Goal: Task Accomplishment & Management: Use online tool/utility

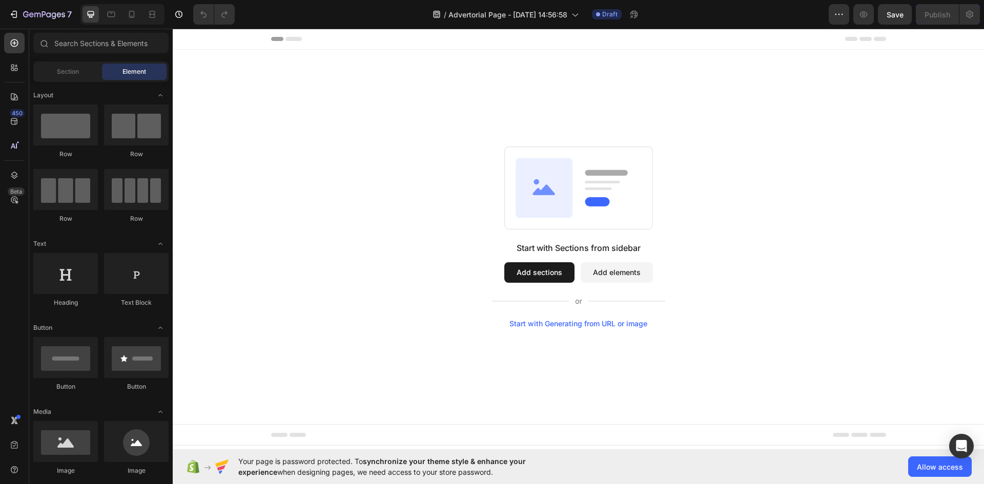
click at [547, 265] on button "Add sections" at bounding box center [539, 272] width 70 height 20
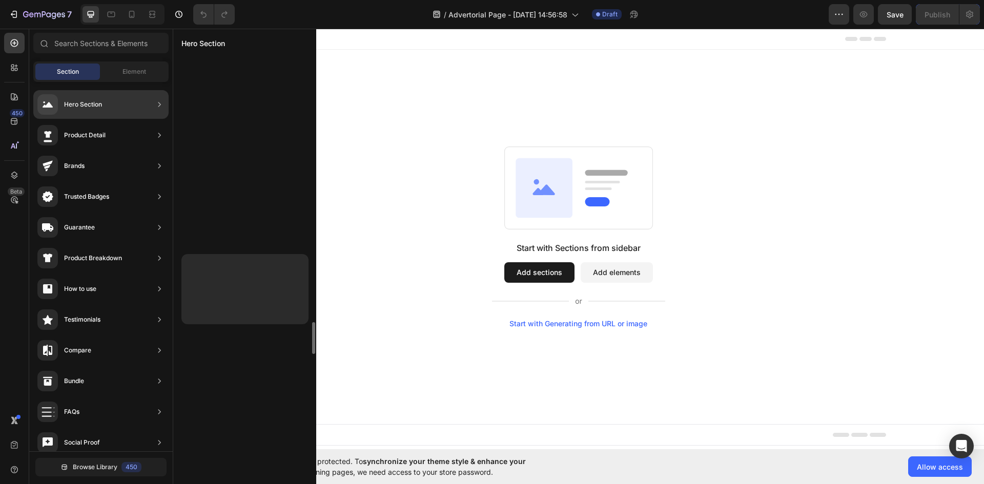
scroll to position [4899, 0]
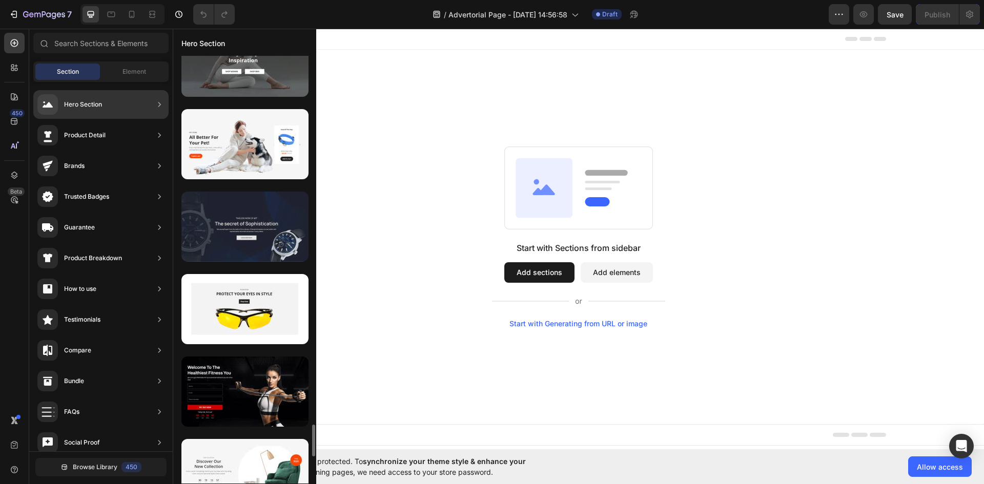
click at [236, 225] on div at bounding box center [244, 227] width 127 height 70
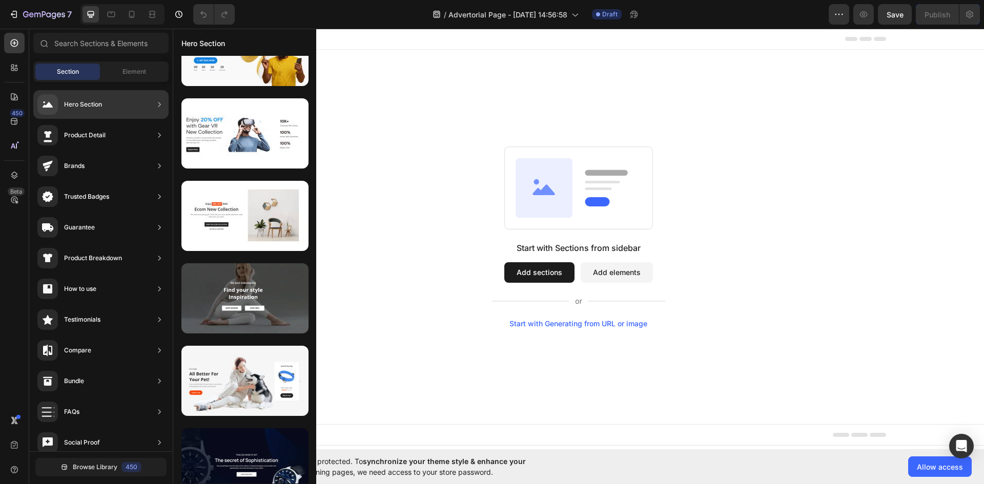
scroll to position [4816, 0]
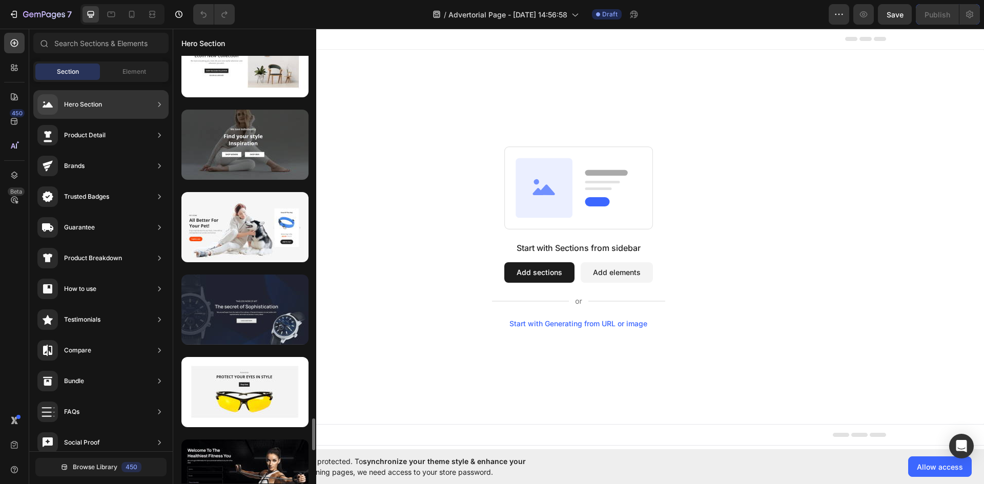
click at [245, 306] on div at bounding box center [244, 310] width 127 height 70
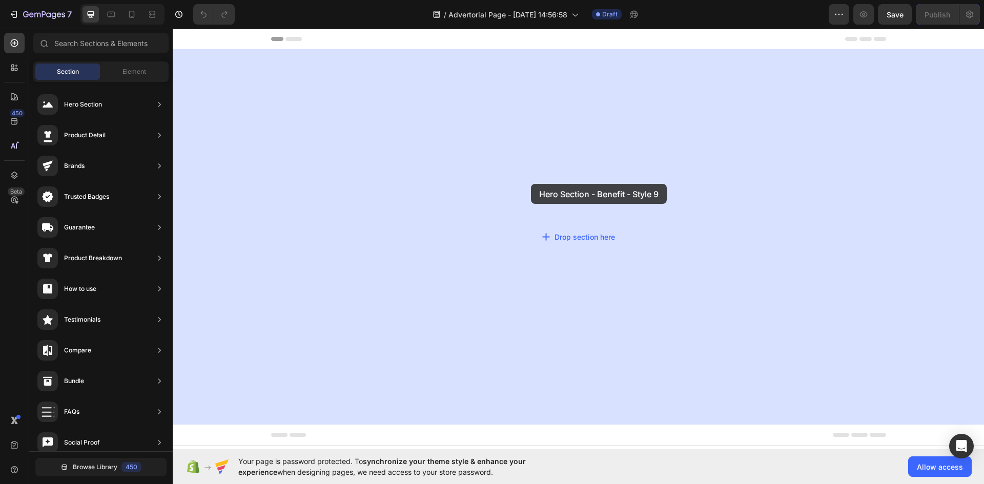
drag, startPoint x: 418, startPoint y: 335, endPoint x: 531, endPoint y: 184, distance: 188.9
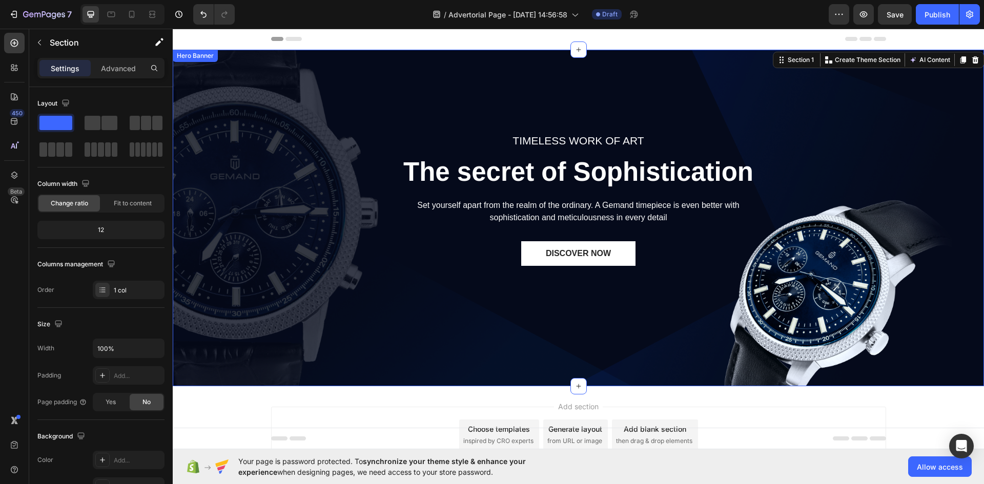
click at [247, 167] on div "TIMELESS WORK OF ART Text block The secret of Sophistication Heading Set yourse…" at bounding box center [578, 218] width 811 height 337
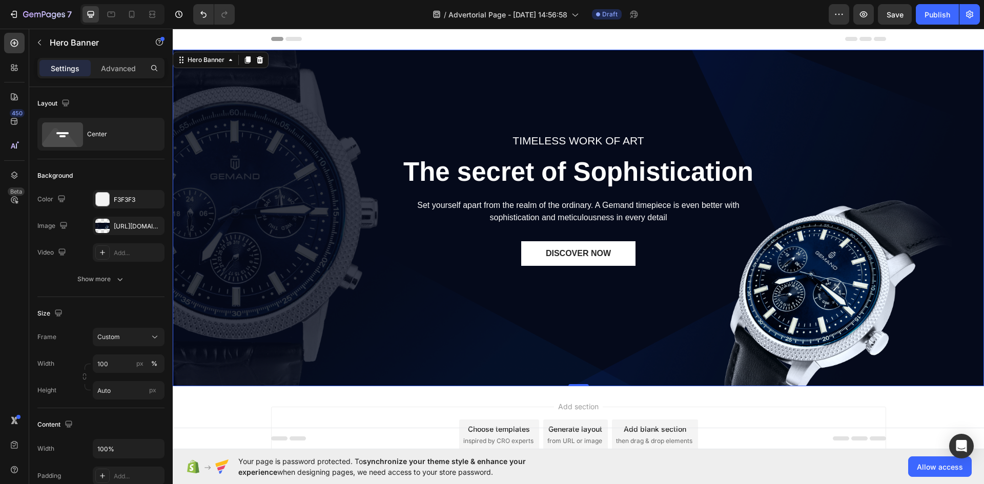
click at [828, 188] on div "TIMELESS WORK OF ART Text block The secret of Sophistication Heading Set yourse…" at bounding box center [578, 218] width 811 height 337
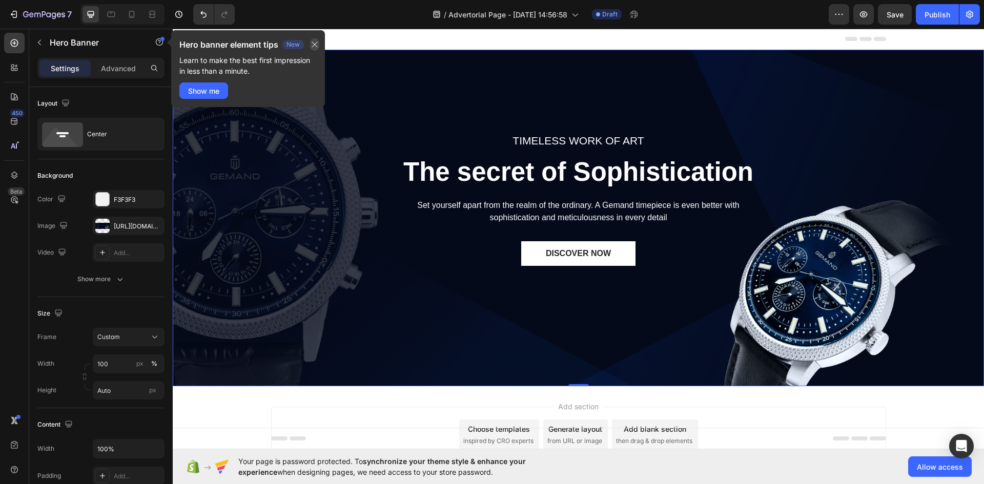
click at [314, 46] on icon "button" at bounding box center [315, 45] width 6 height 6
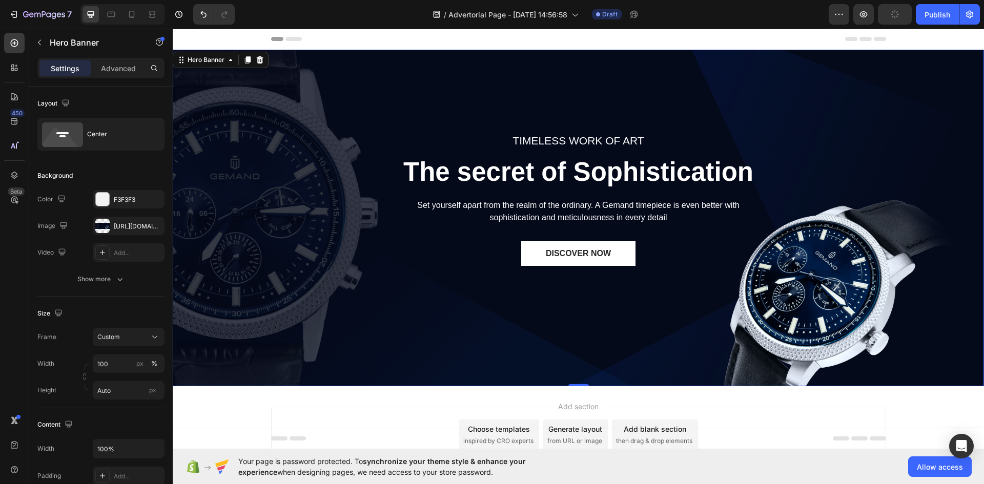
click at [338, 255] on div "TIMELESS WORK OF ART Text block The secret of Sophistication Heading Set yourse…" at bounding box center [578, 218] width 811 height 337
click at [319, 245] on div "TIMELESS WORK OF ART Text block The secret of Sophistication Heading Set yourse…" at bounding box center [578, 218] width 811 height 337
click at [382, 218] on div "TIMELESS WORK OF ART Text block The secret of Sophistication Heading Set yourse…" at bounding box center [578, 218] width 811 height 337
click at [126, 69] on p "Advanced" at bounding box center [118, 68] width 35 height 11
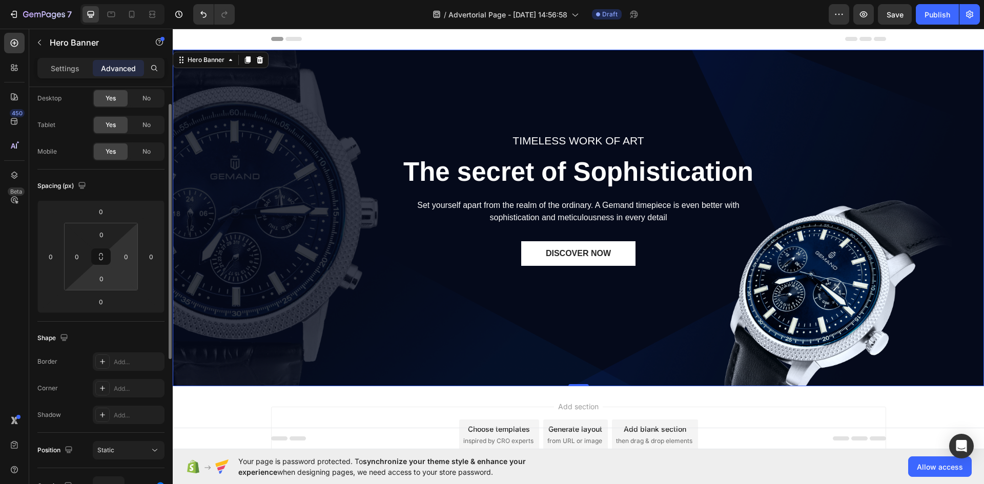
scroll to position [0, 0]
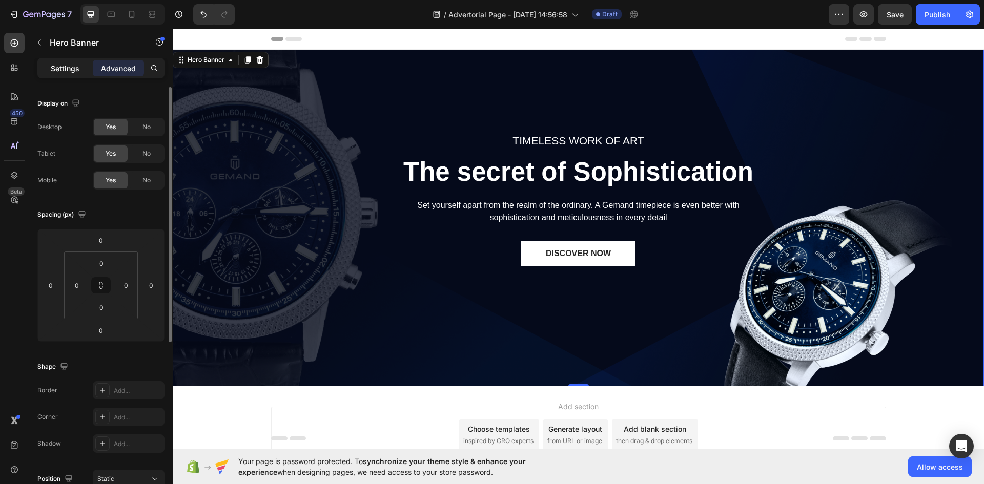
click at [75, 71] on p "Settings" at bounding box center [65, 68] width 29 height 11
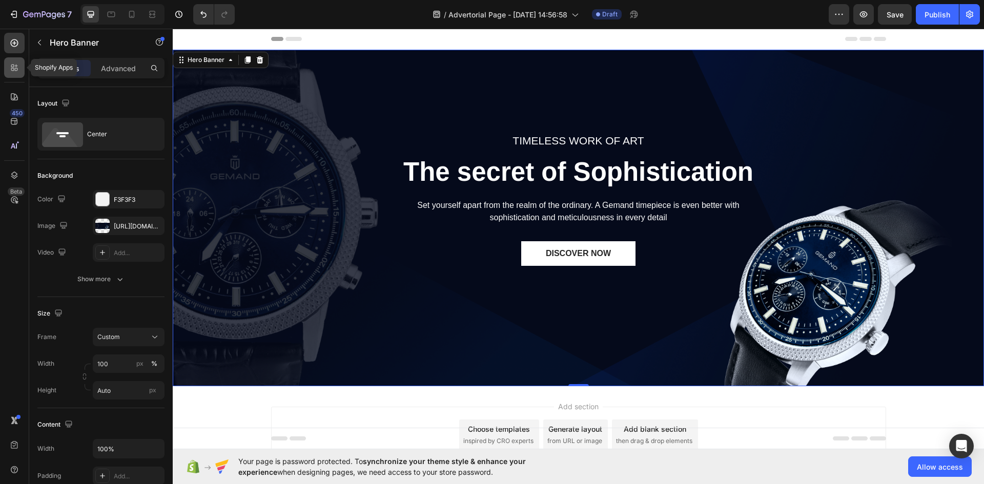
click at [15, 67] on icon at bounding box center [14, 68] width 10 height 10
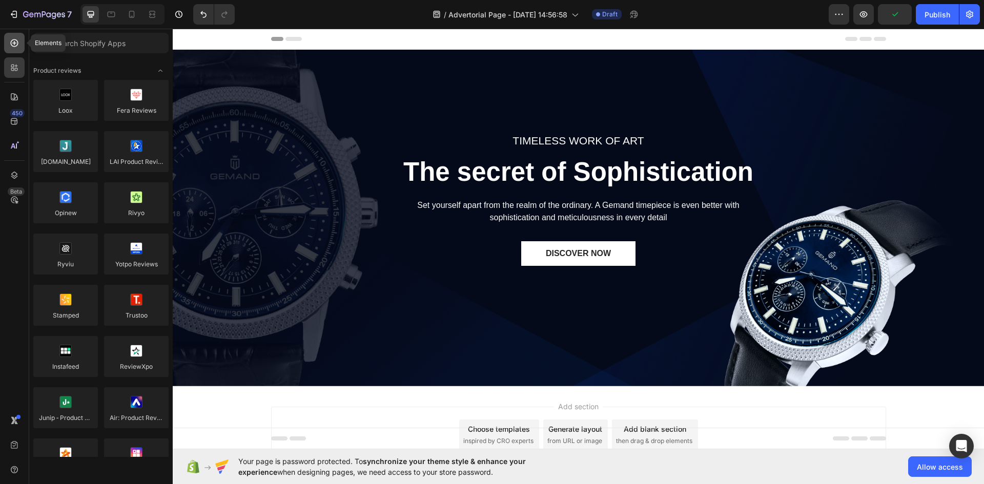
click at [13, 46] on icon at bounding box center [14, 43] width 10 height 10
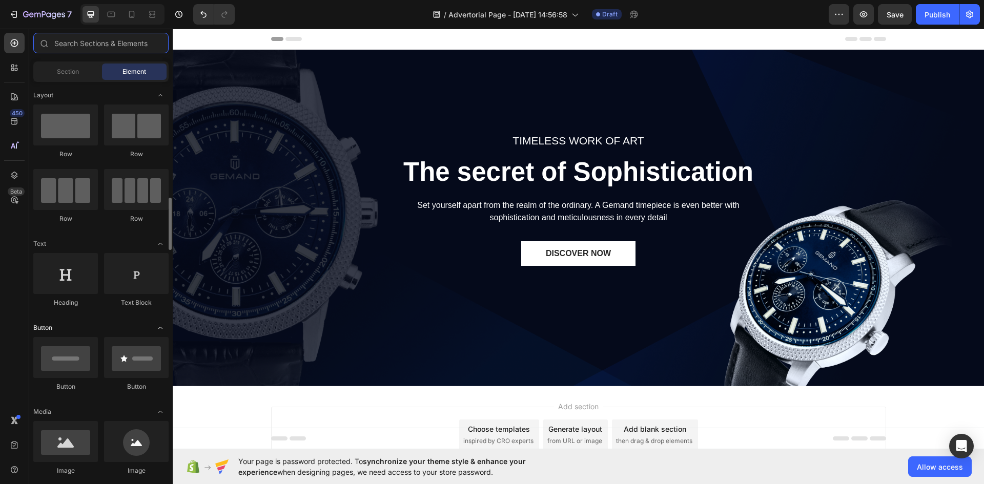
scroll to position [102, 0]
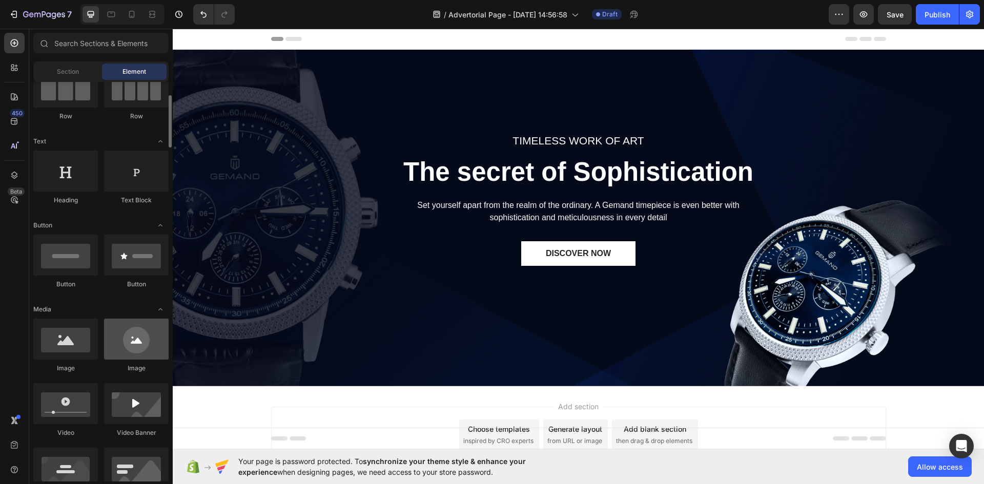
click at [134, 344] on div at bounding box center [136, 339] width 65 height 41
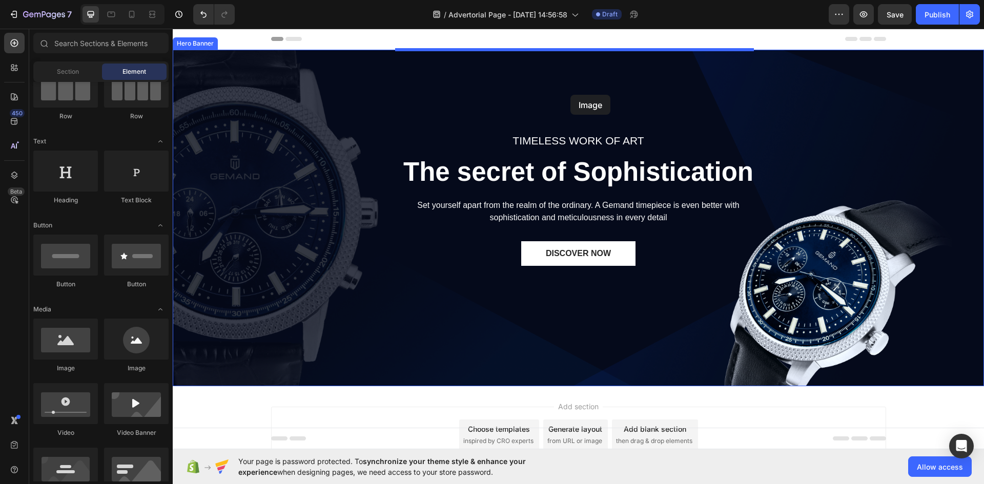
drag, startPoint x: 308, startPoint y: 378, endPoint x: 569, endPoint y: 97, distance: 382.9
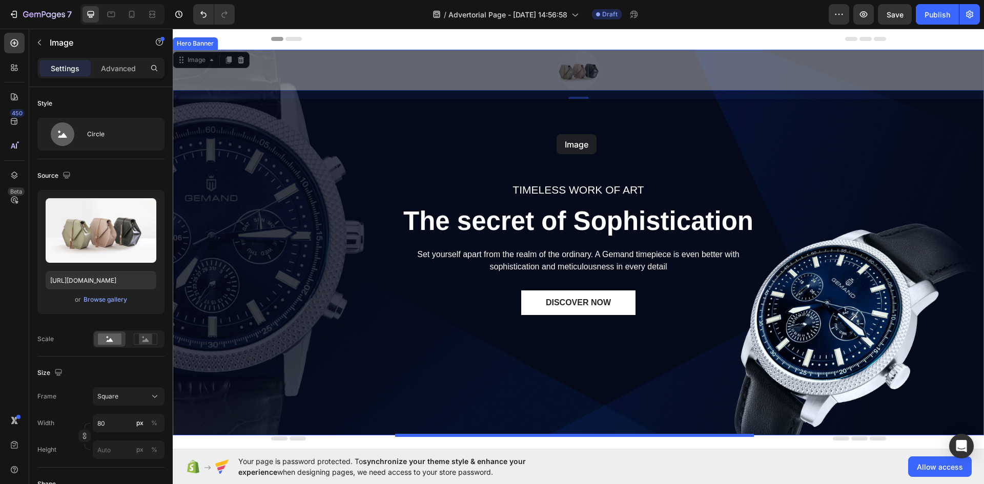
drag, startPoint x: 576, startPoint y: 66, endPoint x: 556, endPoint y: 134, distance: 70.9
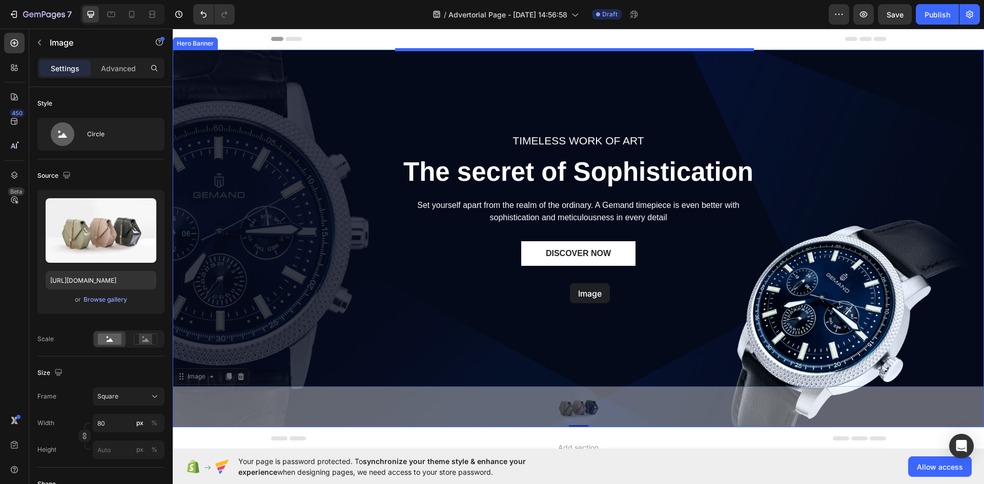
drag, startPoint x: 579, startPoint y: 408, endPoint x: 570, endPoint y: 283, distance: 125.4
click at [570, 283] on div "Header TIMELESS WORK OF ART Text block The secret of Sophistication Heading Set…" at bounding box center [578, 291] width 811 height 525
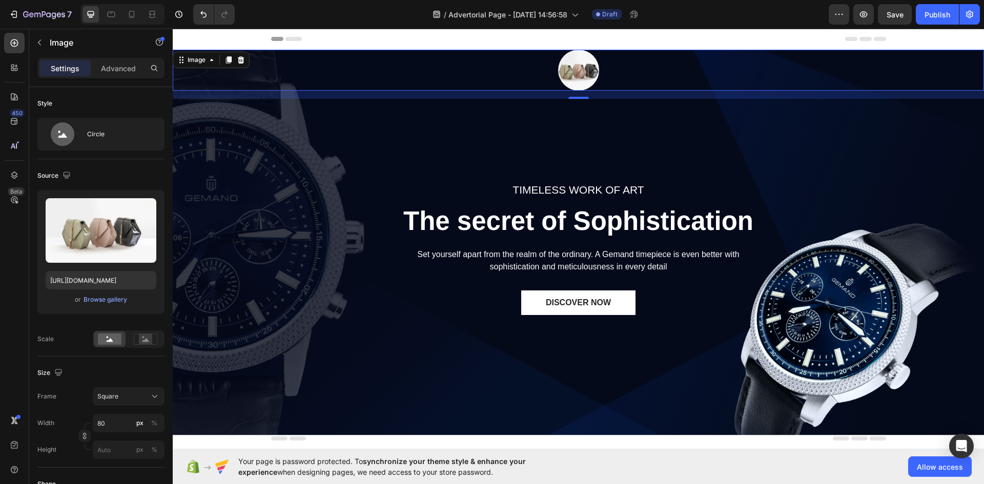
click at [578, 72] on img at bounding box center [578, 70] width 41 height 41
click at [153, 337] on icon at bounding box center [146, 339] width 24 height 11
click at [109, 339] on rect at bounding box center [110, 339] width 24 height 11
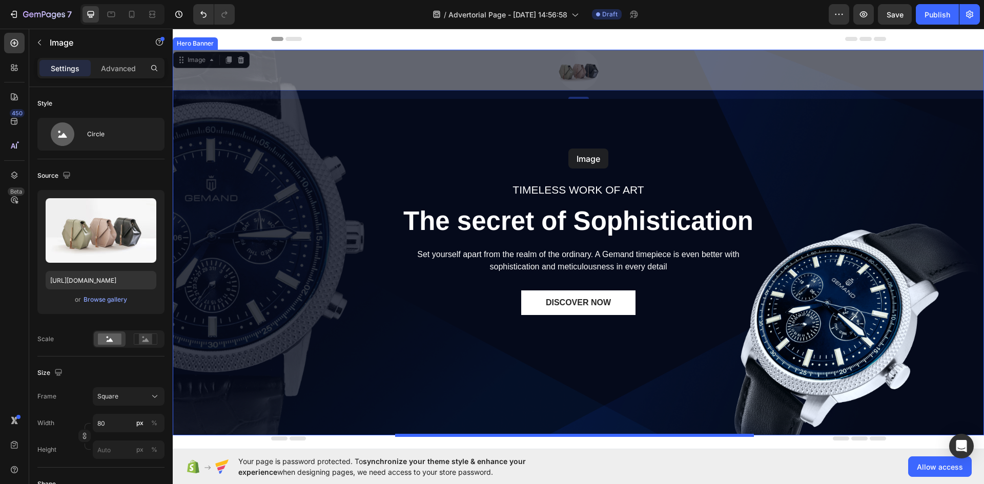
drag, startPoint x: 571, startPoint y: 64, endPoint x: 568, endPoint y: 149, distance: 84.6
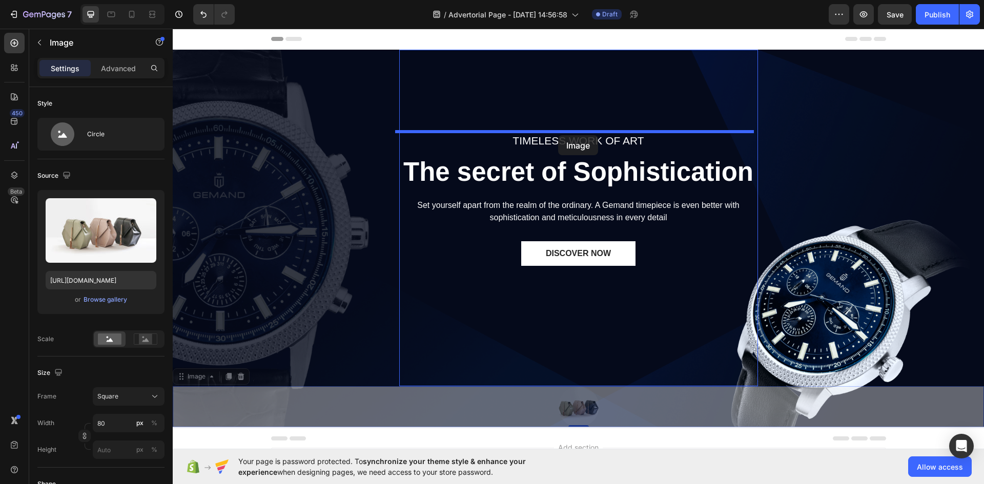
drag, startPoint x: 569, startPoint y: 410, endPoint x: 558, endPoint y: 135, distance: 275.4
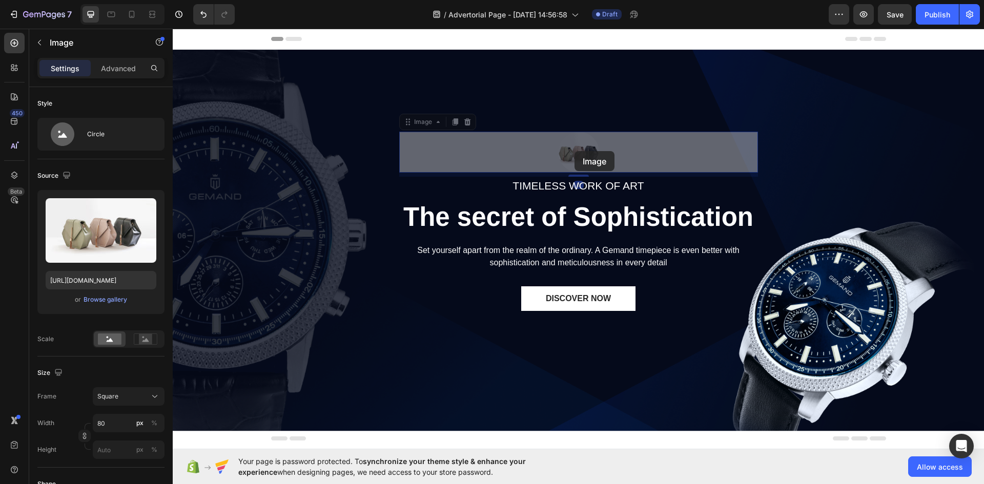
drag, startPoint x: 574, startPoint y: 151, endPoint x: 574, endPoint y: 133, distance: 17.9
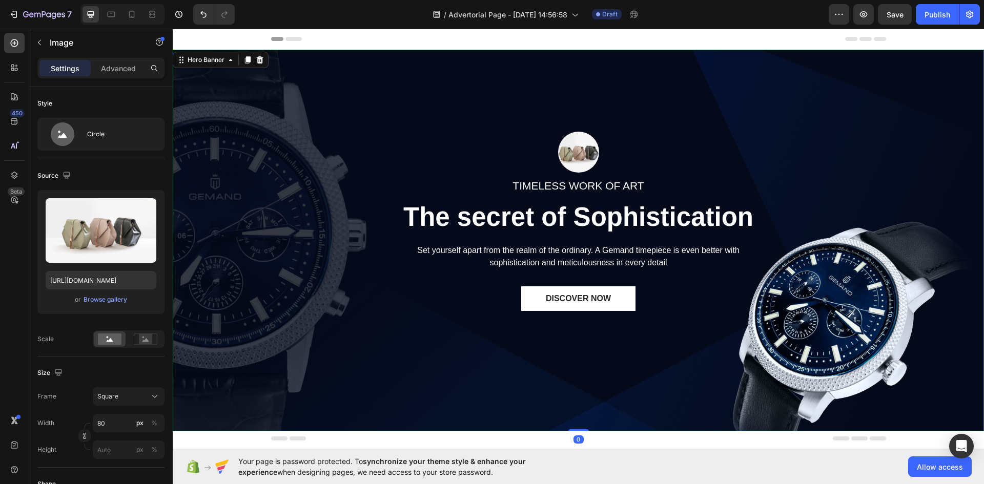
click at [850, 200] on div "Image TIMELESS WORK OF ART Text block The secret of Sophistication Heading Set …" at bounding box center [578, 241] width 811 height 382
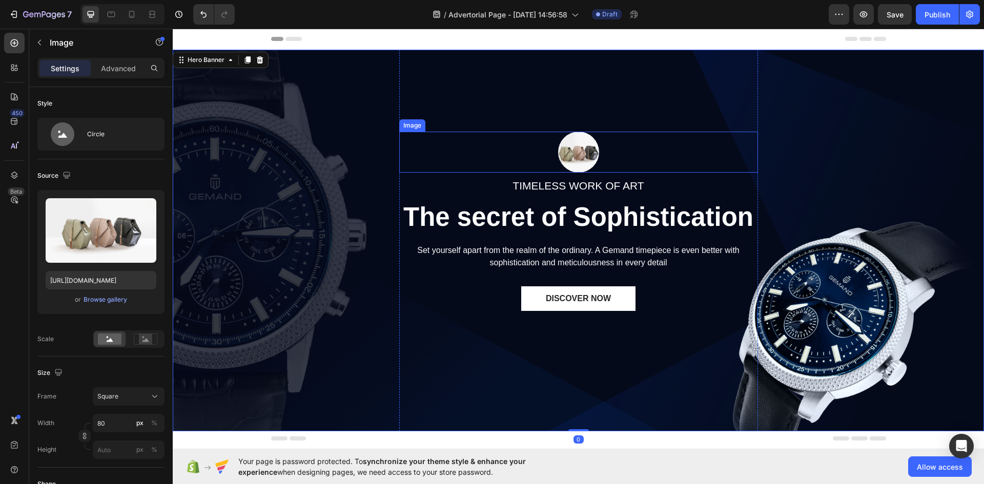
click at [586, 160] on img at bounding box center [578, 152] width 41 height 41
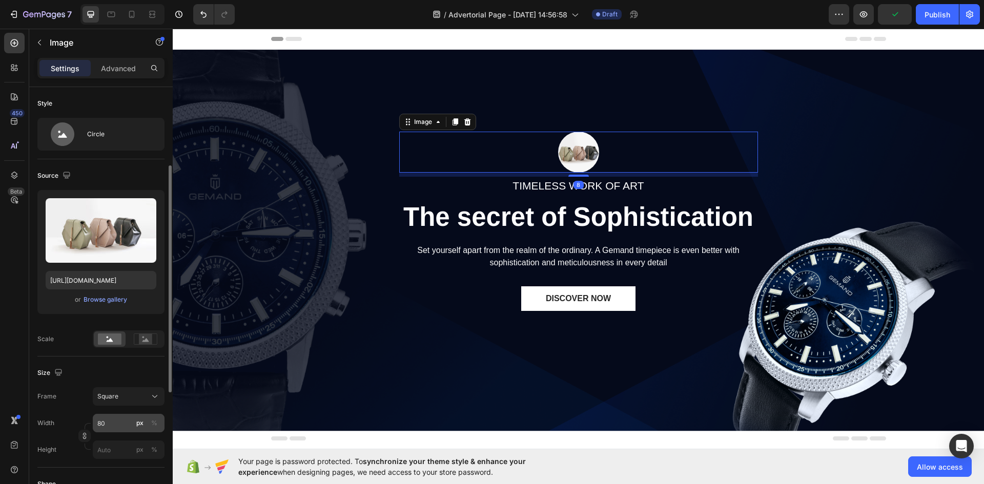
scroll to position [51, 0]
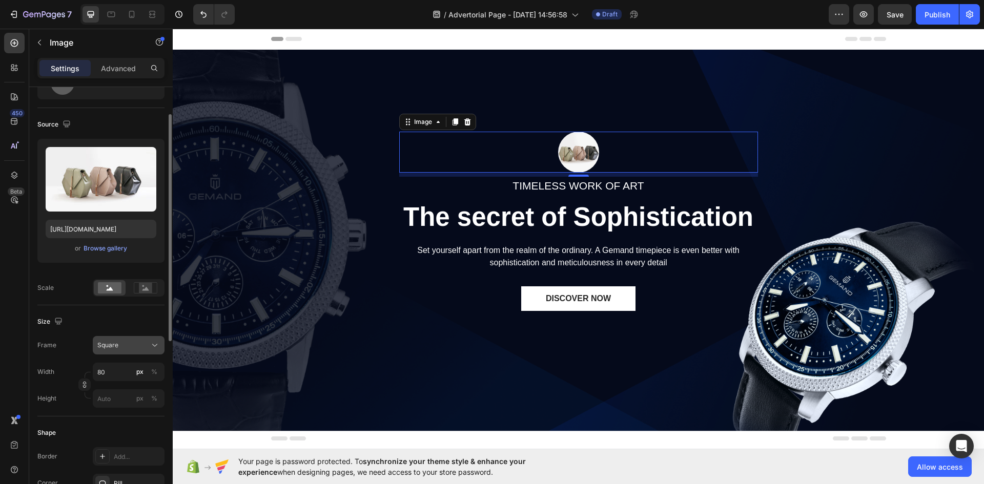
click at [116, 350] on span "Square" at bounding box center [107, 345] width 21 height 9
click at [123, 346] on div "Square" at bounding box center [122, 345] width 50 height 9
type input "1"
type input "10"
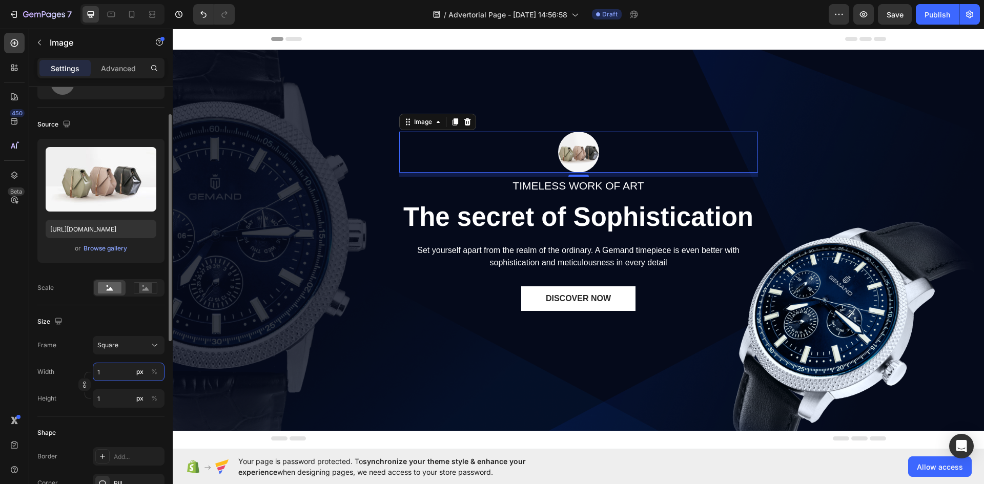
type input "10"
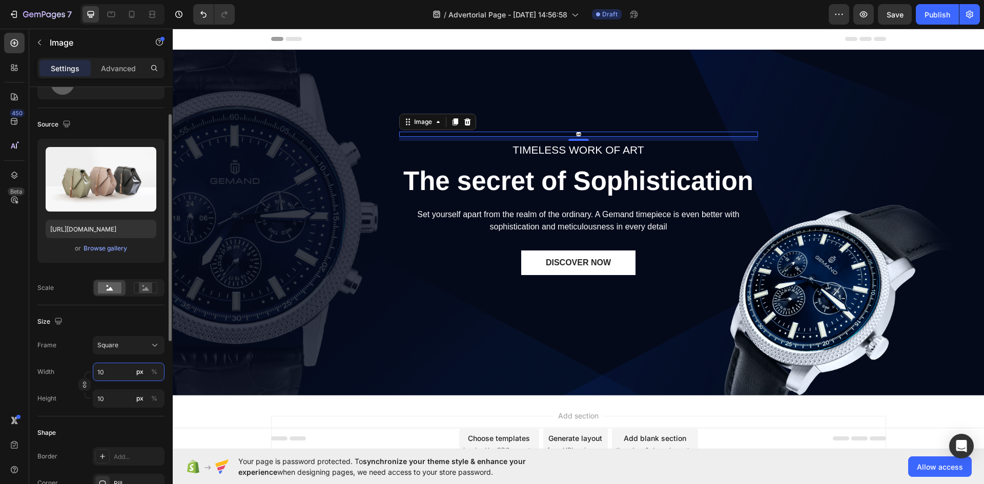
type input "100"
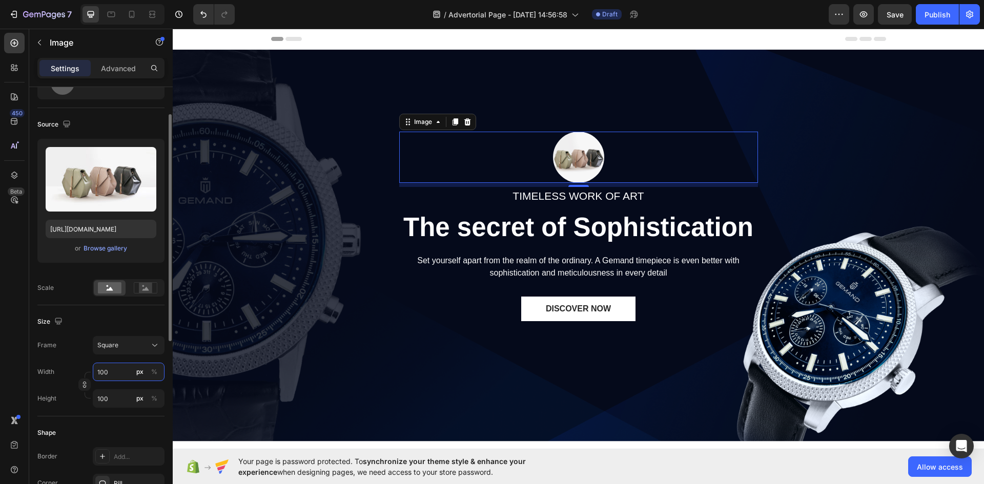
type input "10"
type input "1"
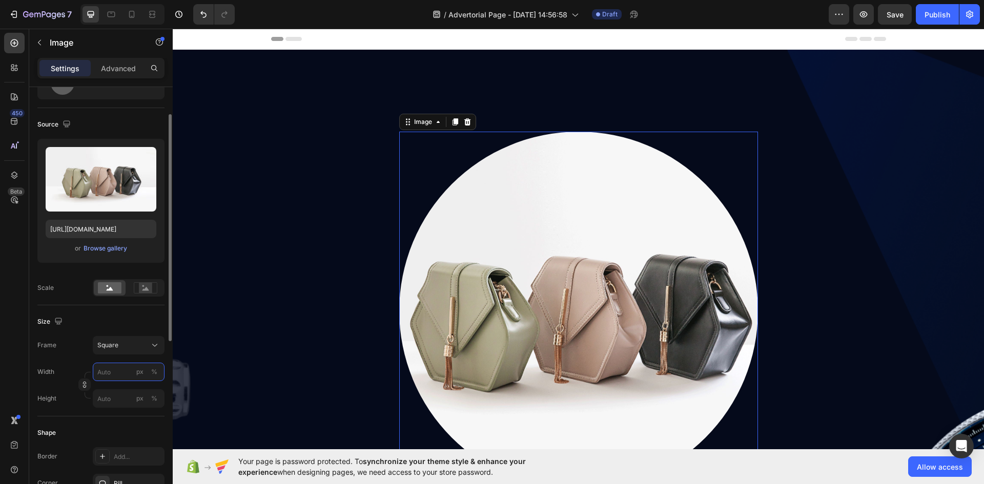
type input "2"
type input "20"
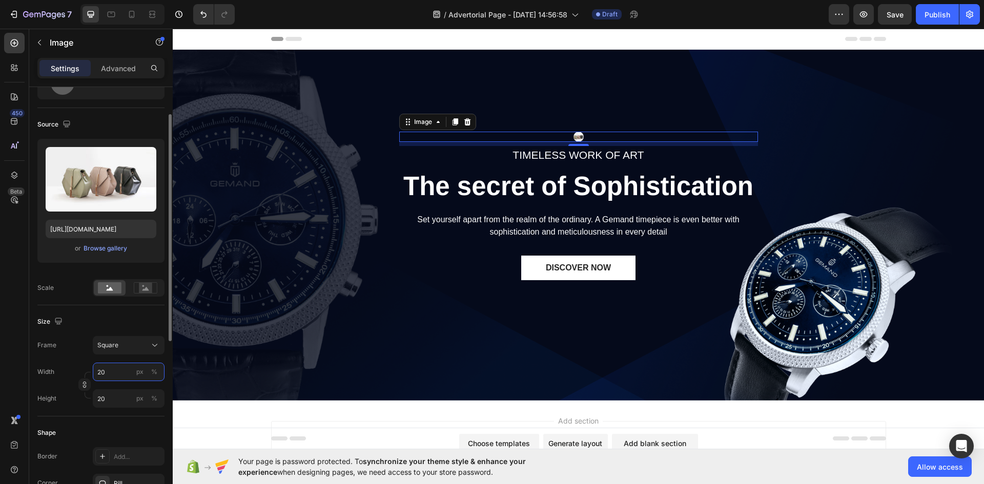
type input "200"
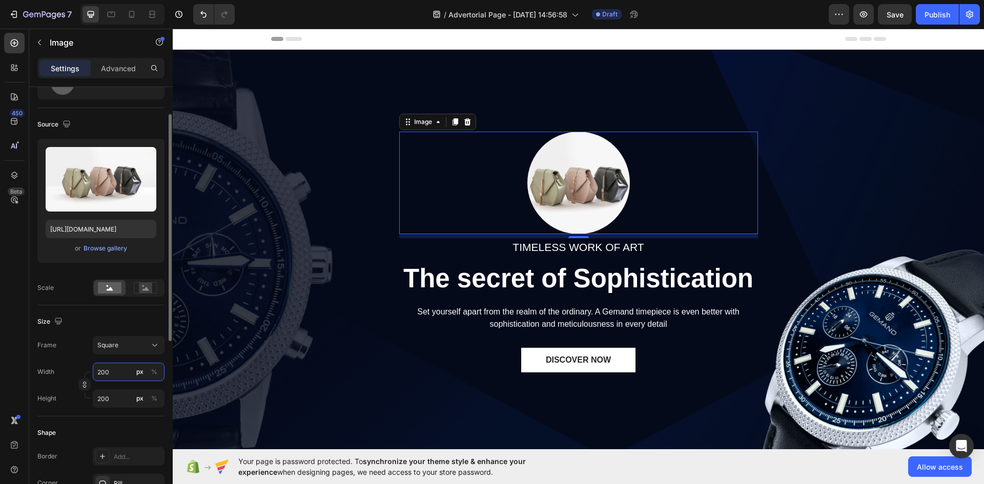
type input "1"
type input "15"
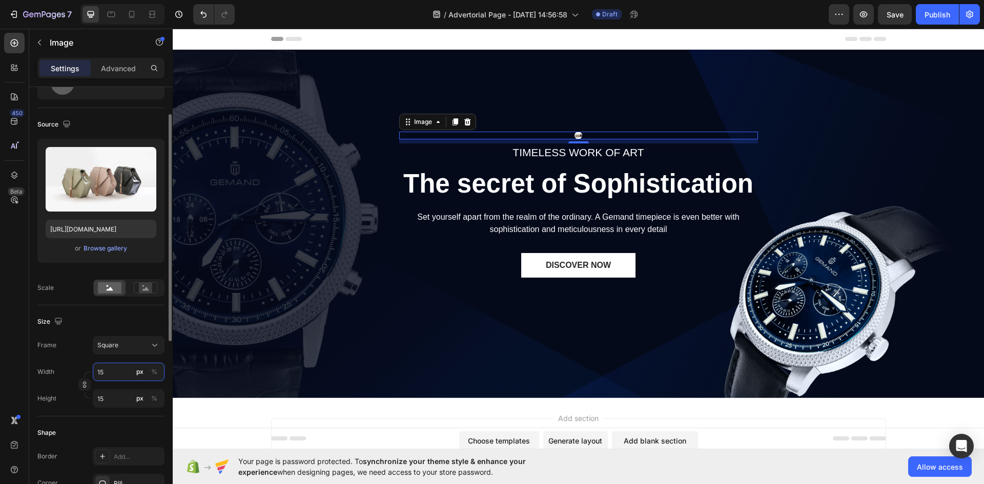
type input "150"
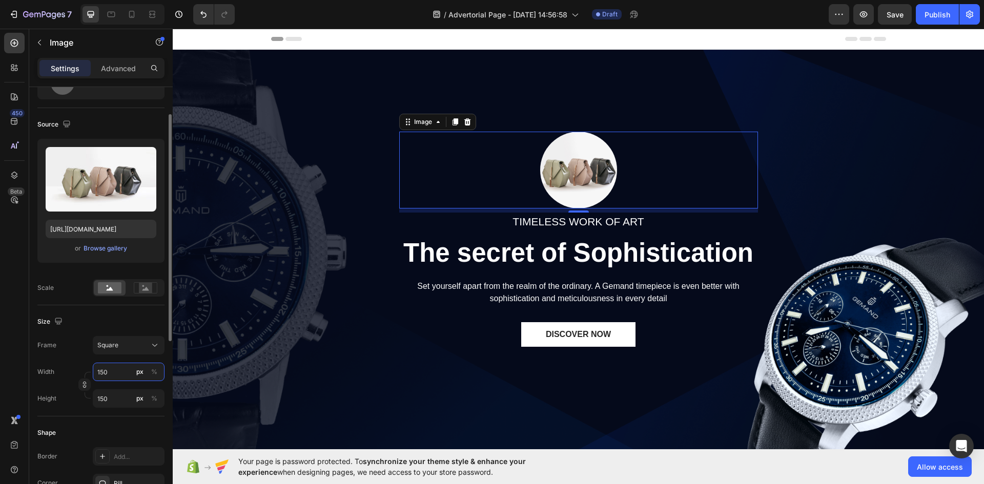
type input "150"
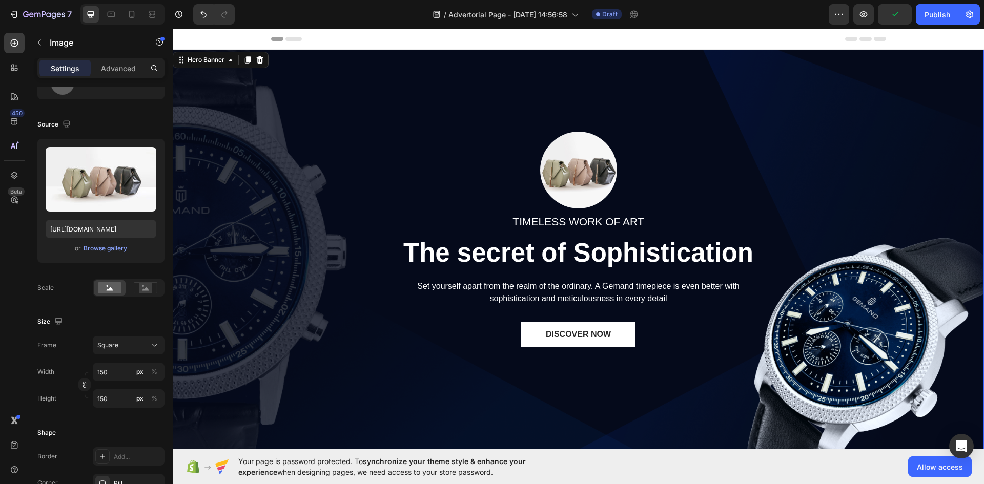
click at [264, 274] on div "Image TIMELESS WORK OF ART Text block The secret of Sophistication Heading Set …" at bounding box center [578, 259] width 811 height 418
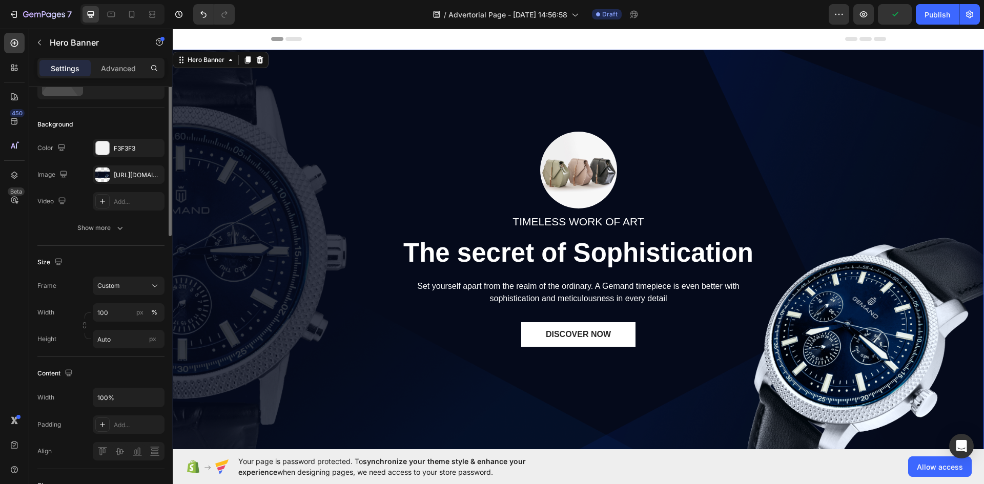
scroll to position [0, 0]
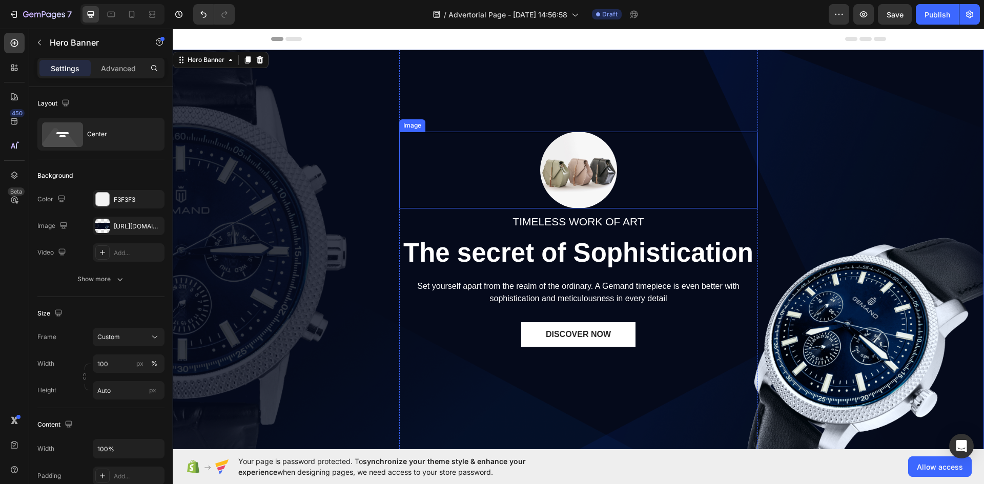
click at [574, 175] on img at bounding box center [578, 170] width 77 height 77
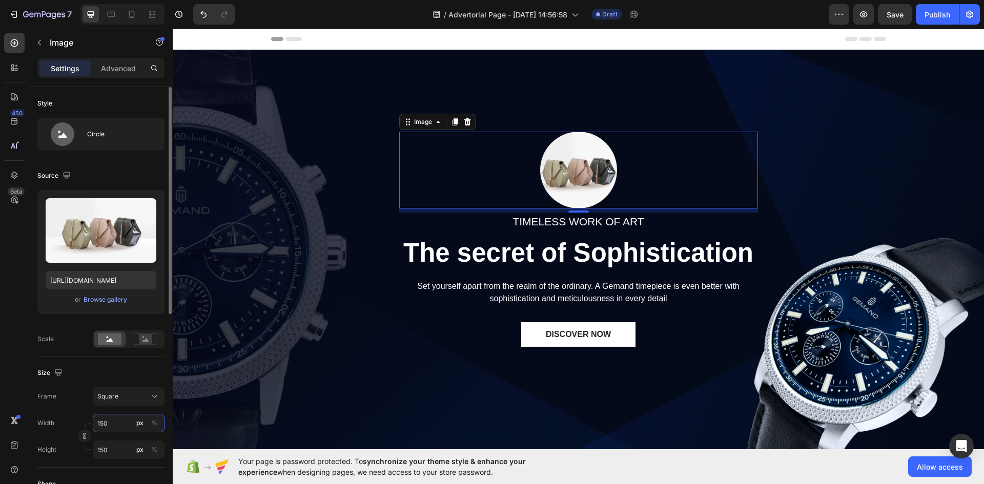
type input "2"
type input "20"
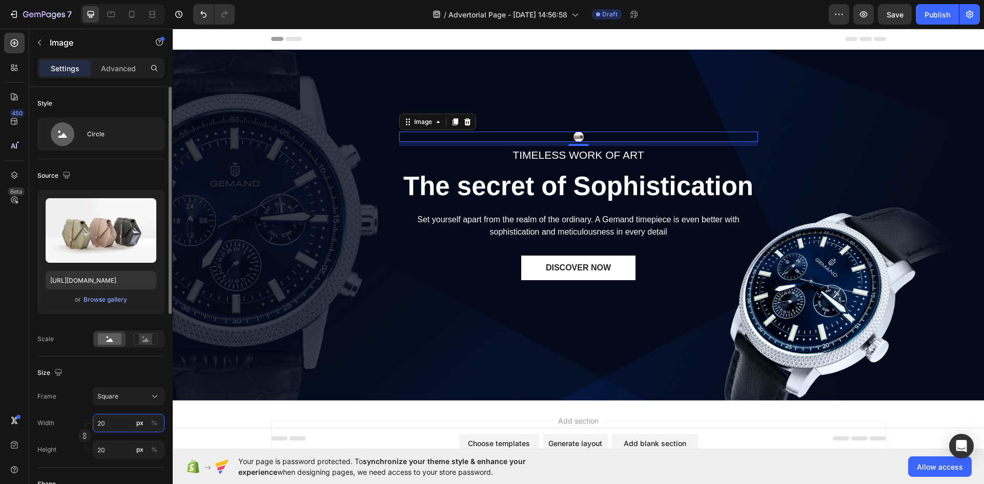
type input "200"
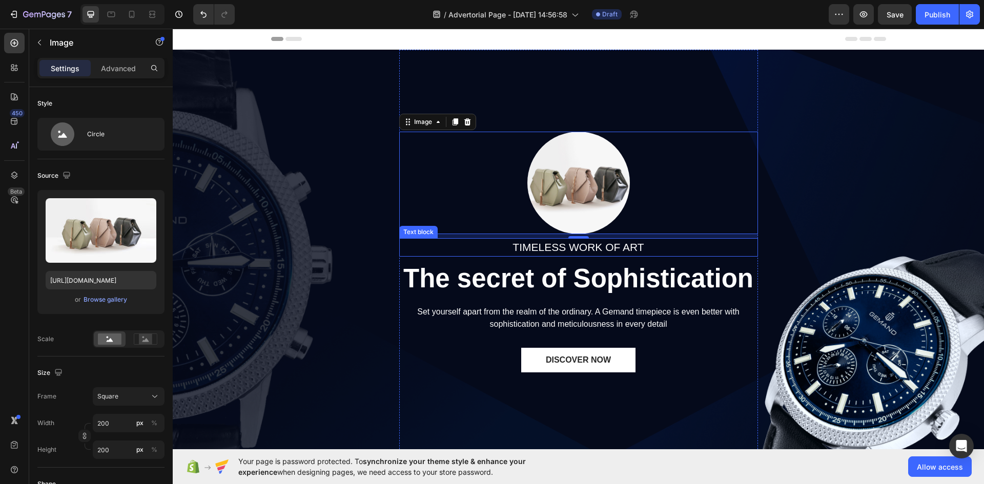
click at [524, 244] on p "TIMELESS WORK OF ART" at bounding box center [578, 247] width 357 height 16
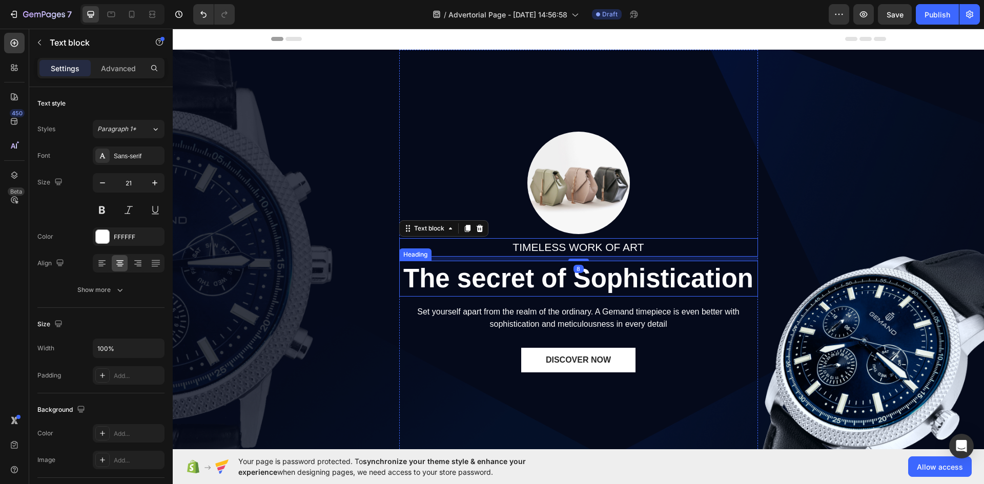
click at [510, 277] on p "The secret of Sophistication" at bounding box center [578, 279] width 357 height 34
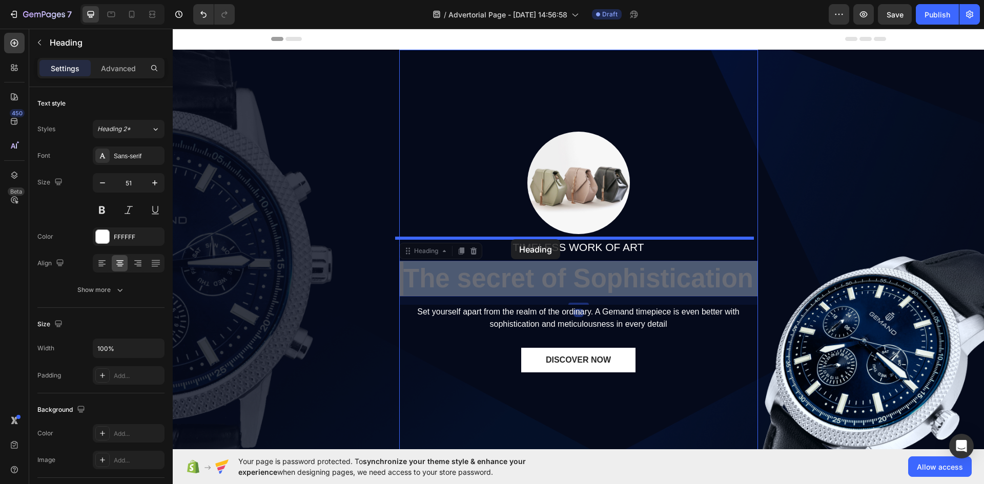
drag, startPoint x: 511, startPoint y: 282, endPoint x: 511, endPoint y: 239, distance: 42.5
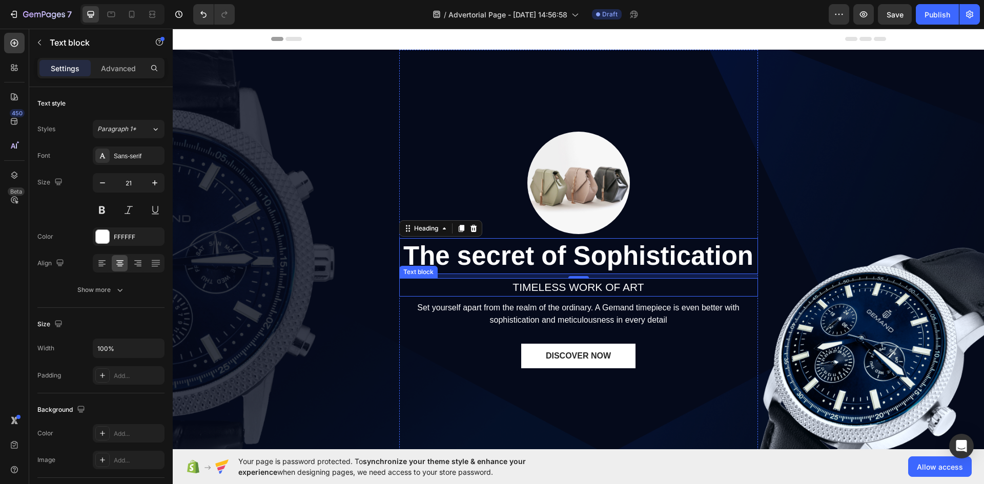
click at [528, 286] on p "TIMELESS WORK OF ART" at bounding box center [578, 287] width 357 height 16
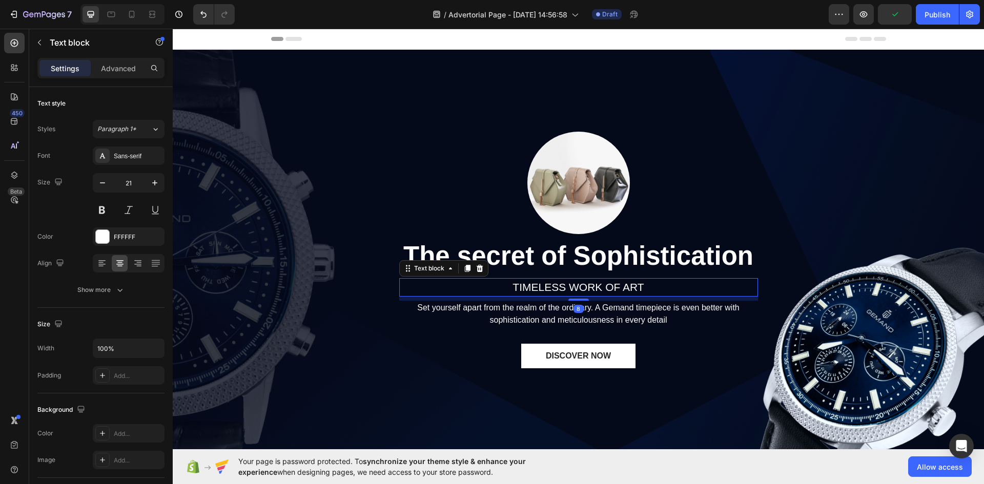
click at [542, 286] on p "TIMELESS WORK OF ART" at bounding box center [578, 287] width 357 height 16
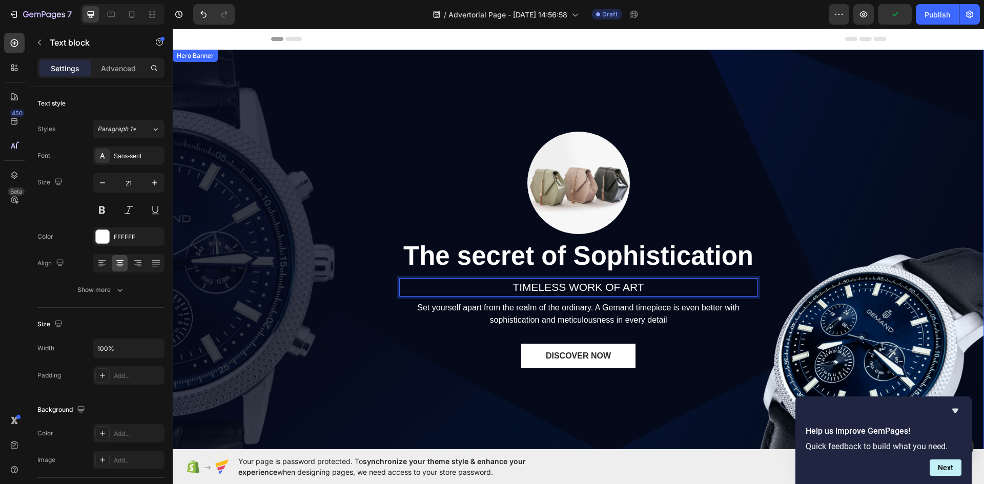
click at [360, 299] on div "Image The secret of Sophistication Heading TIMELESS WORK OF ART Text block 8 Se…" at bounding box center [578, 269] width 811 height 439
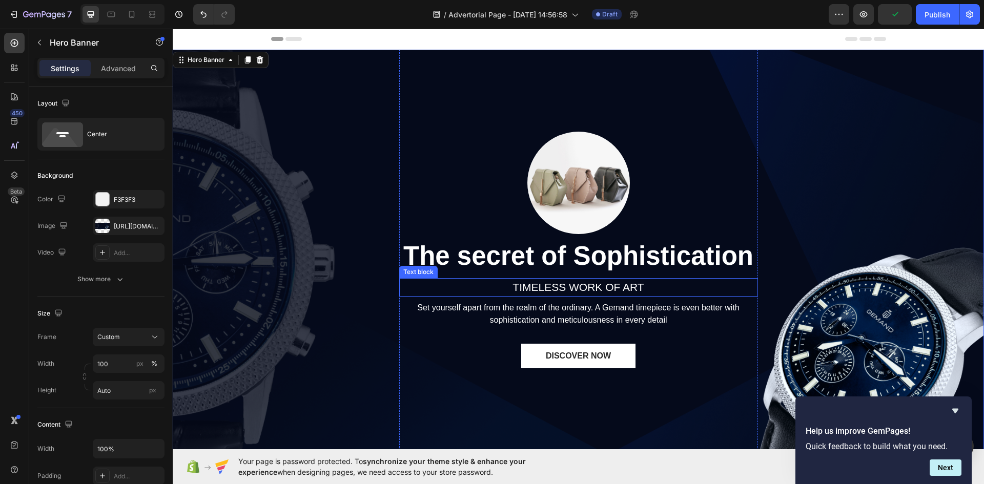
click at [491, 285] on p "TIMELESS WORK OF ART" at bounding box center [578, 287] width 357 height 16
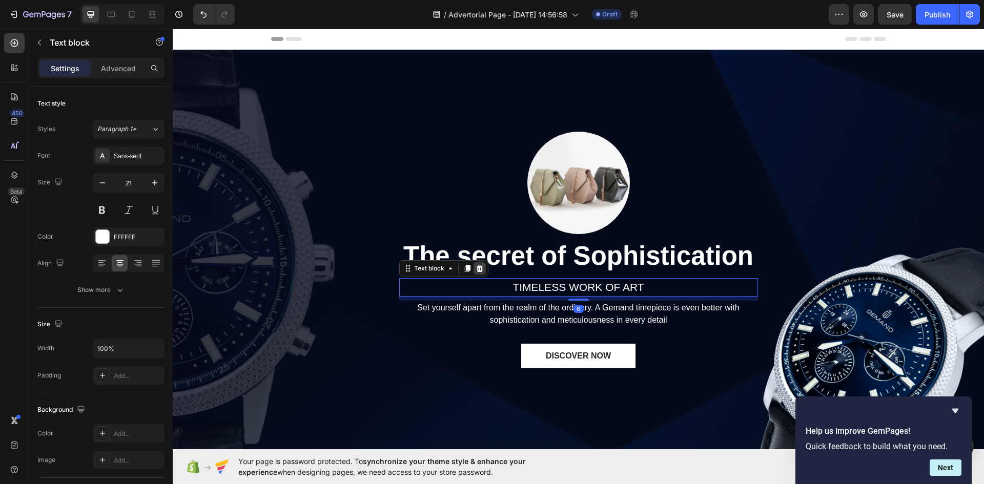
click at [476, 268] on icon at bounding box center [479, 268] width 7 height 7
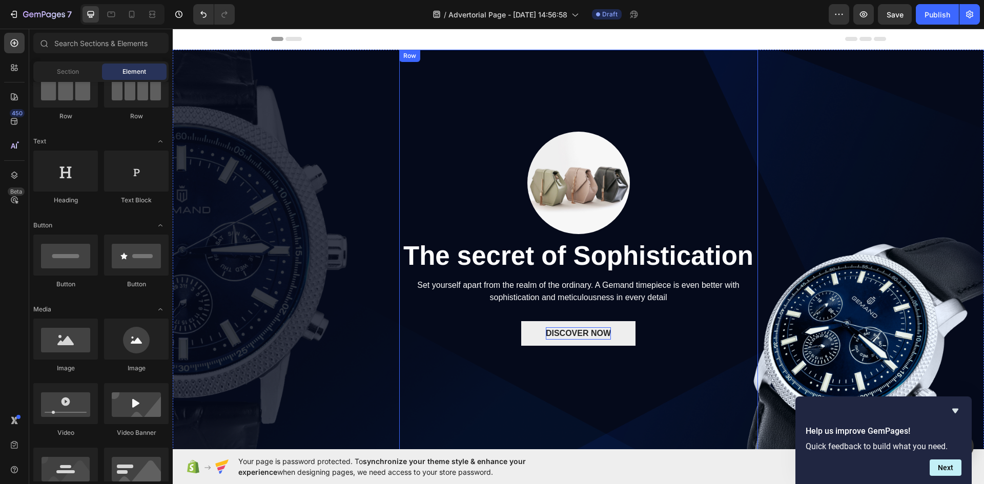
click at [577, 338] on div "DISCOVER NOW" at bounding box center [578, 333] width 65 height 12
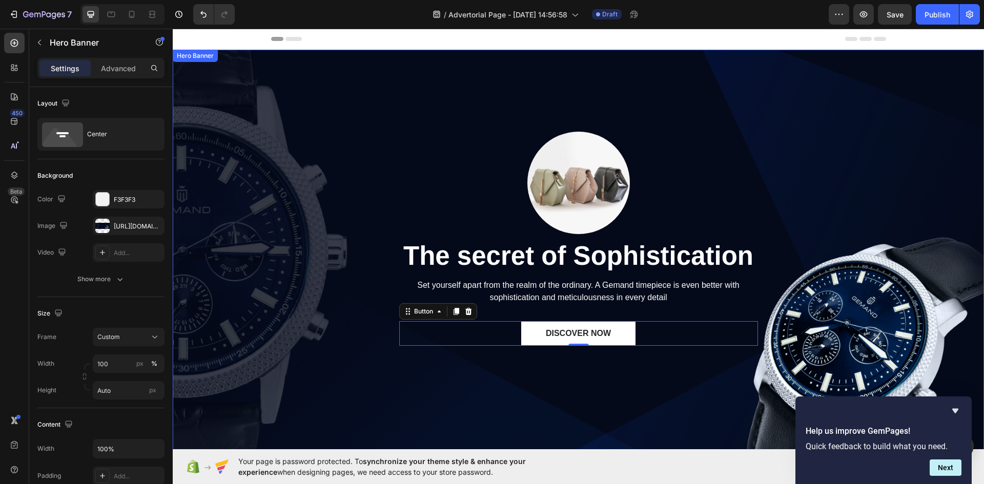
click at [308, 201] on div "Image The secret of Sophistication Heading Set yourself apart from the realm of…" at bounding box center [578, 258] width 811 height 417
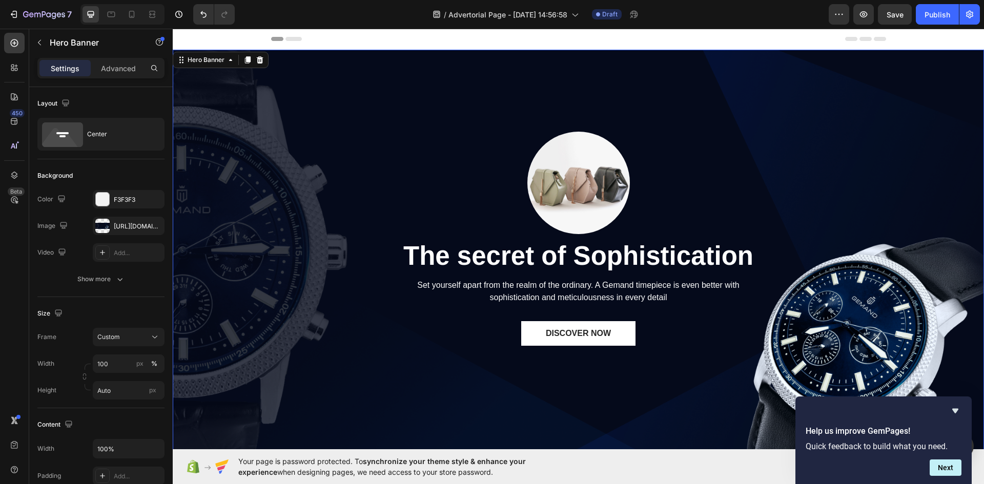
click at [299, 190] on div "Image The secret of Sophistication Heading Set yourself apart from the realm of…" at bounding box center [578, 258] width 811 height 417
click at [354, 144] on div "Image The secret of Sophistication Heading Set yourself apart from the realm of…" at bounding box center [578, 258] width 811 height 417
click at [131, 223] on div "[URL][DOMAIN_NAME]" at bounding box center [129, 226] width 30 height 9
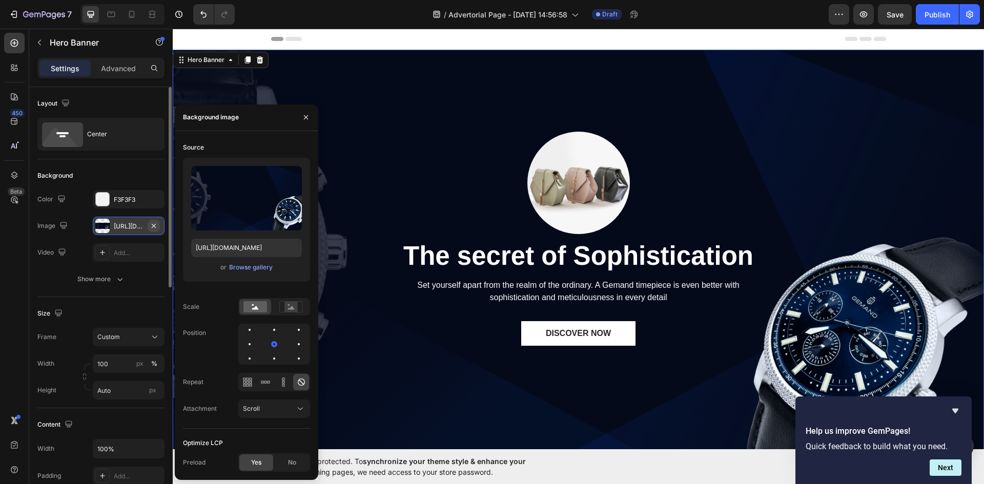
click at [157, 223] on icon "button" at bounding box center [154, 226] width 8 height 8
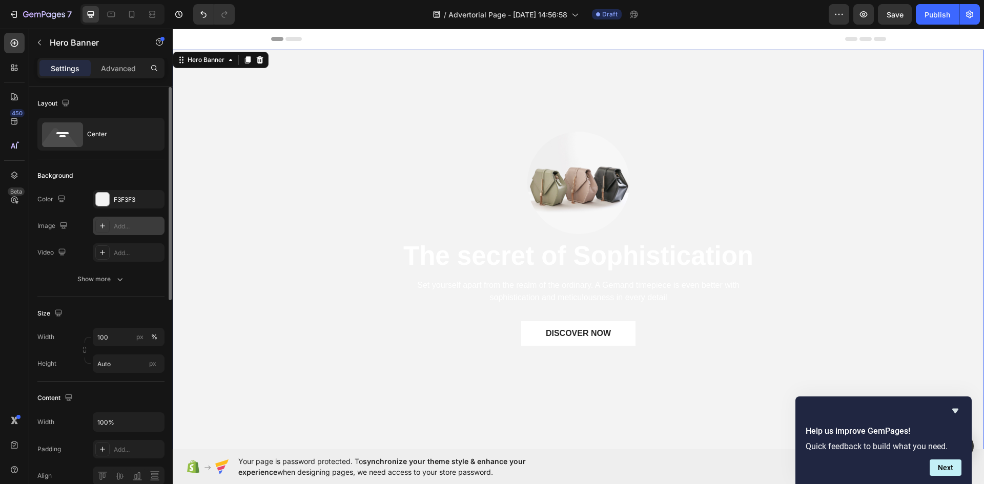
click at [122, 226] on div "Add..." at bounding box center [138, 226] width 48 height 9
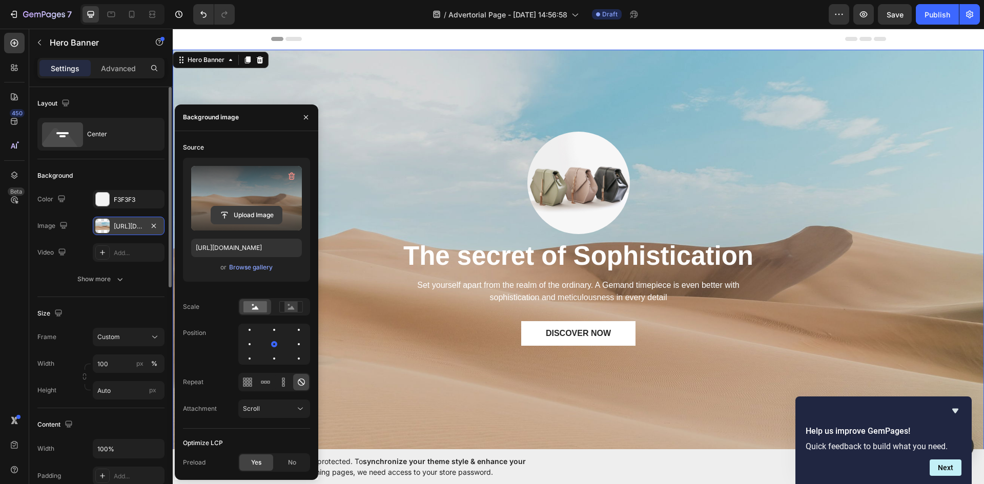
click at [245, 216] on input "file" at bounding box center [246, 214] width 71 height 17
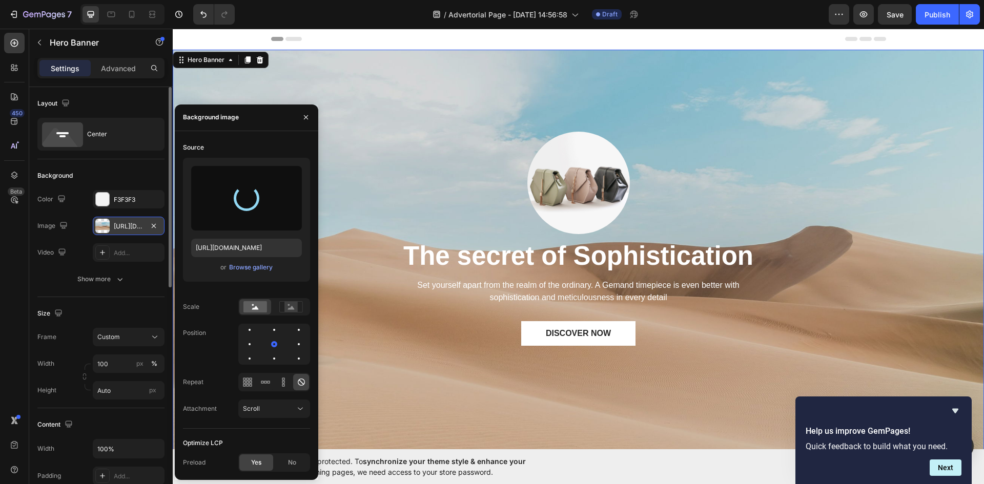
type input "[URL][DOMAIN_NAME]"
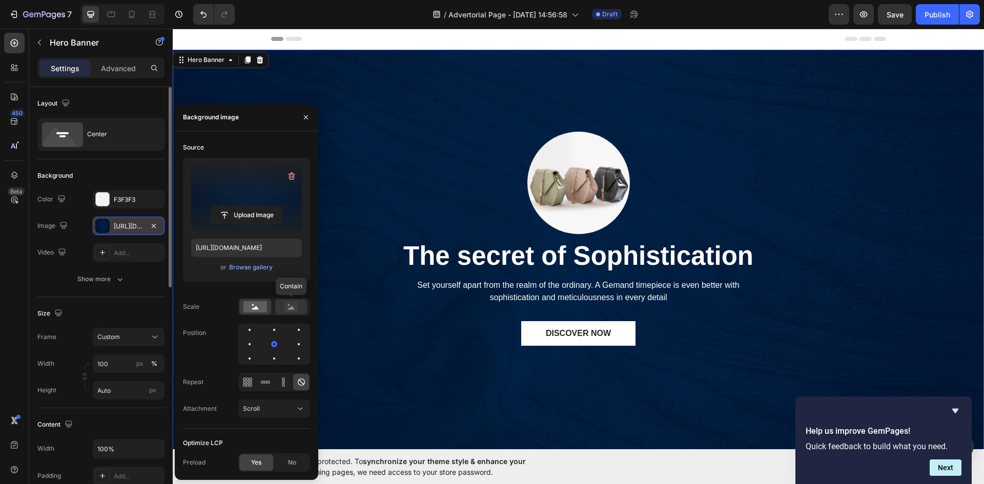
click at [297, 308] on rect at bounding box center [290, 307] width 13 height 10
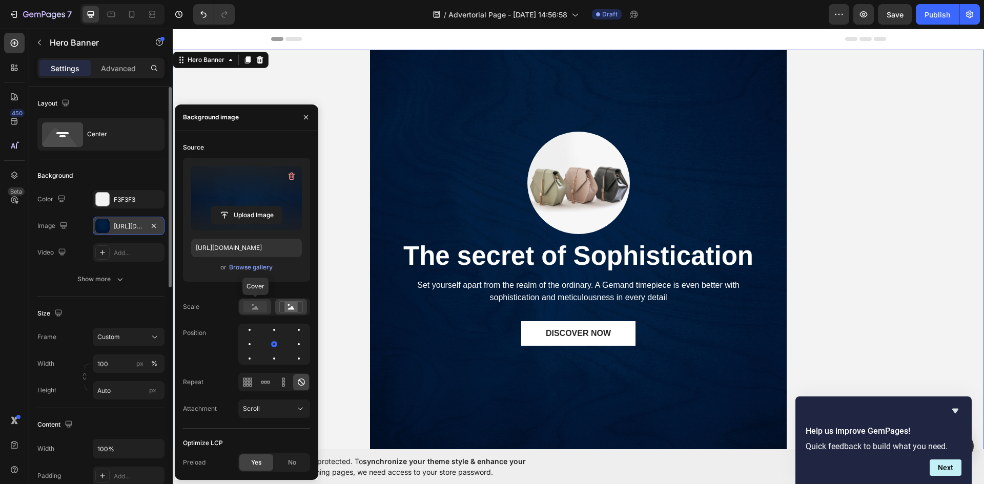
click at [252, 310] on rect at bounding box center [255, 306] width 24 height 11
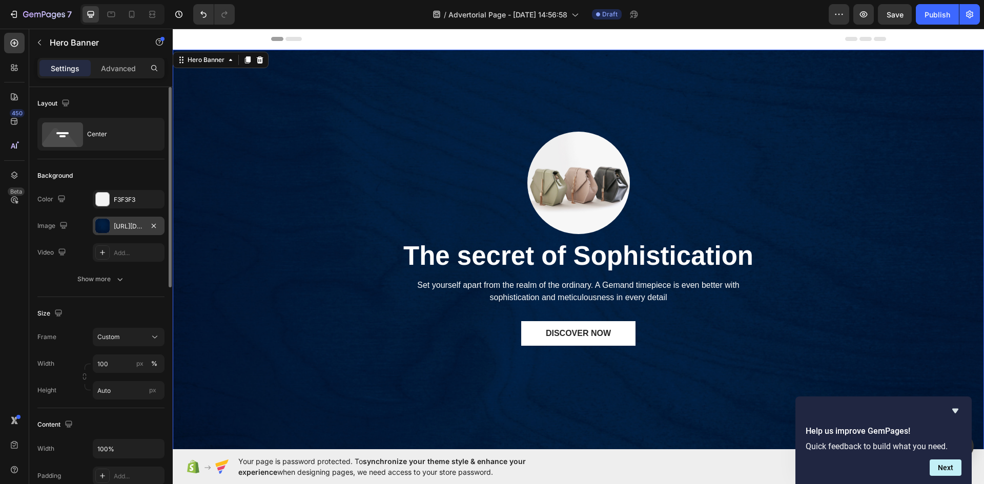
click at [375, 332] on div "Image The secret of Sophistication Heading Set yourself apart from the realm of…" at bounding box center [578, 258] width 811 height 417
click at [328, 300] on div "Image The secret of Sophistication Heading Set yourself apart from the realm of…" at bounding box center [578, 258] width 811 height 417
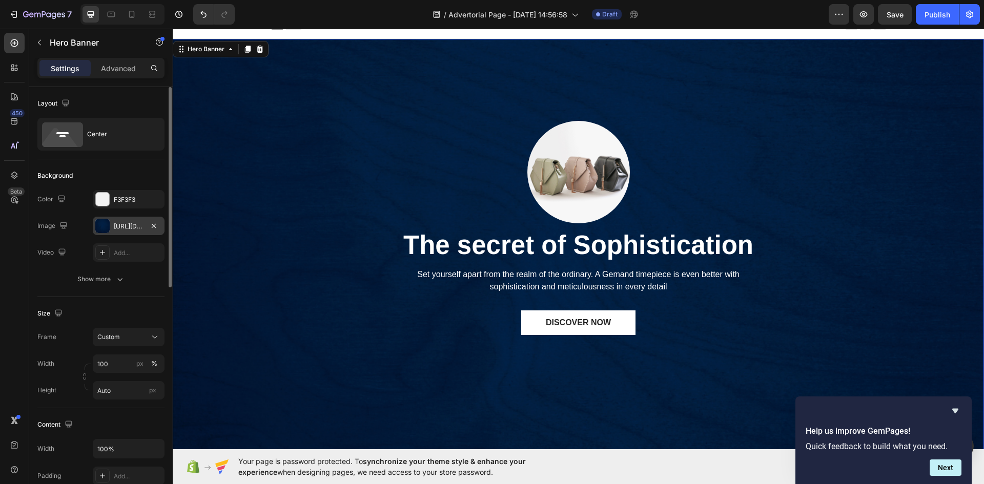
scroll to position [164, 0]
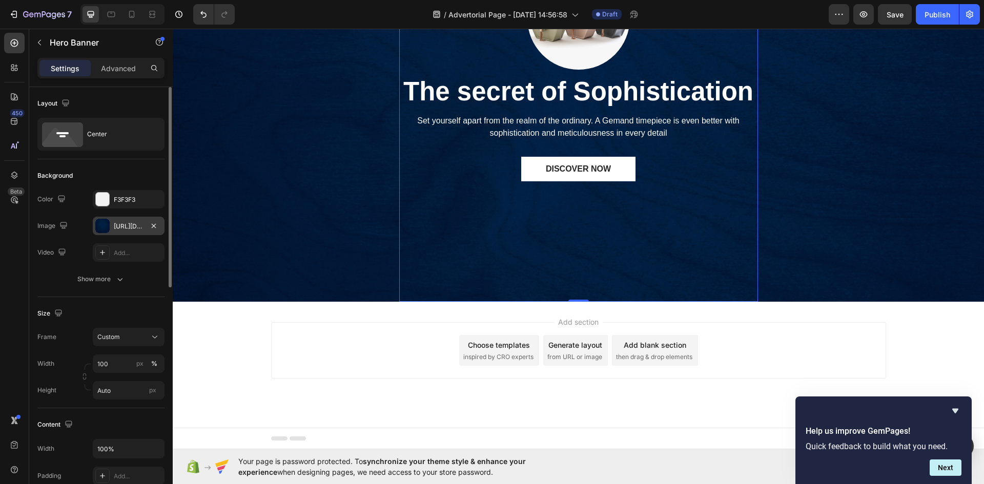
click at [399, 258] on div "Image The secret of Sophistication Heading Set yourself apart from the realm of…" at bounding box center [578, 93] width 359 height 417
click at [328, 247] on div "Image The secret of Sophistication Heading Set yourself apart from the realm of…" at bounding box center [578, 93] width 811 height 417
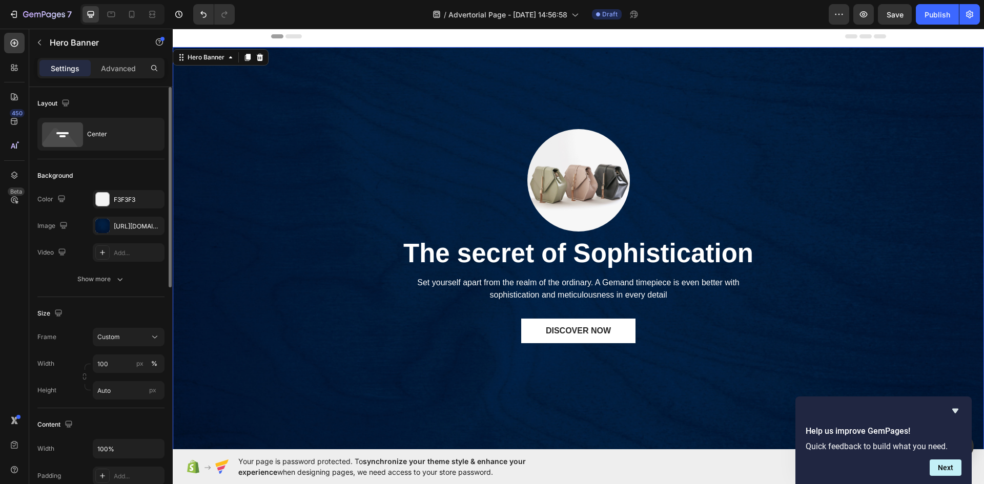
scroll to position [0, 0]
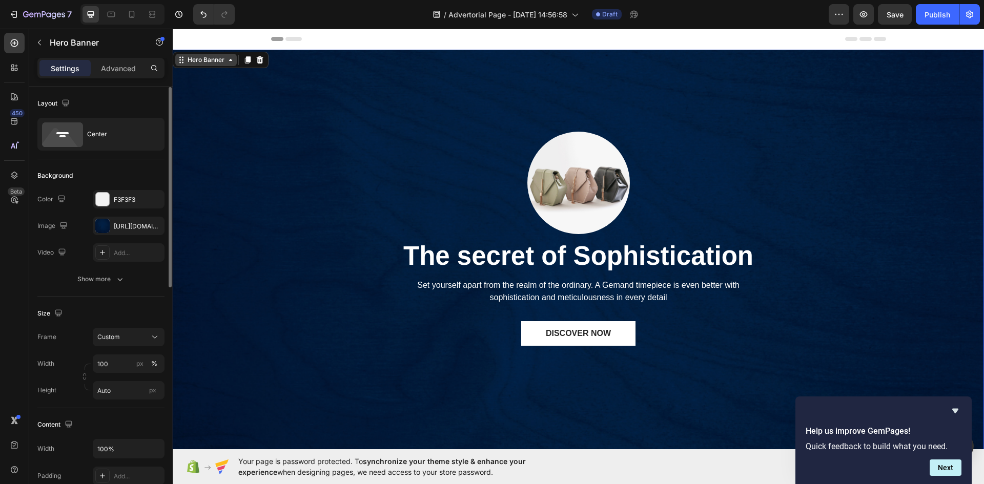
click at [219, 57] on div "Hero Banner" at bounding box center [205, 59] width 41 height 9
click at [217, 60] on div "Hero Banner" at bounding box center [205, 59] width 41 height 9
click at [250, 65] on div at bounding box center [247, 60] width 12 height 12
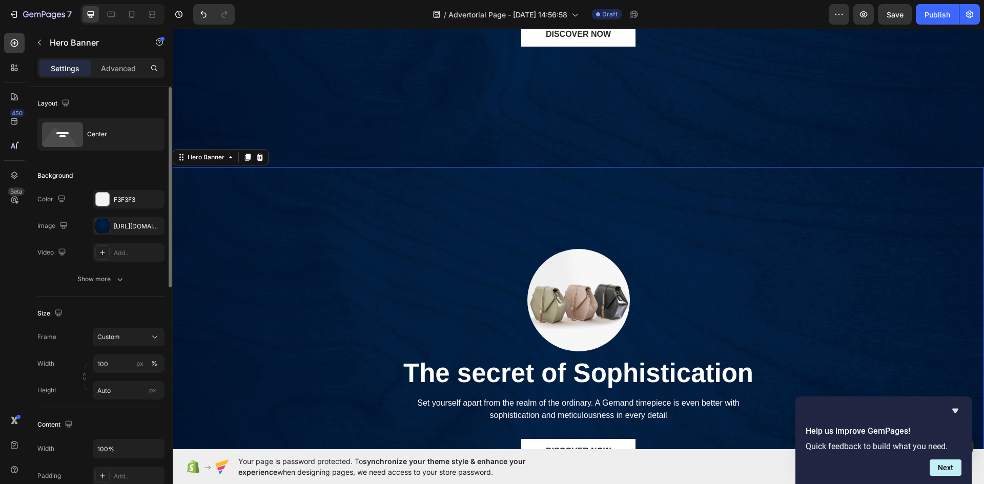
scroll to position [350, 0]
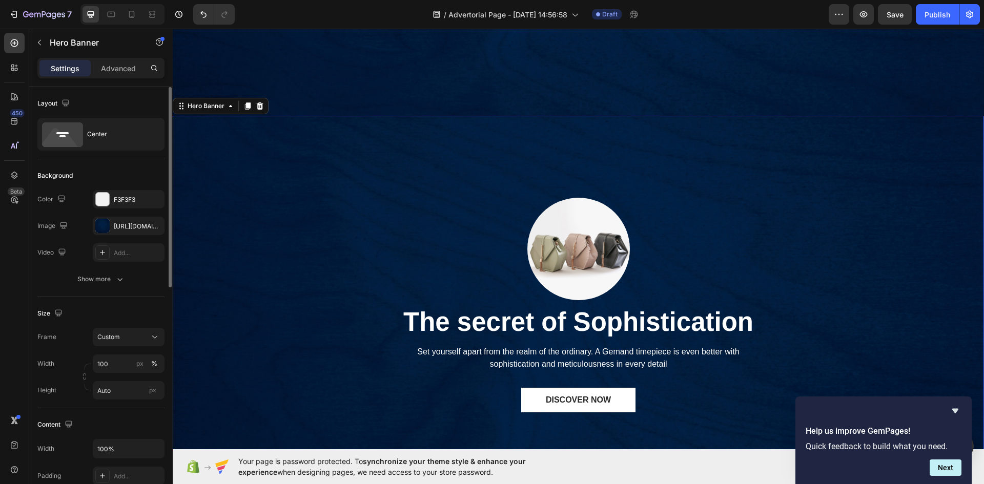
click at [307, 237] on div "Image The secret of Sophistication Heading Set yourself apart from the realm of…" at bounding box center [578, 324] width 811 height 417
click at [295, 257] on div "Image The secret of Sophistication Heading Set yourself apart from the realm of…" at bounding box center [578, 324] width 811 height 417
click at [465, 253] on div at bounding box center [578, 249] width 359 height 102
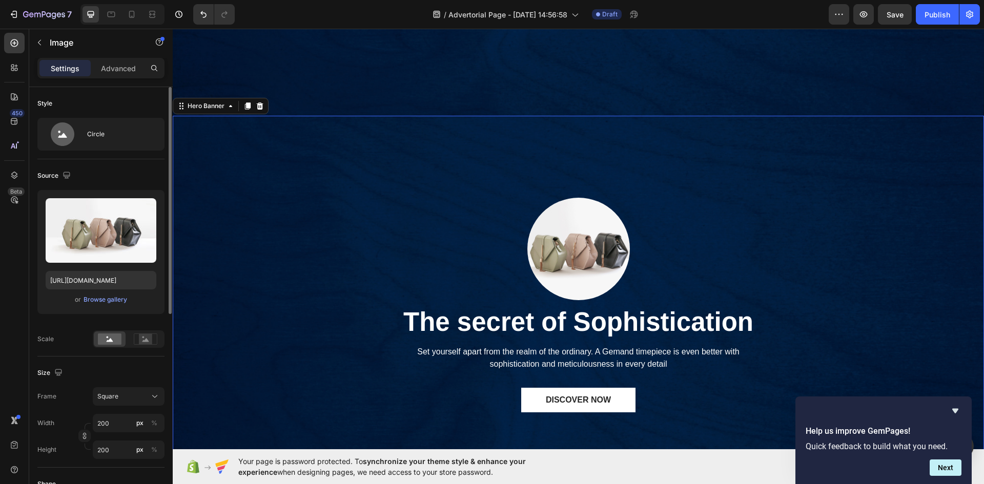
click at [294, 251] on div "Image The secret of Sophistication Heading Set yourself apart from the realm of…" at bounding box center [578, 324] width 811 height 417
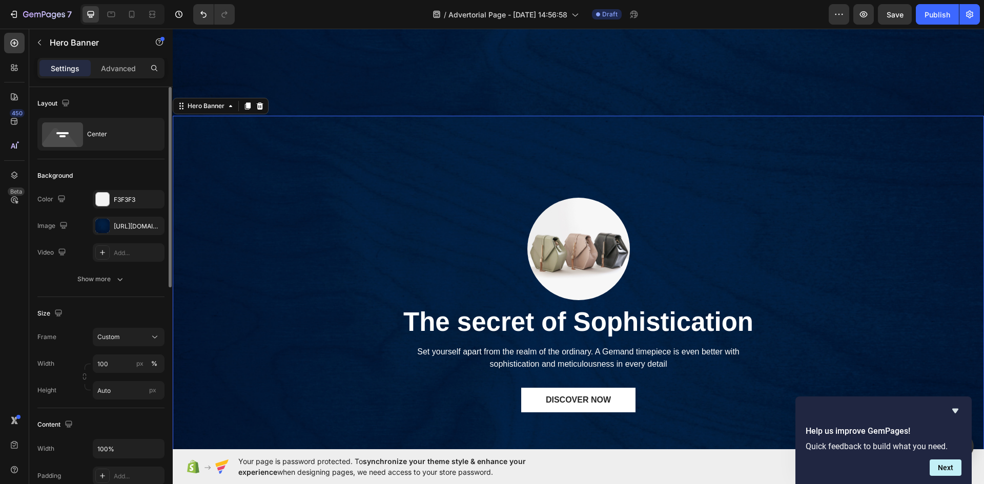
click at [294, 251] on div "Image The secret of Sophistication Heading Set yourself apart from the realm of…" at bounding box center [578, 324] width 811 height 417
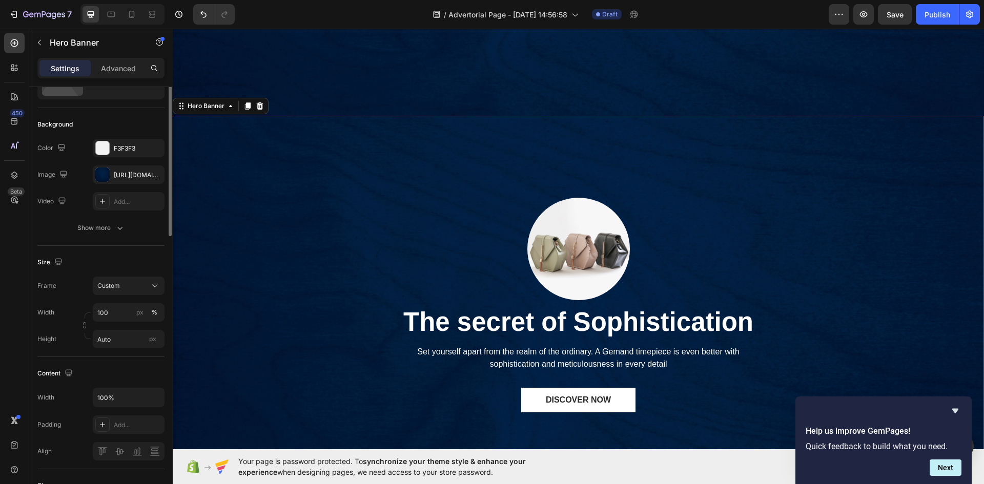
scroll to position [0, 0]
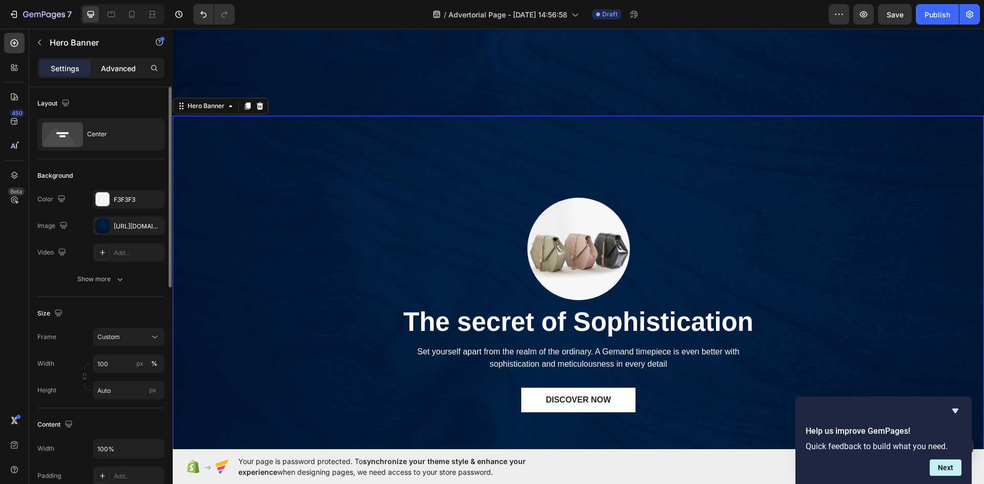
click at [123, 67] on p "Advanced" at bounding box center [118, 68] width 35 height 11
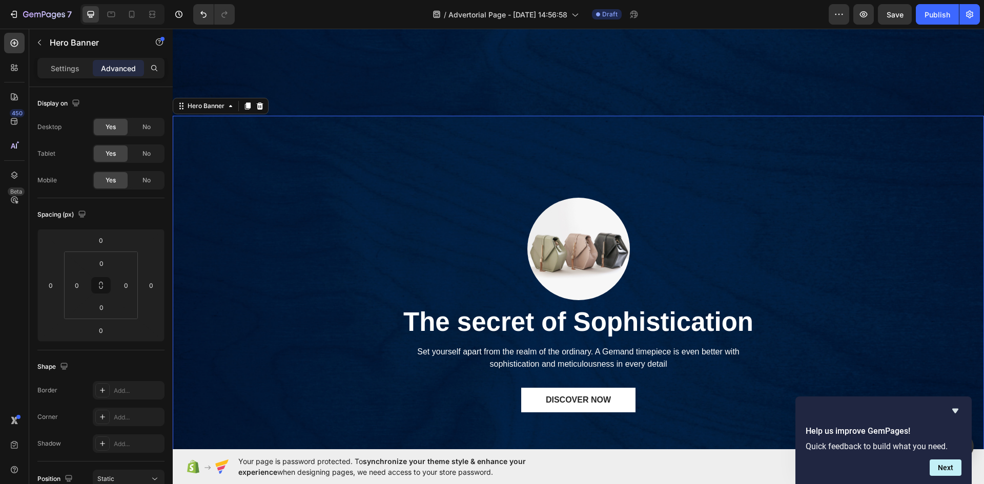
click at [276, 271] on div "Image The secret of Sophistication Heading Set yourself apart from the realm of…" at bounding box center [578, 324] width 811 height 417
click at [80, 67] on div "Settings" at bounding box center [64, 68] width 51 height 16
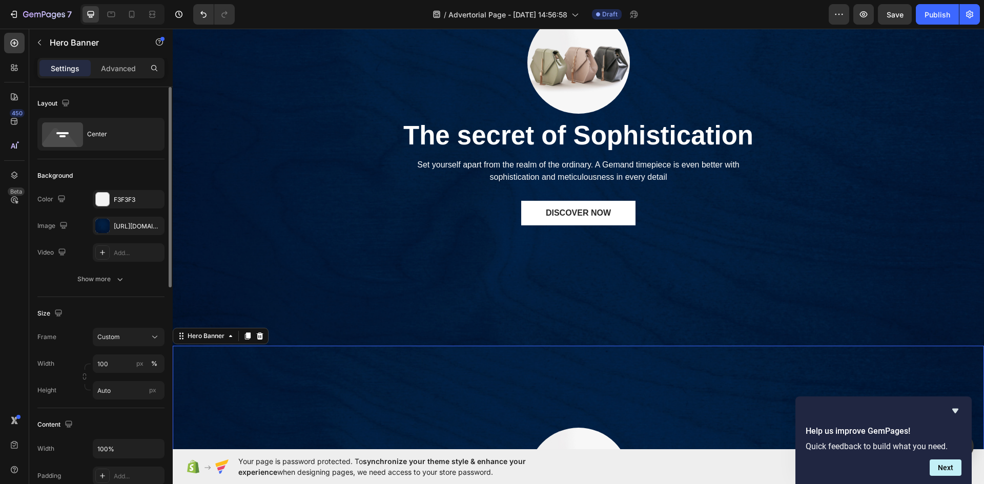
scroll to position [256, 0]
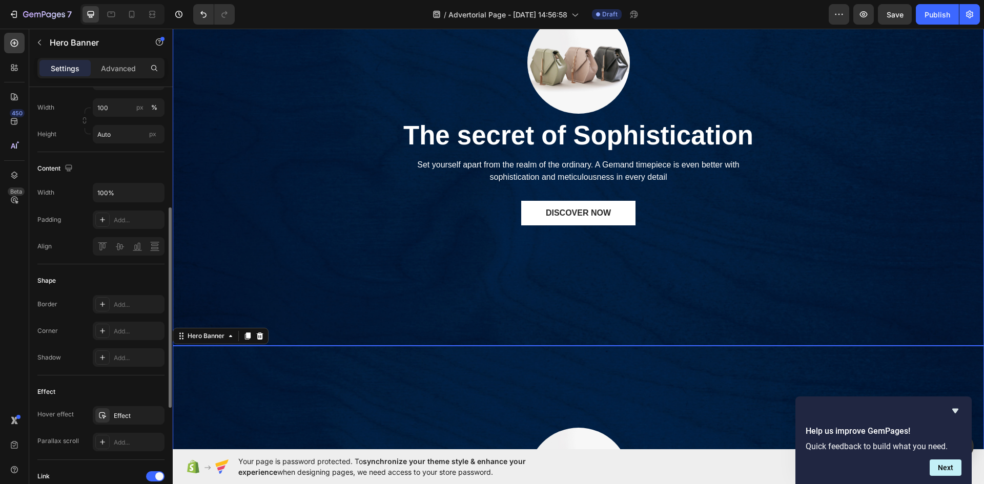
click at [372, 279] on div "Image The secret of Sophistication Heading Set yourself apart from the realm of…" at bounding box center [578, 137] width 811 height 417
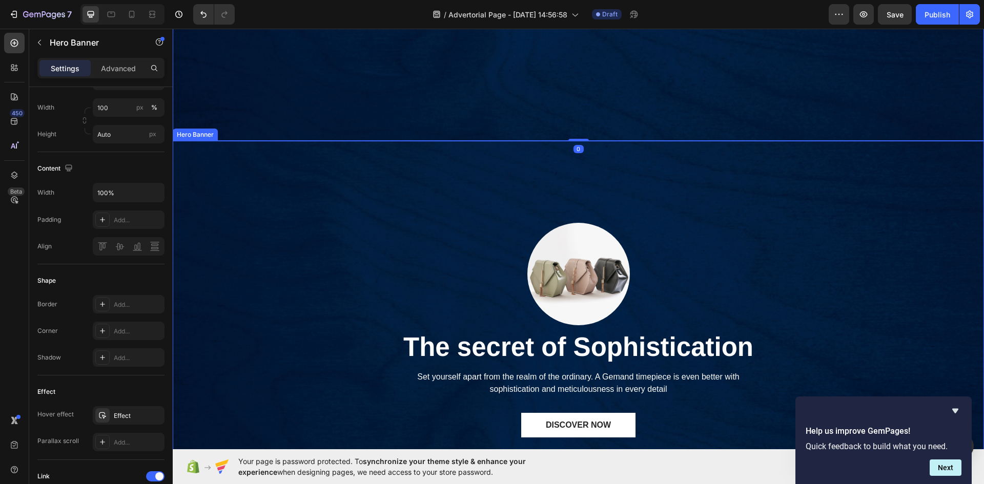
click at [361, 326] on div "Image The secret of Sophistication Heading Set yourself apart from the realm of…" at bounding box center [578, 349] width 811 height 417
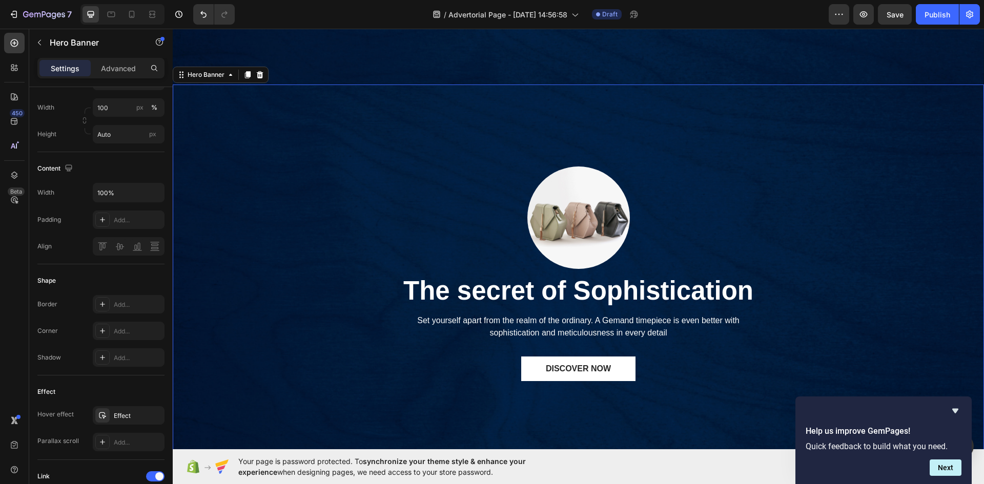
scroll to position [428, 0]
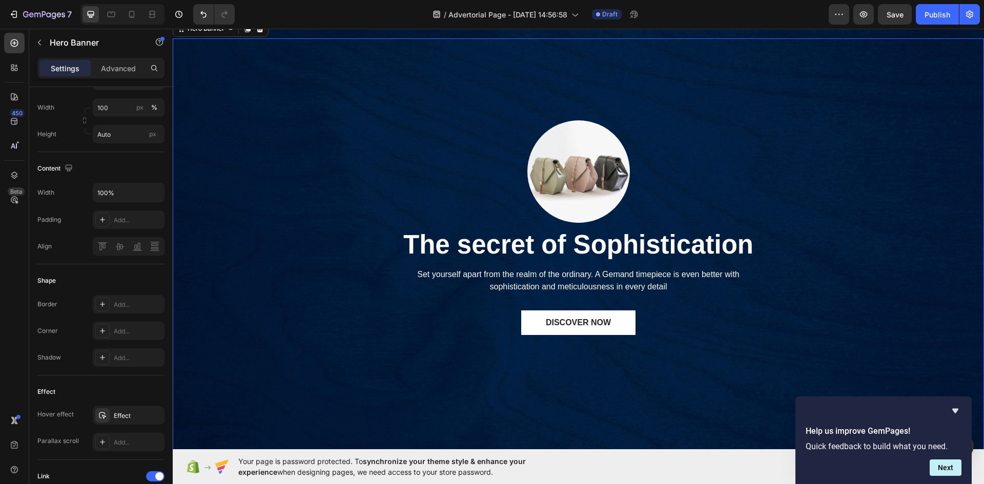
click at [361, 207] on div "Image The secret of Sophistication Heading Set yourself apart from the realm of…" at bounding box center [578, 246] width 811 height 417
click at [276, 231] on div "Image The secret of Sophistication Heading Set yourself apart from the realm of…" at bounding box center [578, 246] width 811 height 417
click at [15, 72] on icon at bounding box center [14, 68] width 10 height 10
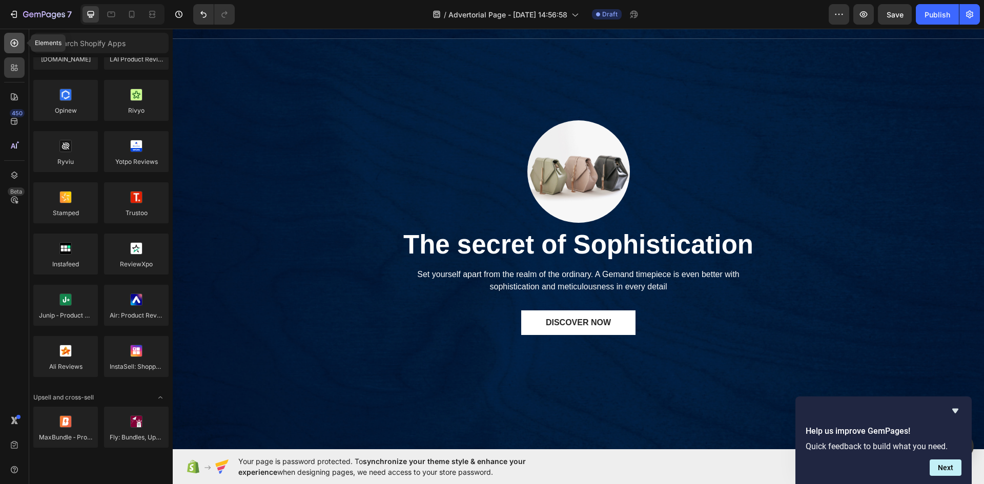
click at [15, 49] on div at bounding box center [14, 43] width 20 height 20
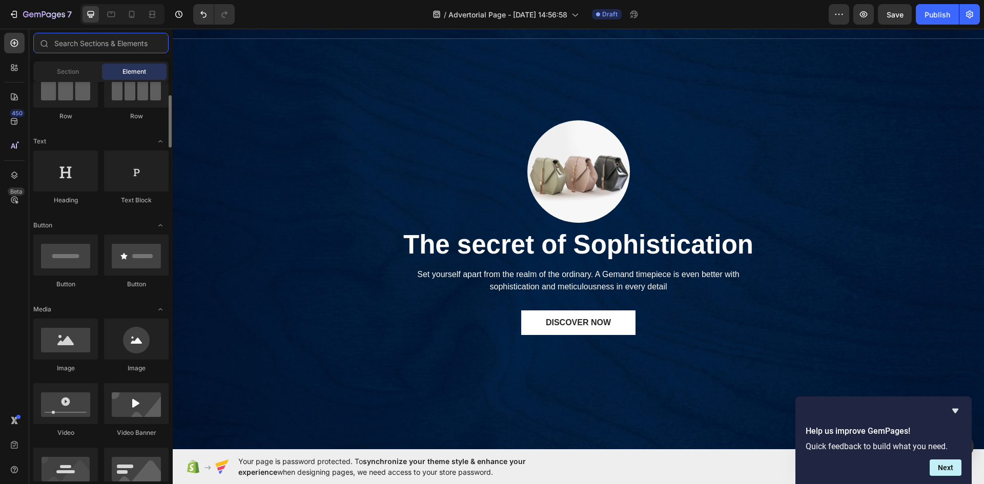
scroll to position [0, 0]
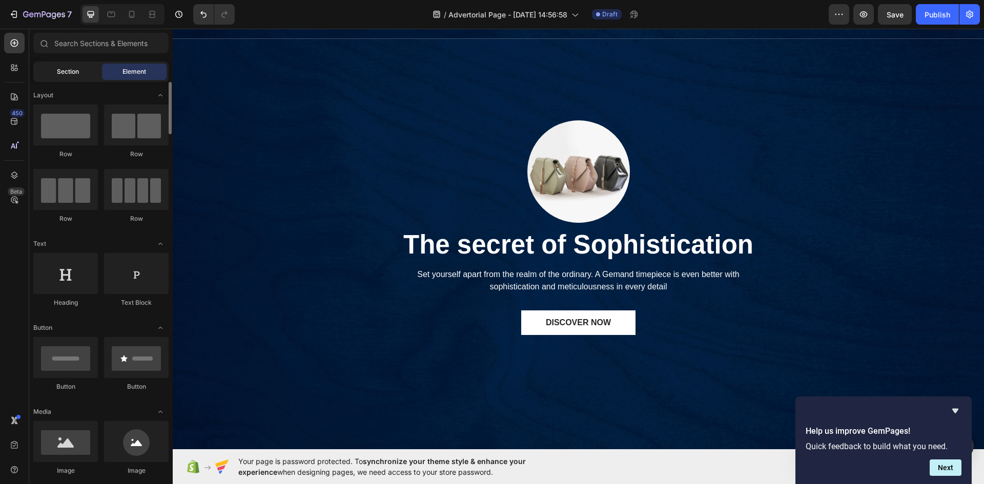
click at [81, 78] on div "Section" at bounding box center [67, 72] width 65 height 16
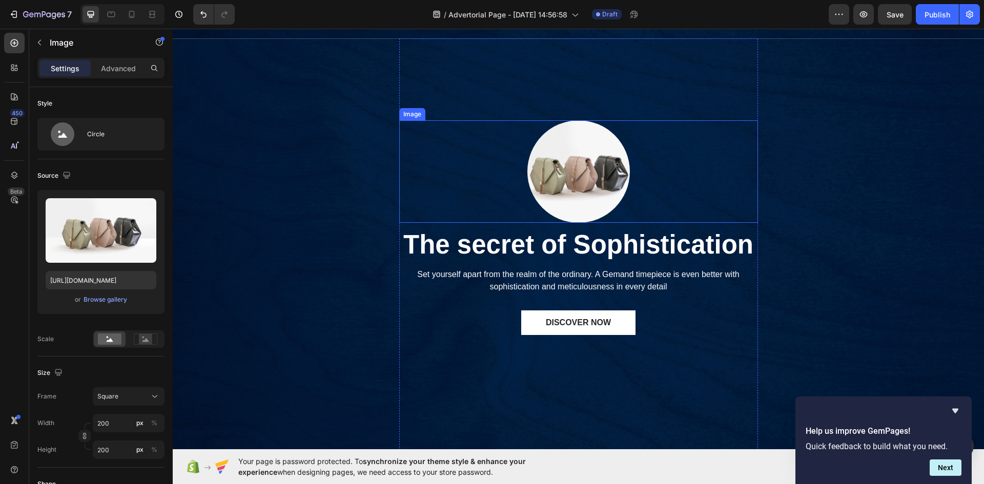
click at [399, 169] on div at bounding box center [578, 171] width 359 height 102
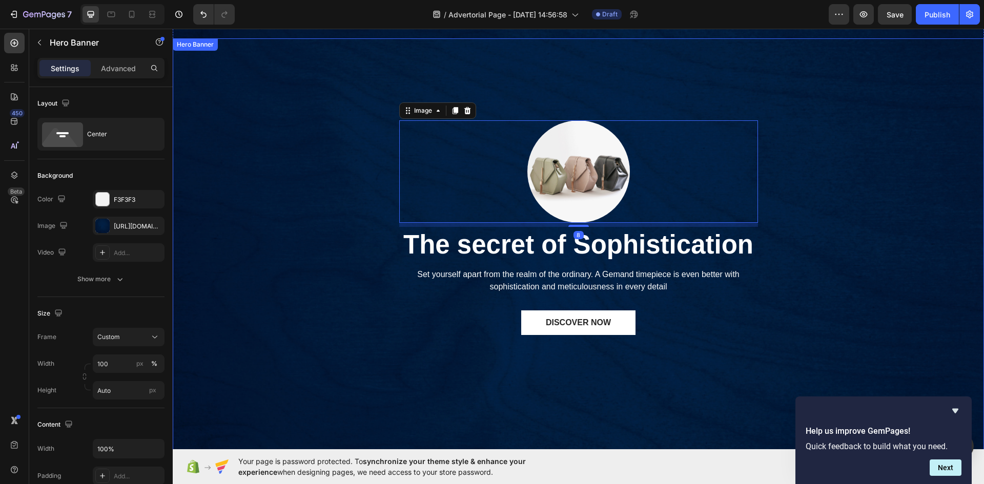
click at [297, 168] on div "Image 8 The secret of Sophistication Heading Set yourself apart from the realm …" at bounding box center [578, 246] width 811 height 417
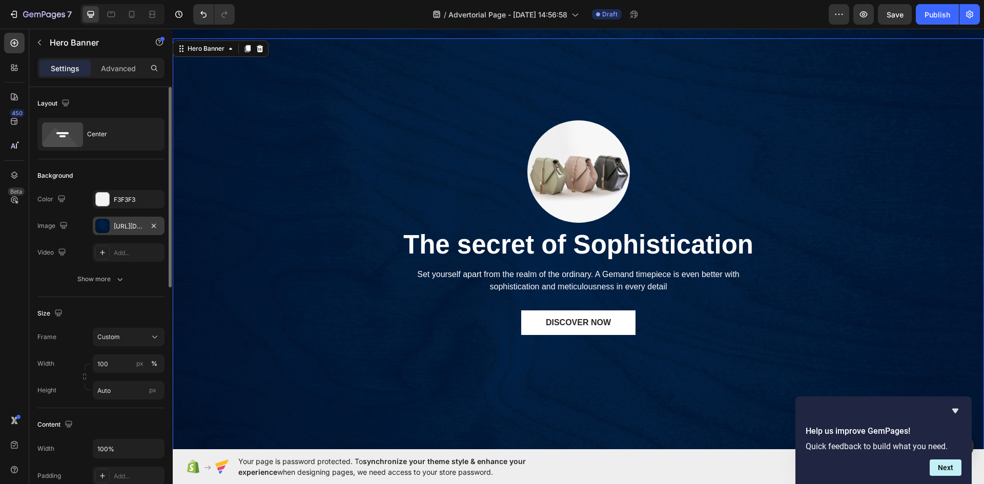
click at [119, 226] on div "[URL][DOMAIN_NAME]" at bounding box center [129, 226] width 30 height 9
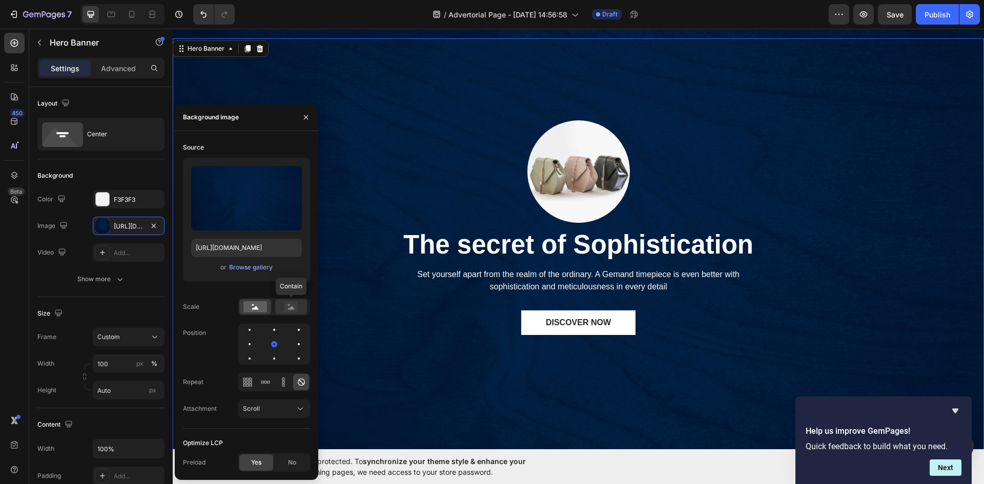
click at [286, 309] on rect at bounding box center [290, 307] width 13 height 10
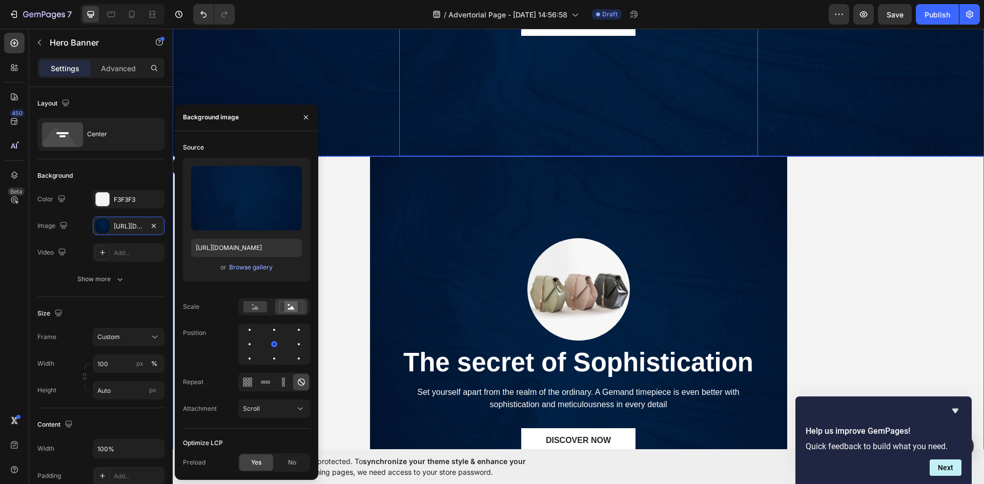
scroll to position [325, 0]
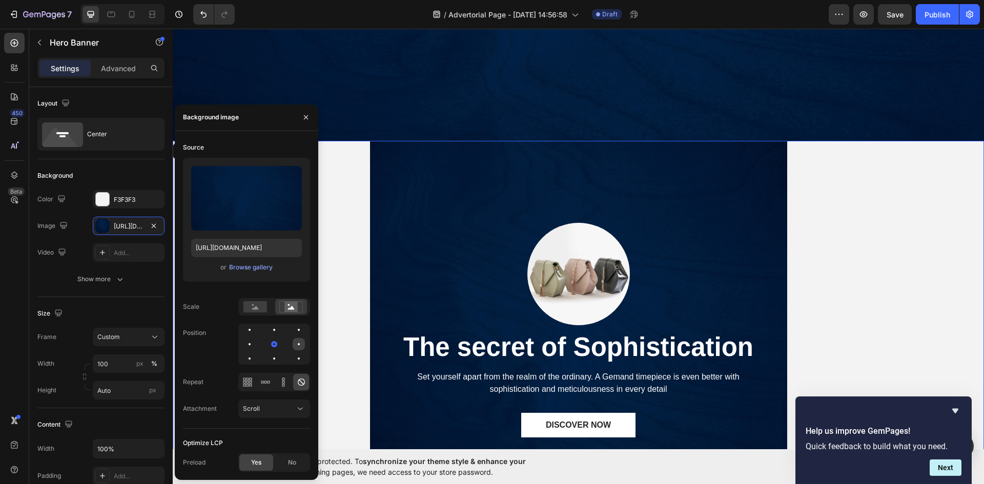
click at [300, 344] on div at bounding box center [299, 344] width 12 height 12
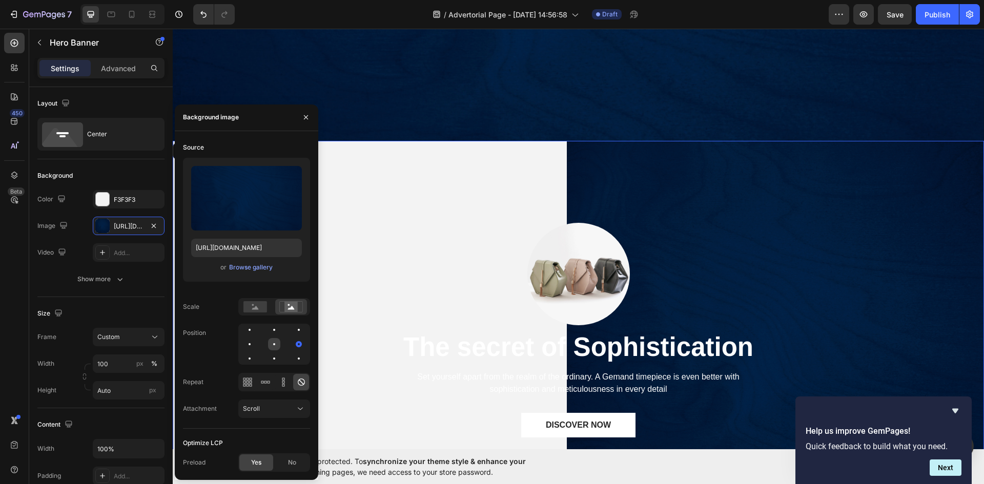
click at [276, 343] on div at bounding box center [274, 344] width 12 height 12
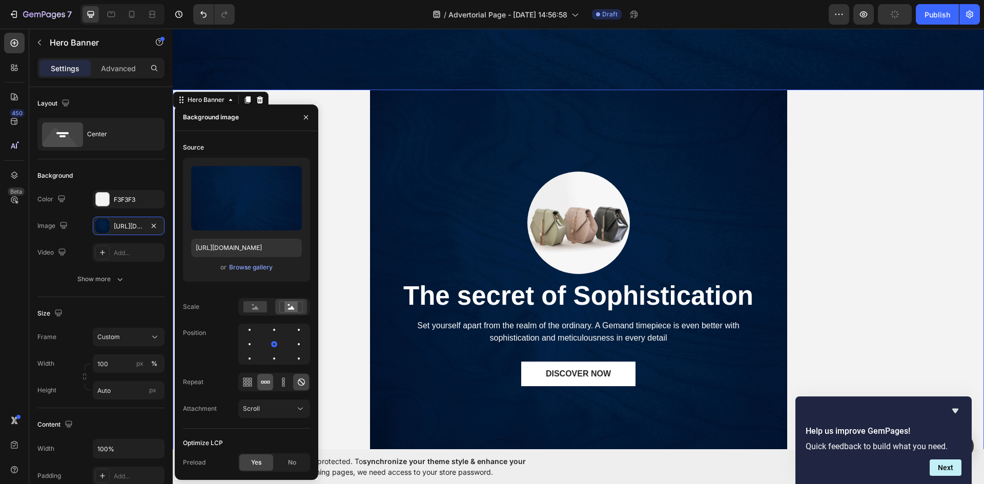
scroll to position [428, 0]
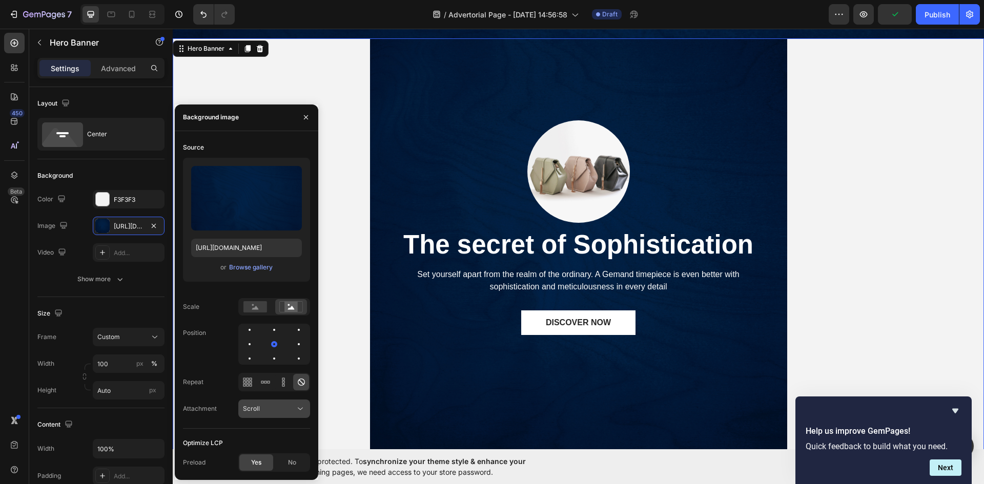
click at [261, 416] on button "Scroll" at bounding box center [274, 409] width 72 height 18
click at [268, 413] on div "Scroll" at bounding box center [269, 408] width 52 height 9
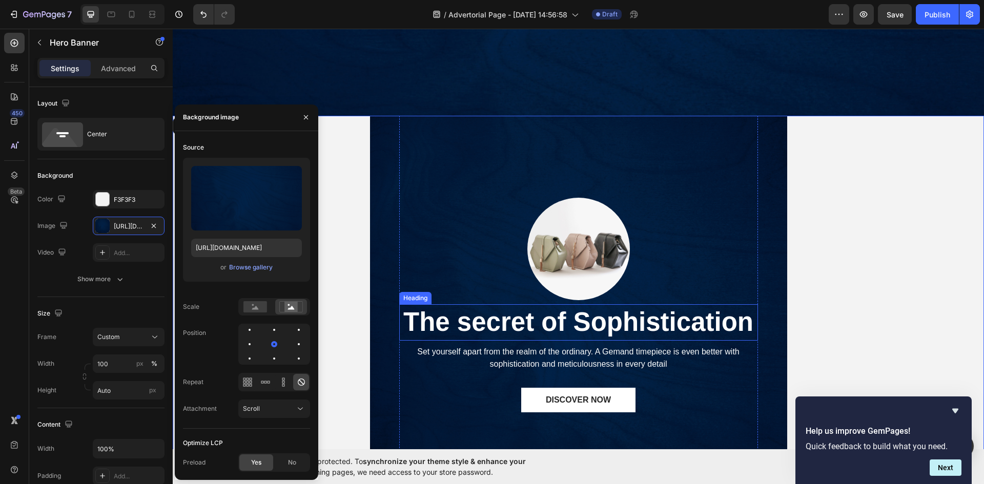
scroll to position [410, 0]
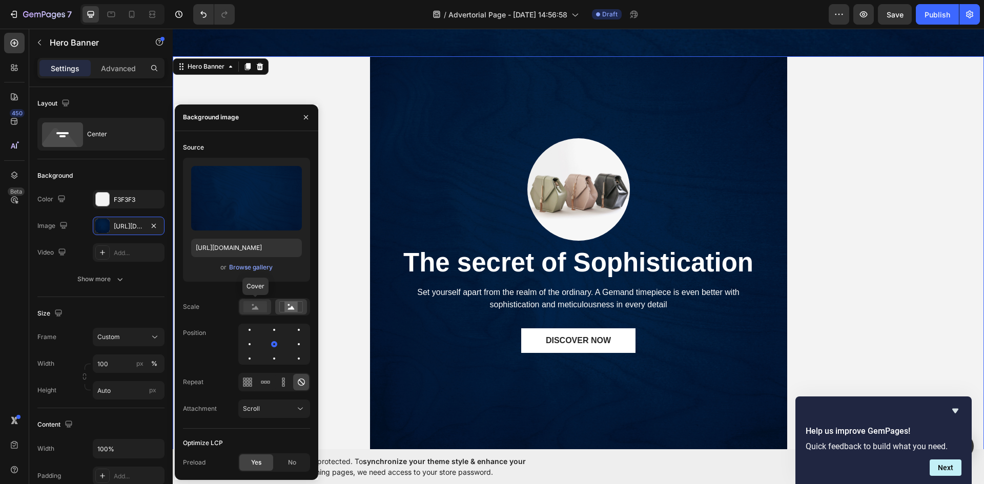
click at [251, 308] on rect at bounding box center [255, 306] width 24 height 11
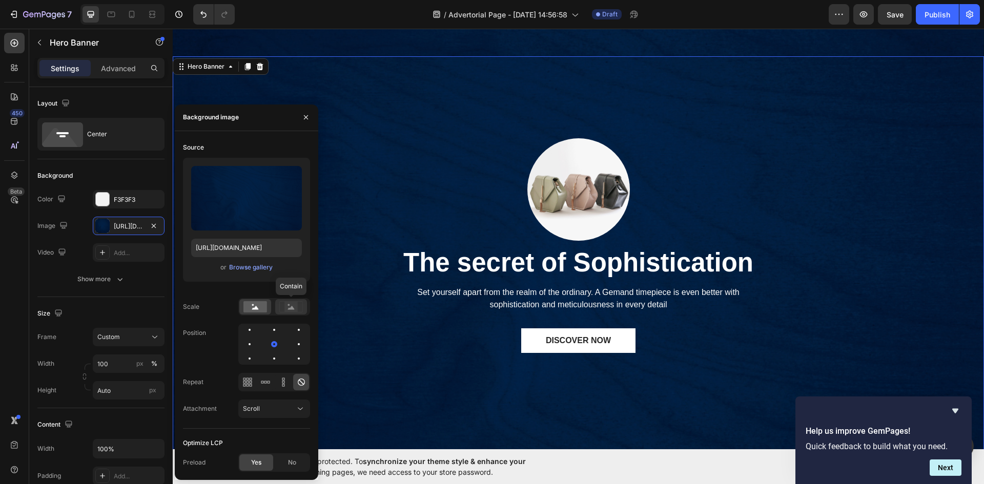
click at [292, 310] on rect at bounding box center [290, 307] width 13 height 10
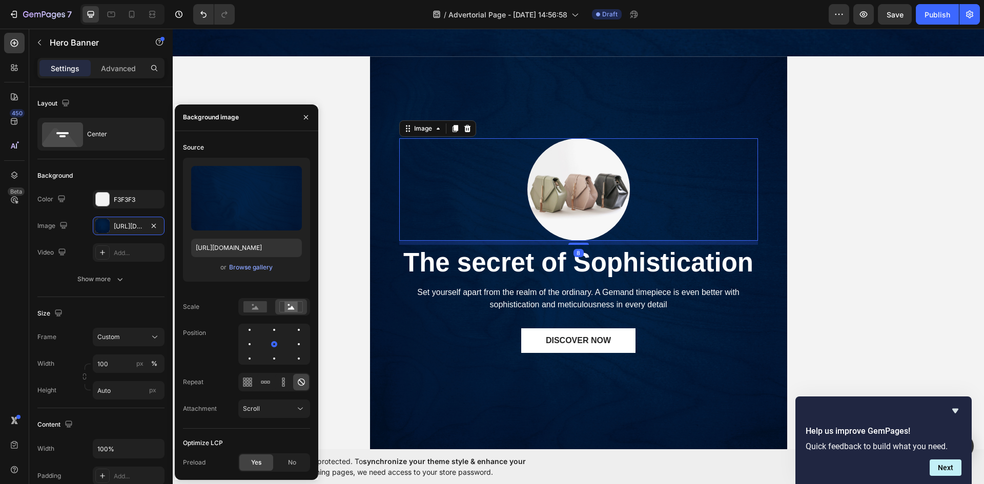
click at [538, 210] on img at bounding box center [578, 189] width 102 height 102
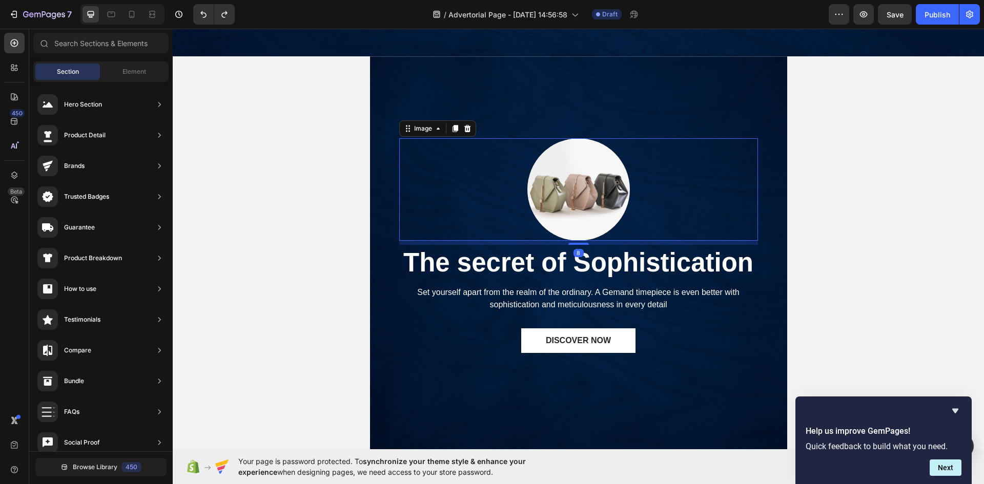
click at [578, 198] on img at bounding box center [578, 189] width 102 height 102
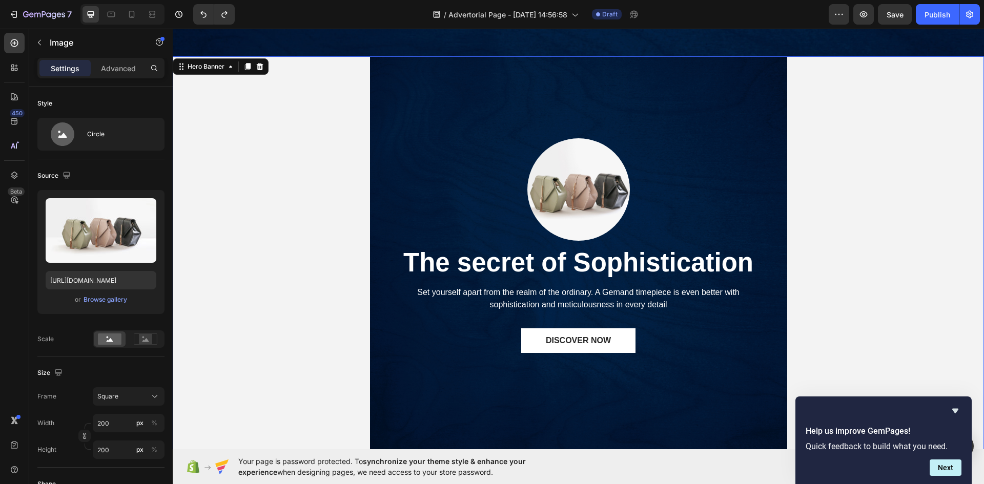
click at [375, 183] on div "Image The secret of Sophistication Heading Set yourself apart from the realm of…" at bounding box center [578, 264] width 811 height 417
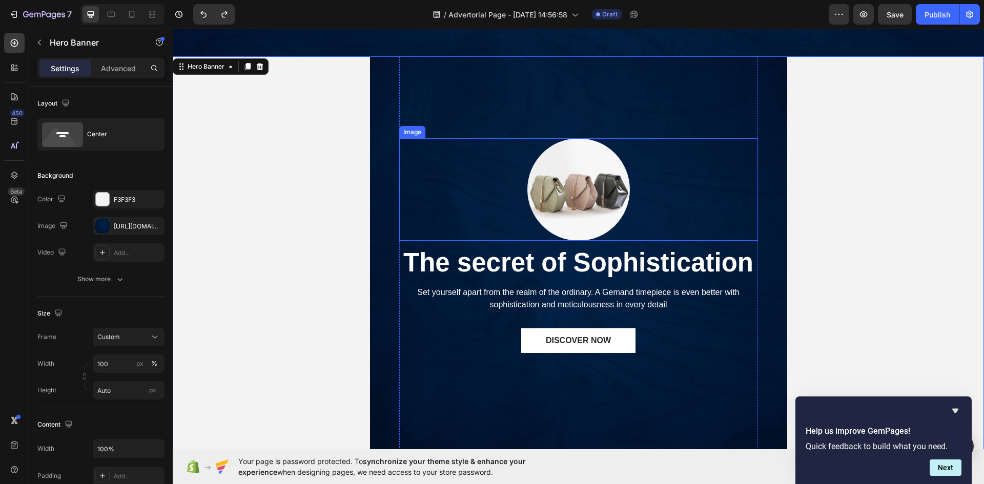
click at [536, 183] on img at bounding box center [578, 189] width 102 height 102
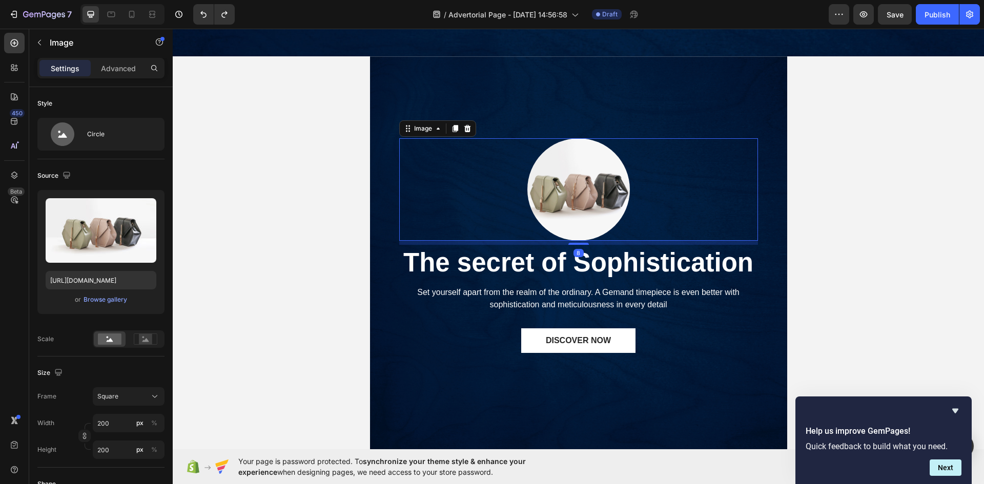
click at [552, 192] on img at bounding box center [578, 189] width 102 height 102
click at [463, 133] on icon at bounding box center [467, 129] width 8 height 8
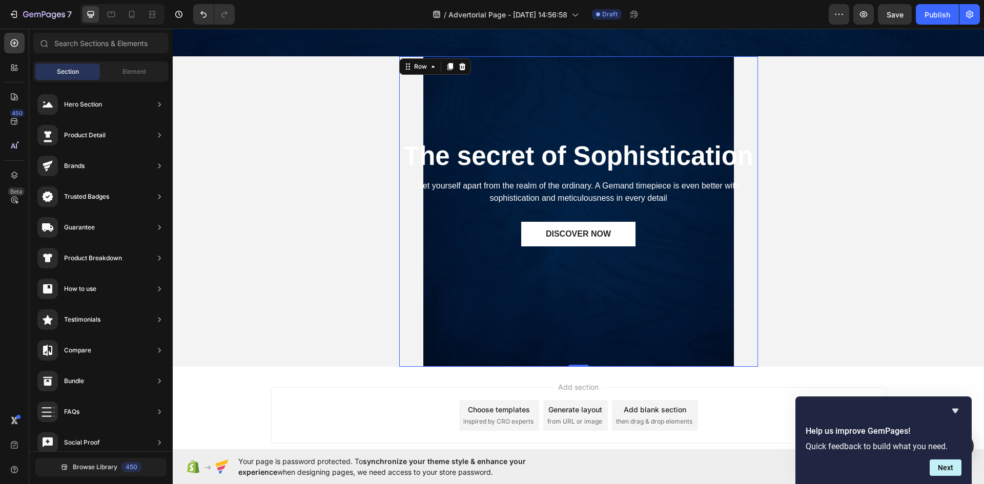
click at [485, 309] on div "The secret of Sophistication Heading Set yourself apart from the realm of the o…" at bounding box center [578, 211] width 359 height 310
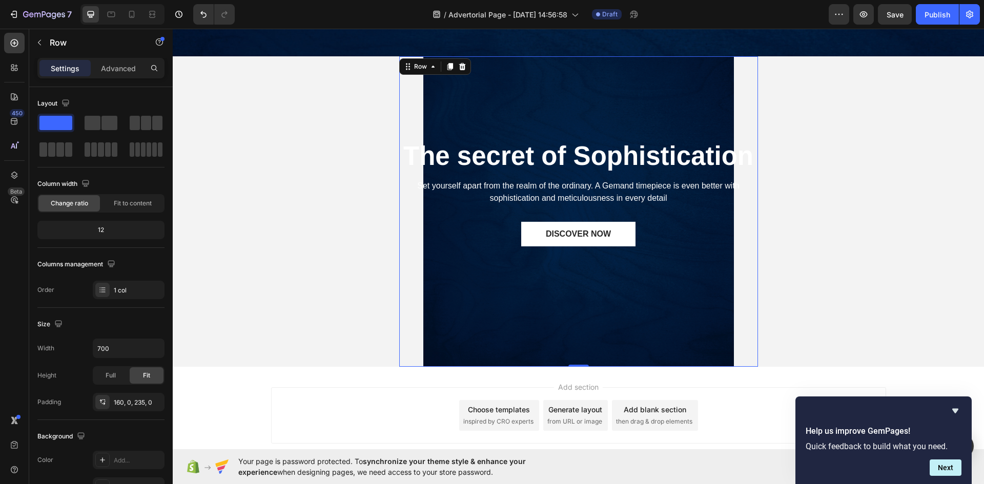
click at [431, 282] on div "The secret of Sophistication Heading Set yourself apart from the realm of the o…" at bounding box center [578, 211] width 359 height 310
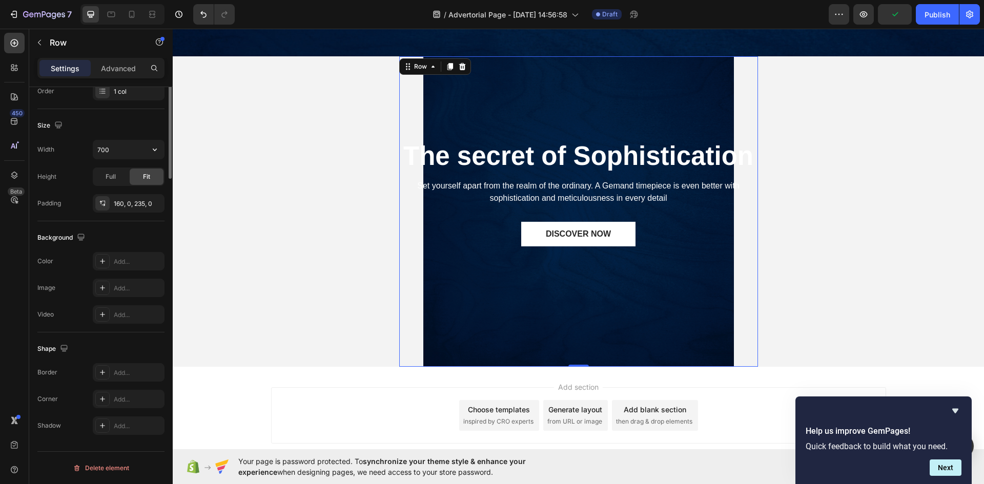
scroll to position [0, 0]
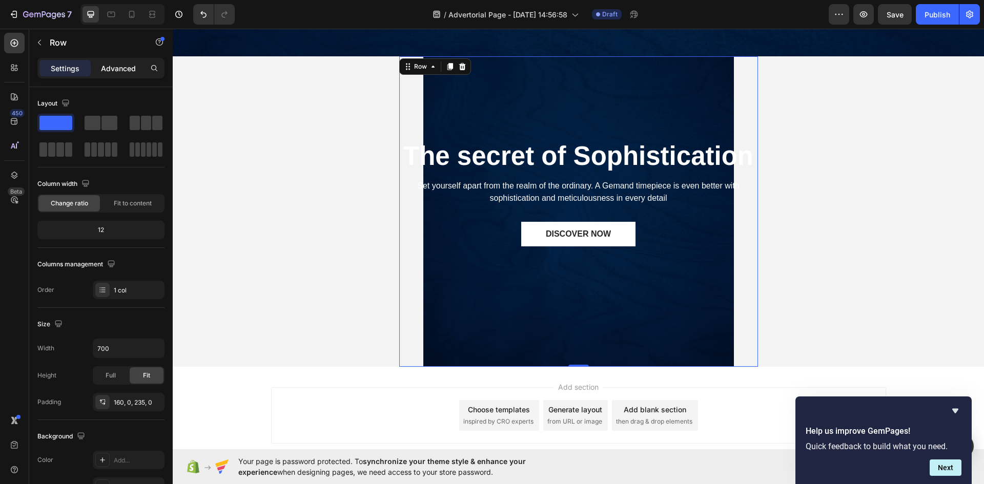
click at [112, 70] on p "Advanced" at bounding box center [118, 68] width 35 height 11
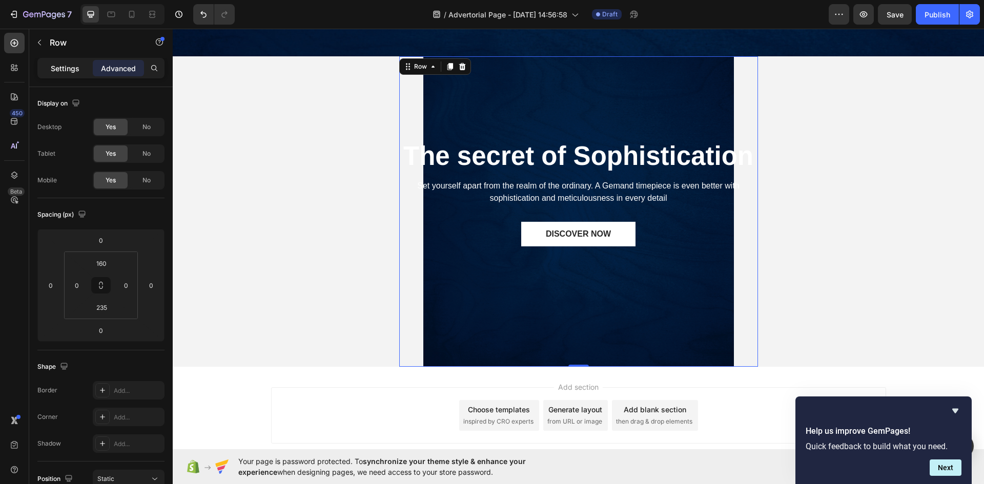
click at [63, 62] on div "Settings" at bounding box center [64, 68] width 51 height 16
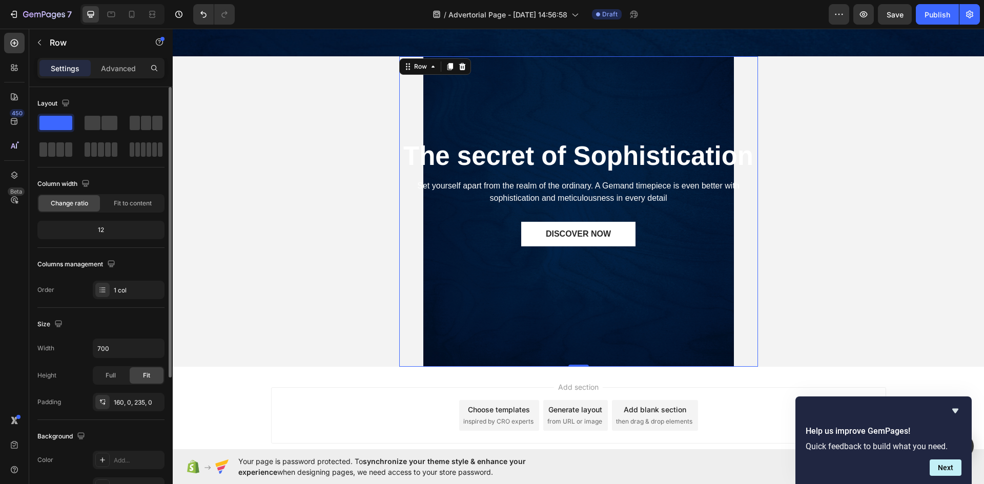
click at [108, 234] on div "12" at bounding box center [100, 230] width 123 height 14
click at [100, 230] on div "12" at bounding box center [100, 230] width 123 height 14
click at [128, 205] on span "Fit to content" at bounding box center [133, 203] width 38 height 9
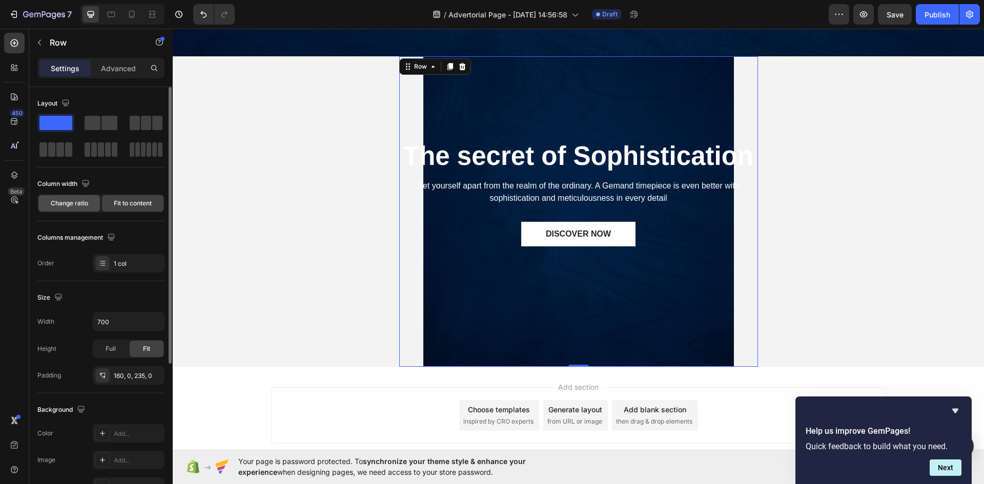
click at [69, 201] on span "Change ratio" at bounding box center [69, 203] width 37 height 9
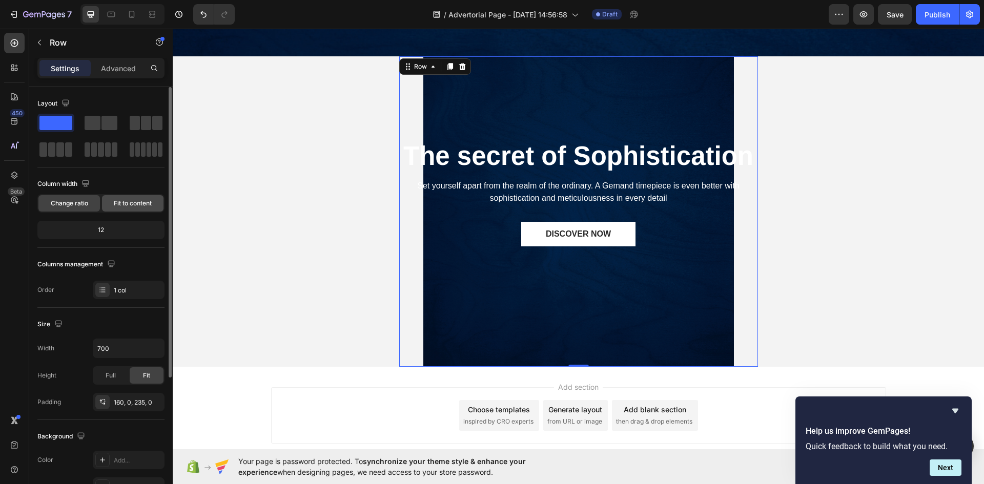
click at [130, 202] on span "Fit to content" at bounding box center [133, 203] width 38 height 9
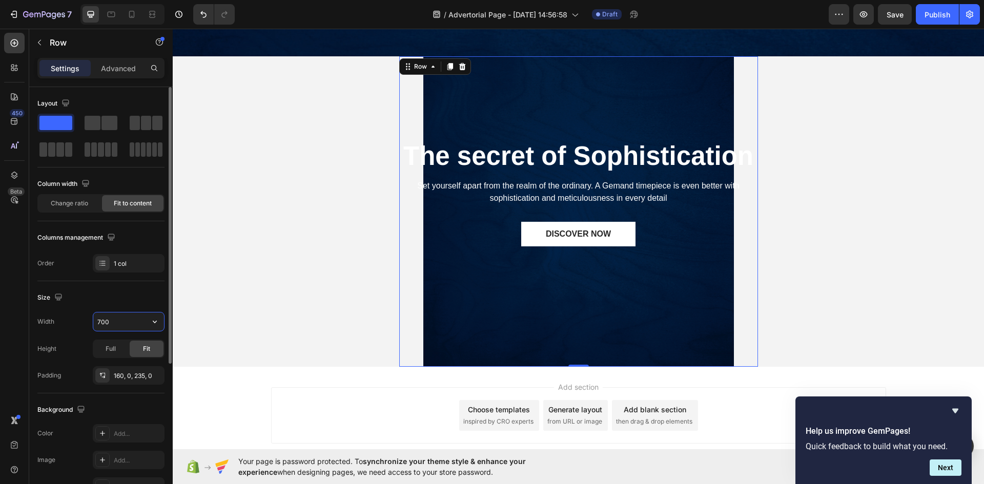
click at [114, 322] on input "700" at bounding box center [128, 322] width 71 height 18
click at [72, 202] on span "Change ratio" at bounding box center [69, 203] width 37 height 9
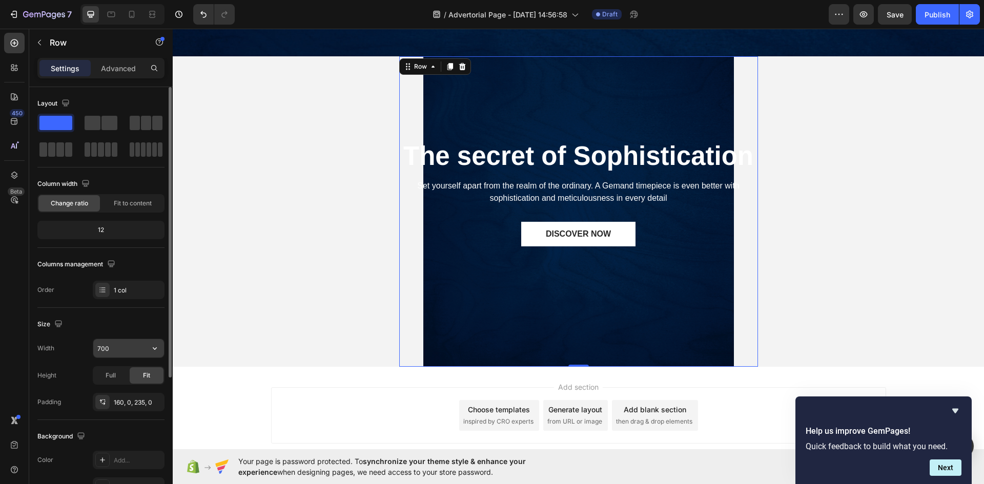
click at [116, 345] on input "700" at bounding box center [128, 348] width 71 height 18
drag, startPoint x: 118, startPoint y: 346, endPoint x: 78, endPoint y: 340, distance: 40.9
click at [78, 341] on div "Width 700" at bounding box center [100, 348] width 127 height 19
click at [114, 374] on span "Full" at bounding box center [111, 375] width 10 height 9
click at [137, 374] on div "Fit" at bounding box center [147, 375] width 34 height 16
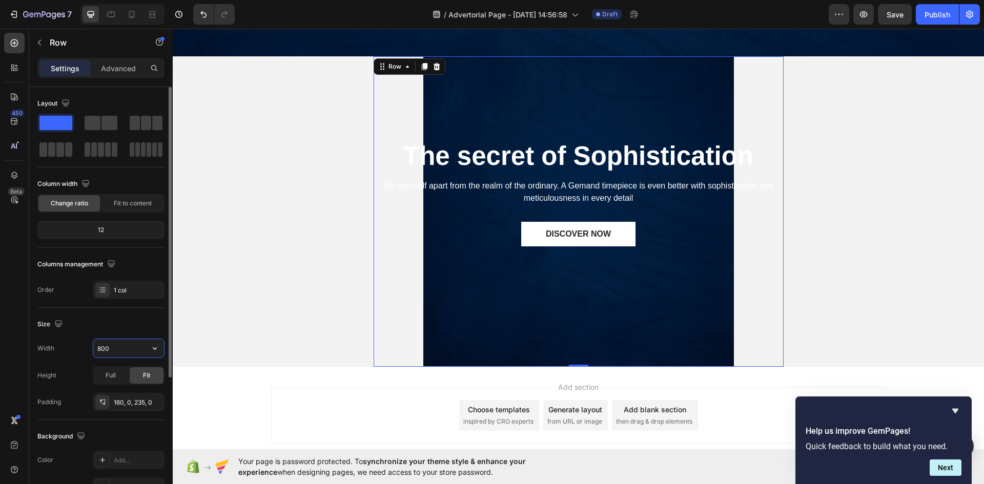
drag, startPoint x: 101, startPoint y: 346, endPoint x: 90, endPoint y: 344, distance: 11.9
click at [91, 344] on div "Width 800" at bounding box center [100, 348] width 127 height 19
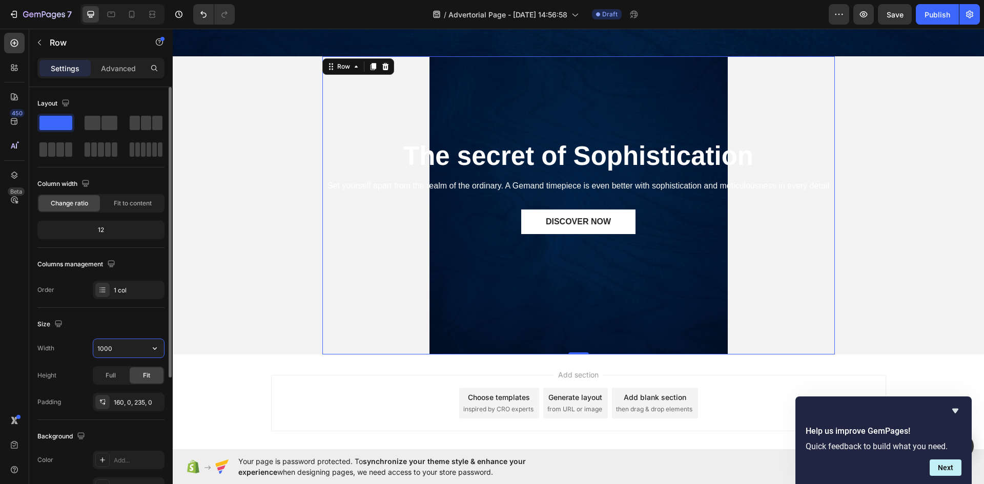
drag, startPoint x: 126, startPoint y: 348, endPoint x: 42, endPoint y: 352, distance: 83.6
click at [42, 352] on div "Width 1000" at bounding box center [100, 348] width 127 height 19
click at [157, 351] on icon "button" at bounding box center [155, 348] width 10 height 10
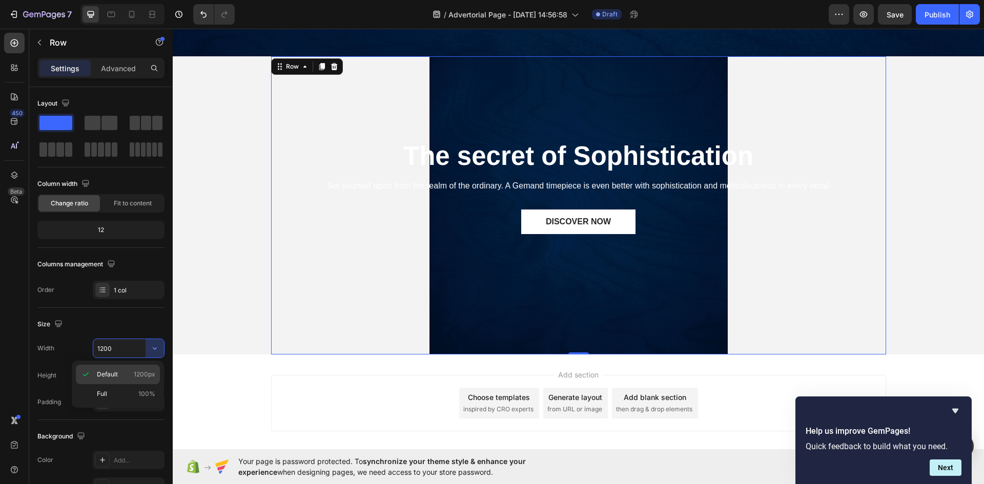
click at [141, 375] on span "1200px" at bounding box center [145, 374] width 22 height 9
click at [127, 348] on input "1200" at bounding box center [128, 348] width 71 height 18
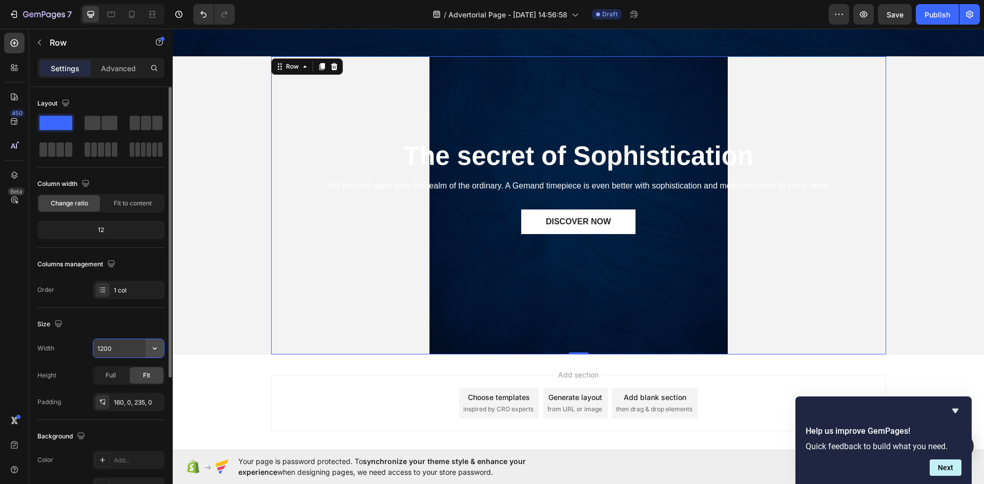
click at [149, 350] on button "button" at bounding box center [155, 348] width 18 height 18
click at [146, 343] on div "1200" at bounding box center [128, 348] width 71 height 18
click at [148, 350] on button "button" at bounding box center [155, 348] width 18 height 18
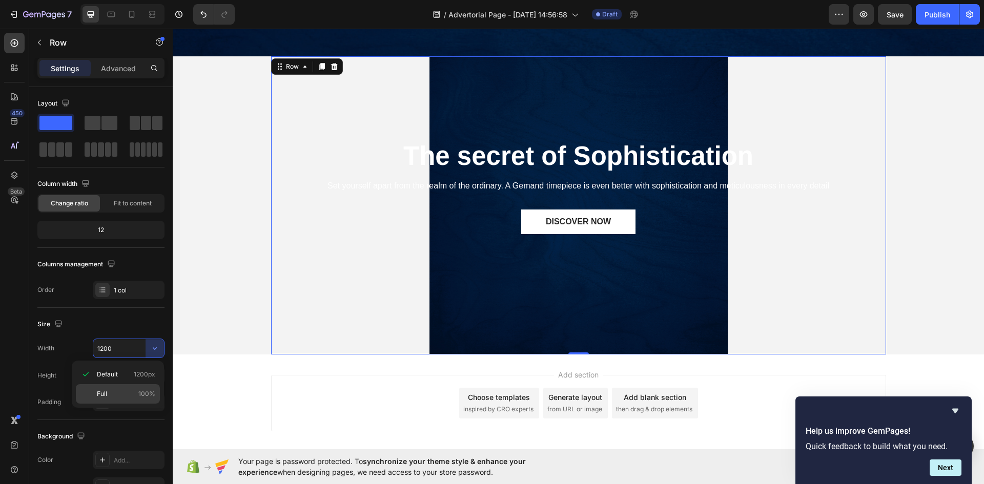
click at [117, 391] on p "Full 100%" at bounding box center [126, 393] width 58 height 9
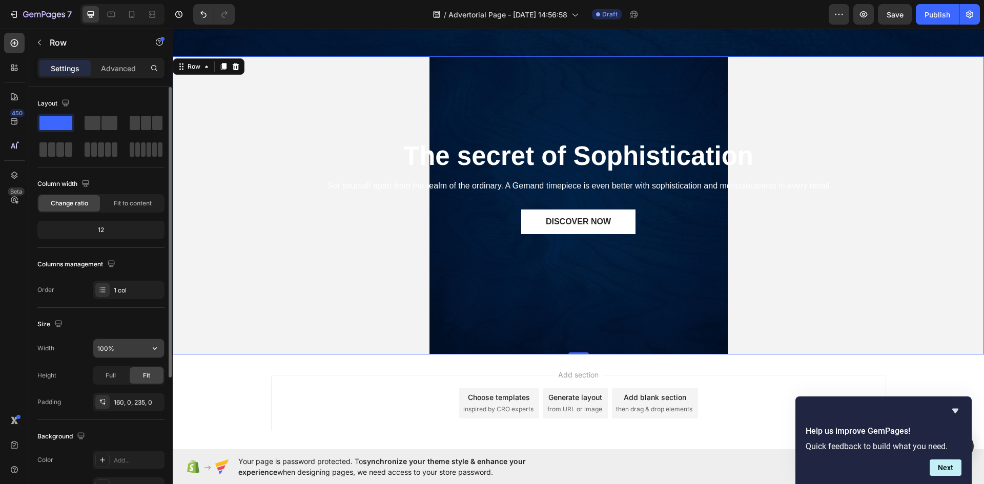
click at [139, 349] on input "100%" at bounding box center [128, 348] width 71 height 18
click at [158, 349] on icon "button" at bounding box center [155, 348] width 10 height 10
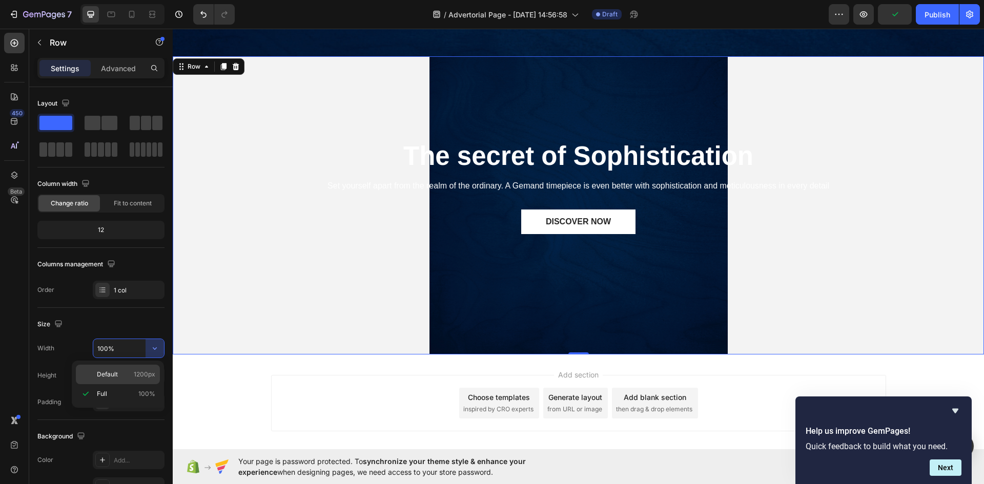
click at [132, 371] on p "Default 1200px" at bounding box center [126, 374] width 58 height 9
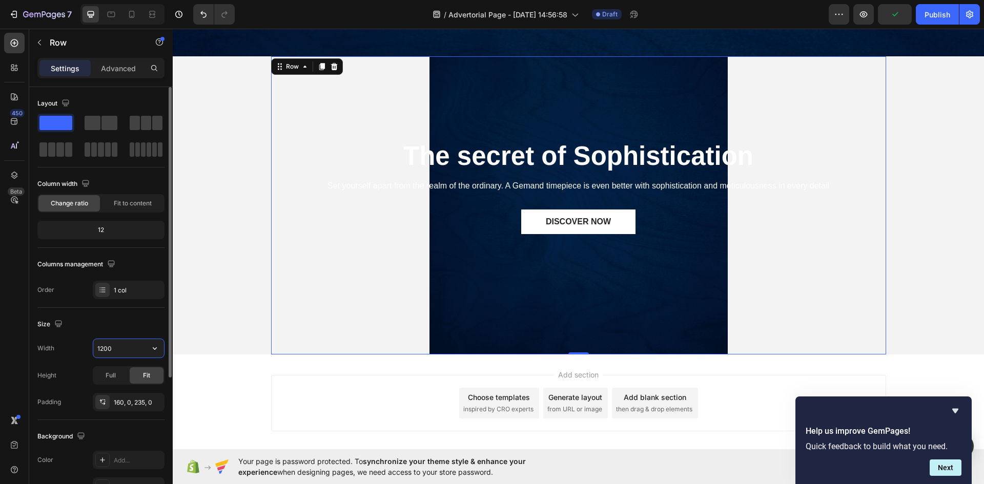
click at [116, 344] on input "1200" at bounding box center [128, 348] width 71 height 18
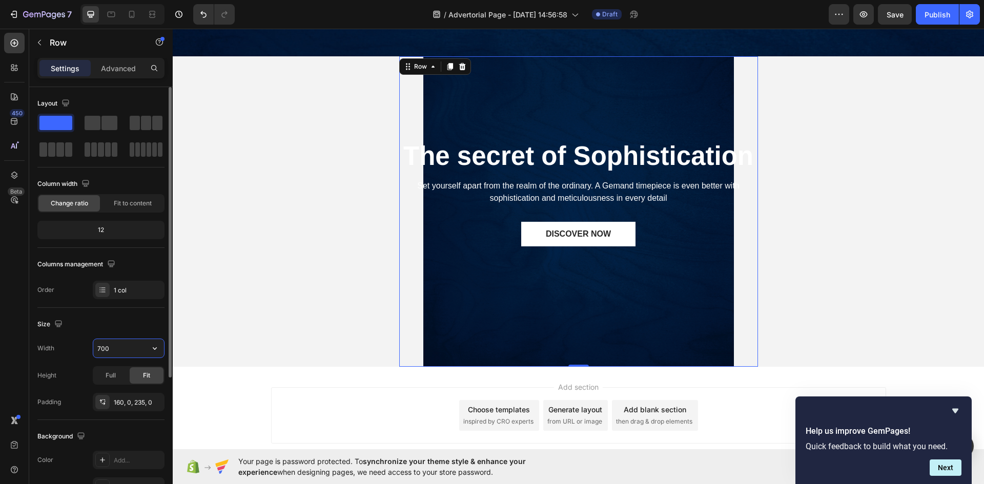
type input "700"
click at [106, 380] on div "Full" at bounding box center [111, 375] width 34 height 16
click at [149, 377] on span "Fit" at bounding box center [146, 375] width 7 height 9
click at [117, 70] on p "Advanced" at bounding box center [118, 68] width 35 height 11
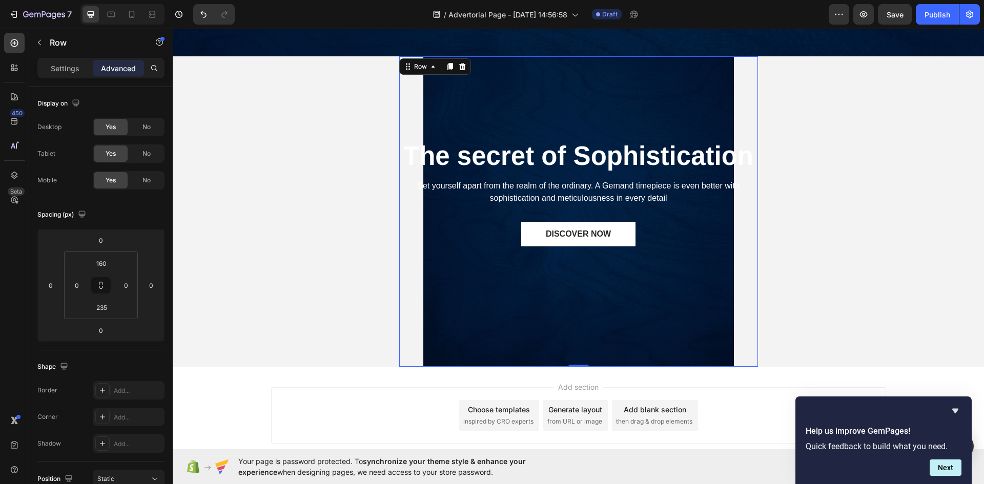
click at [480, 286] on div "The secret of Sophistication Heading Set yourself apart from the realm of the o…" at bounding box center [578, 211] width 359 height 310
click at [48, 46] on div "Row" at bounding box center [87, 42] width 117 height 27
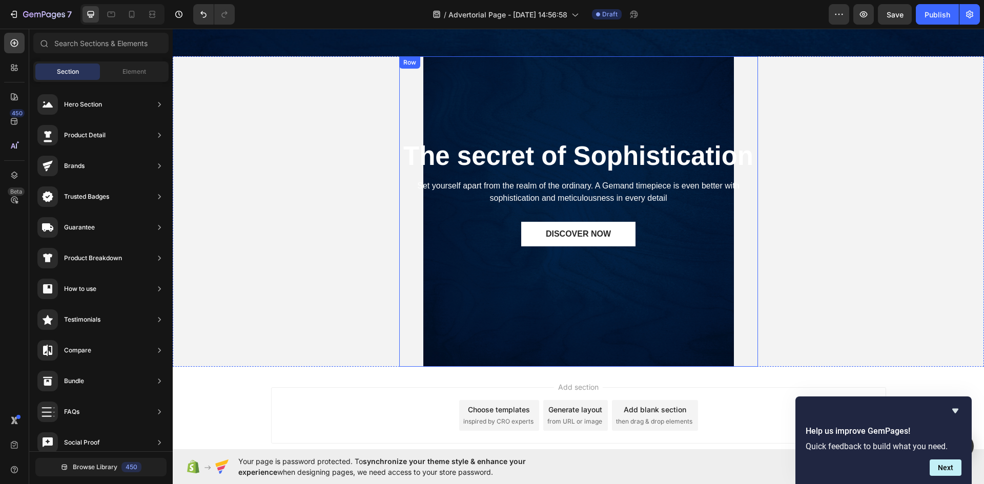
click at [491, 295] on div "The secret of Sophistication Heading Set yourself apart from the realm of the o…" at bounding box center [578, 211] width 359 height 310
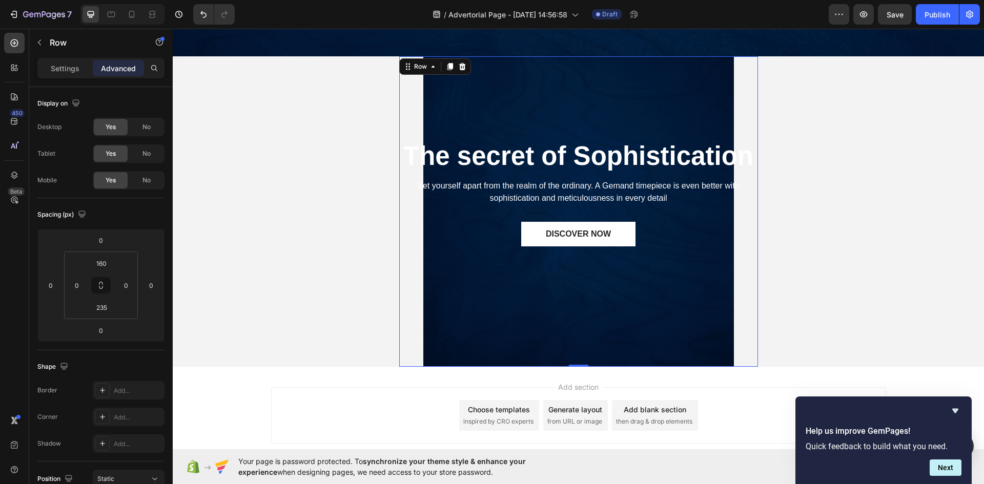
click at [482, 294] on div "The secret of Sophistication Heading Set yourself apart from the realm of the o…" at bounding box center [578, 211] width 359 height 310
click at [71, 69] on p "Settings" at bounding box center [65, 68] width 29 height 11
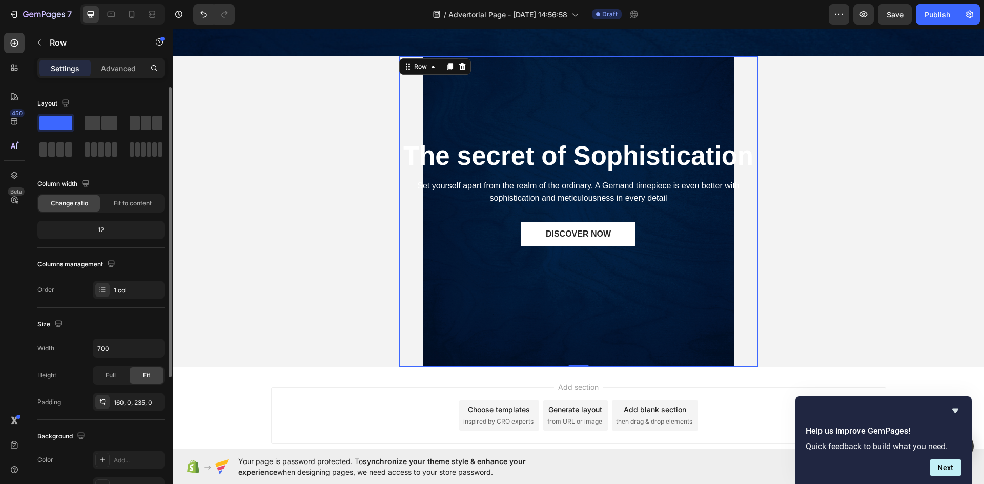
click at [61, 124] on span at bounding box center [55, 123] width 33 height 14
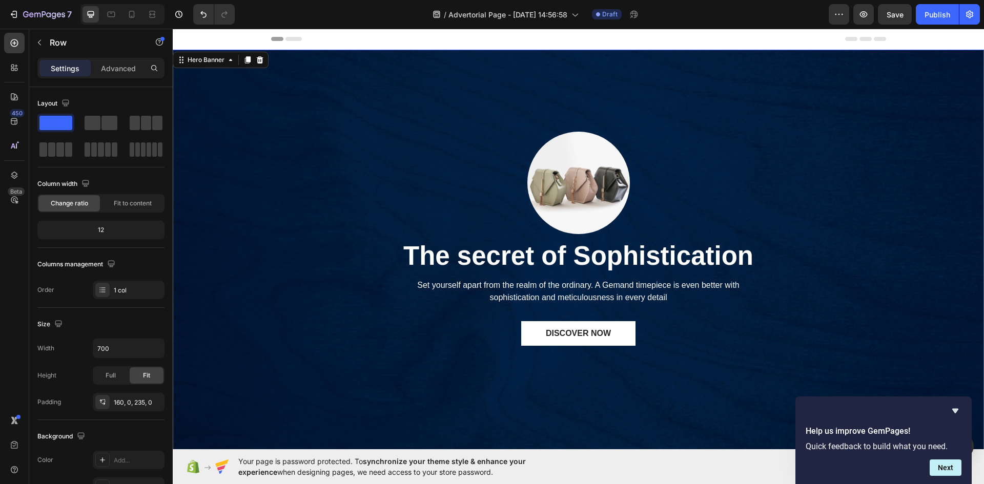
click at [338, 335] on div "Image The secret of Sophistication Heading Set yourself apart from the realm of…" at bounding box center [578, 258] width 811 height 417
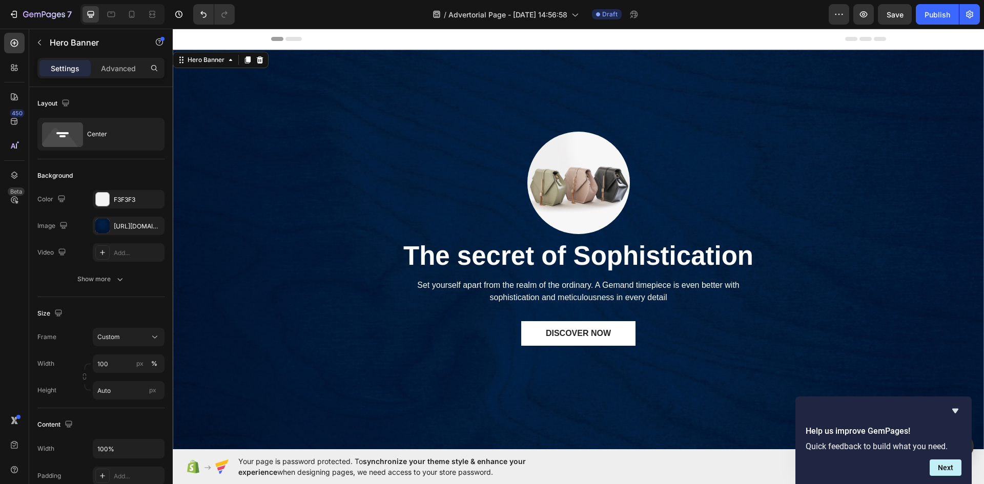
click at [306, 308] on div "Image The secret of Sophistication Heading Set yourself apart from the realm of…" at bounding box center [578, 258] width 811 height 417
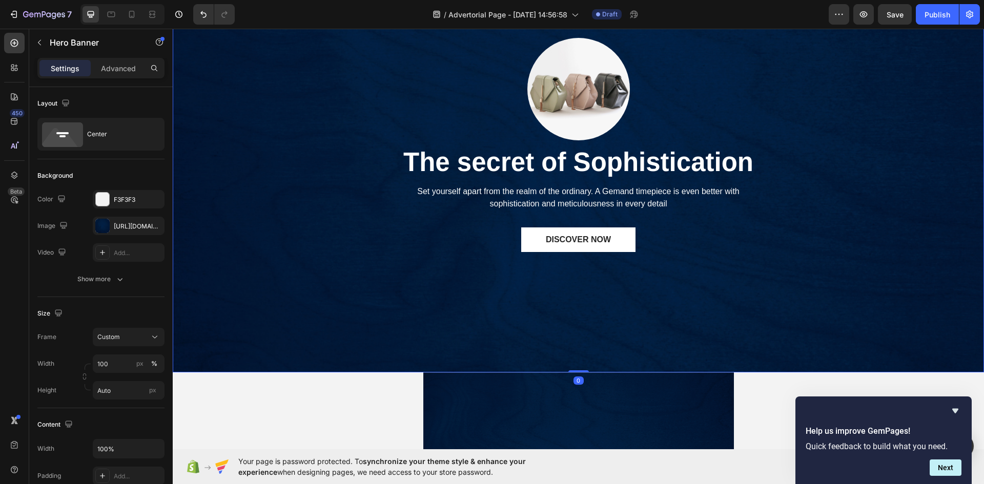
scroll to position [205, 0]
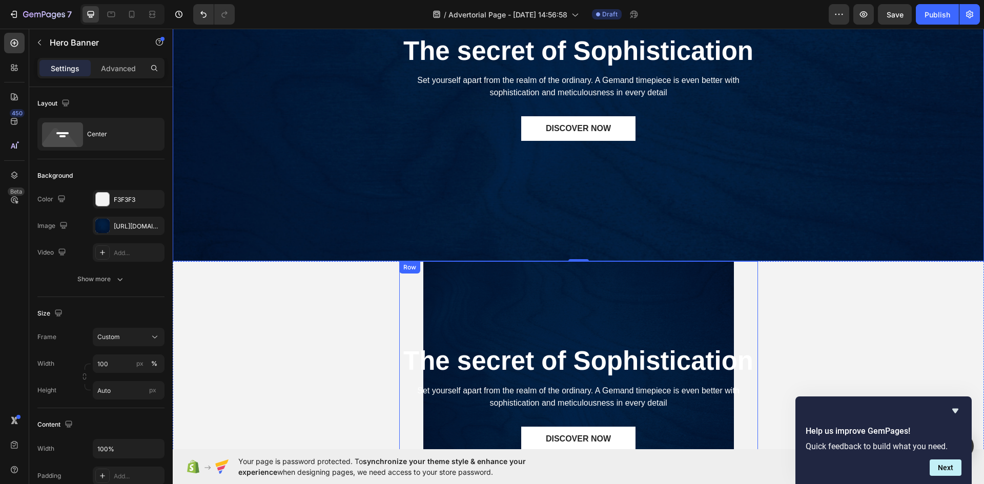
click at [473, 318] on div "The secret of Sophistication Heading Set yourself apart from the realm of the o…" at bounding box center [578, 416] width 359 height 310
click at [278, 314] on div "The secret of Sophistication Heading Set yourself apart from the realm of the o…" at bounding box center [578, 416] width 811 height 310
click at [291, 315] on div "The secret of Sophistication Heading Set yourself apart from the realm of the o…" at bounding box center [578, 416] width 811 height 310
click at [494, 310] on div "The secret of Sophistication Heading Set yourself apart from the realm of the o…" at bounding box center [578, 416] width 359 height 310
click at [292, 319] on div "The secret of Sophistication Heading Set yourself apart from the realm of the o…" at bounding box center [578, 416] width 811 height 310
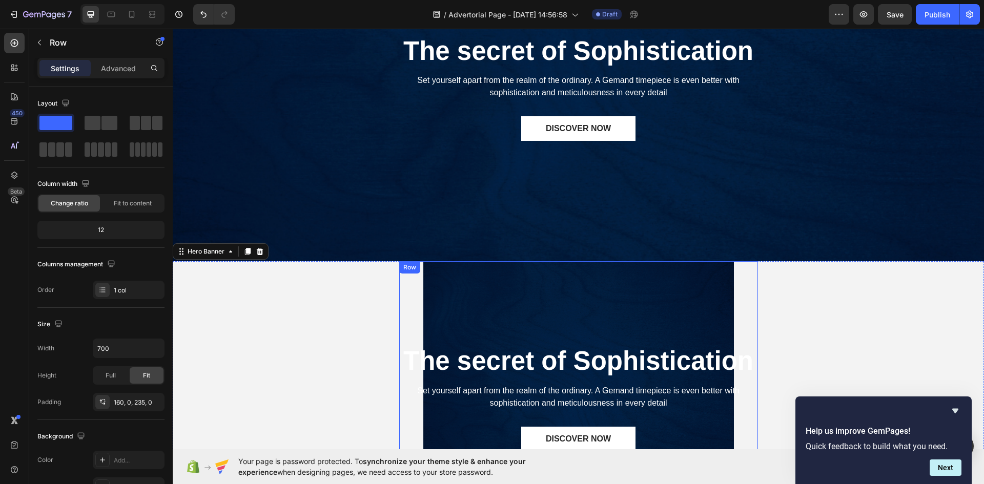
click at [457, 318] on div "The secret of Sophistication Heading Set yourself apart from the realm of the o…" at bounding box center [578, 416] width 359 height 310
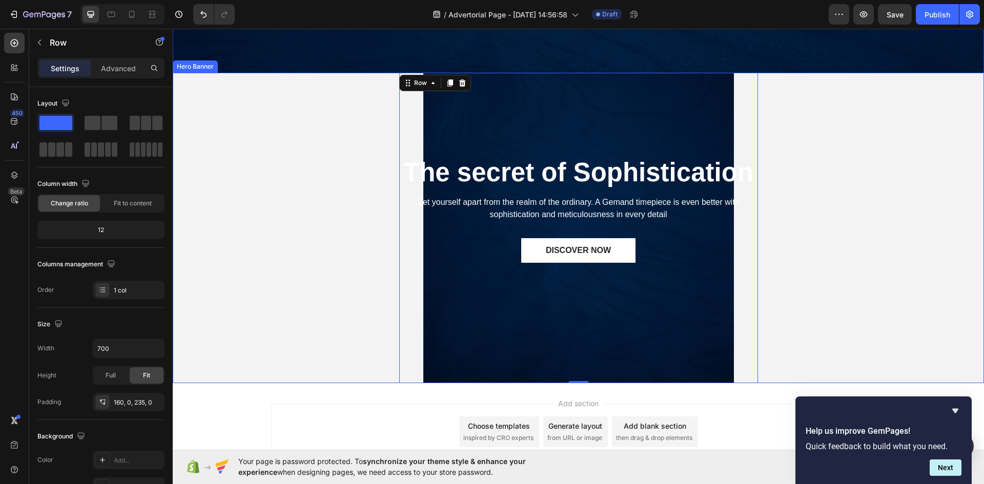
scroll to position [410, 0]
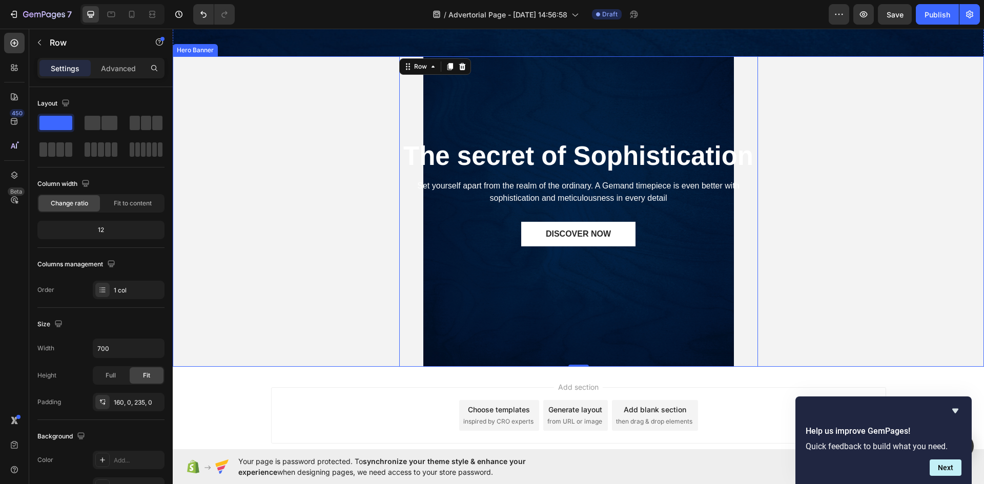
click at [289, 289] on div "The secret of Sophistication Heading Set yourself apart from the realm of the o…" at bounding box center [578, 211] width 811 height 310
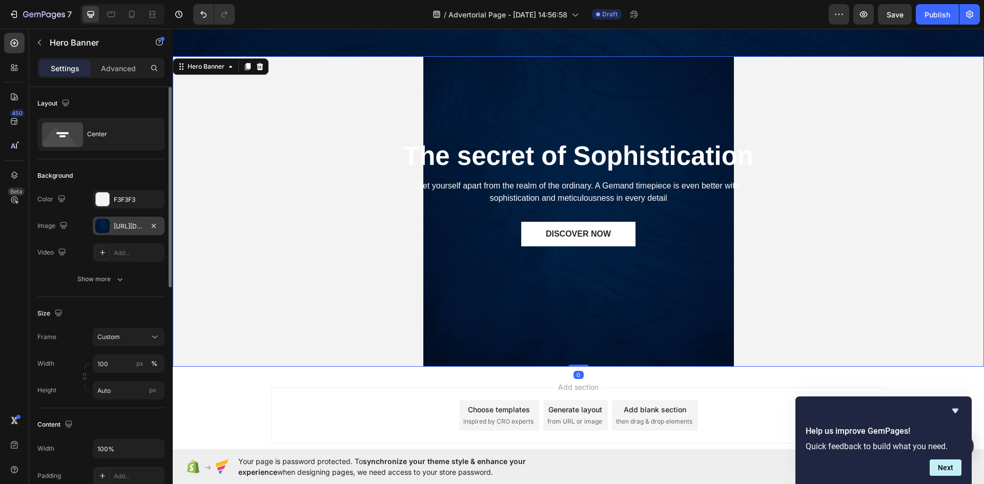
click at [130, 228] on div "[URL][DOMAIN_NAME]" at bounding box center [129, 226] width 30 height 9
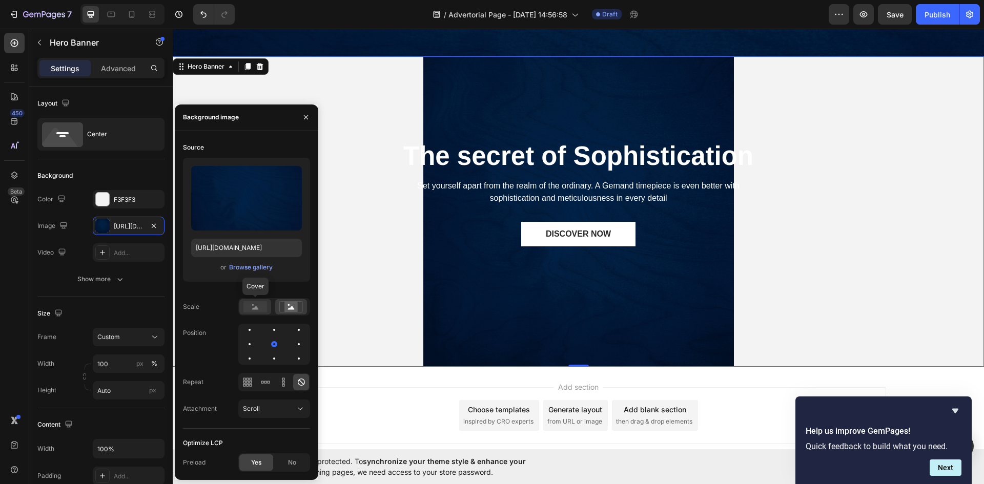
click at [262, 310] on rect at bounding box center [255, 306] width 24 height 11
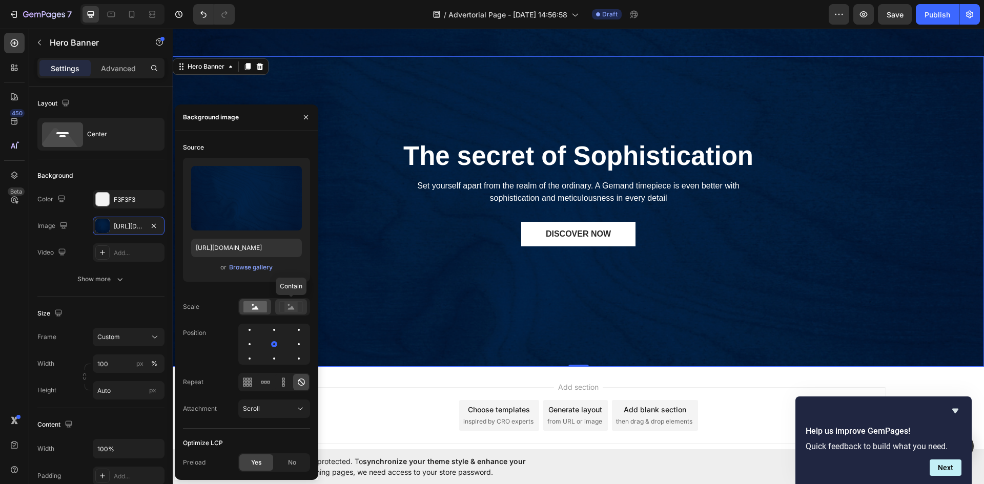
click at [295, 308] on rect at bounding box center [290, 307] width 13 height 10
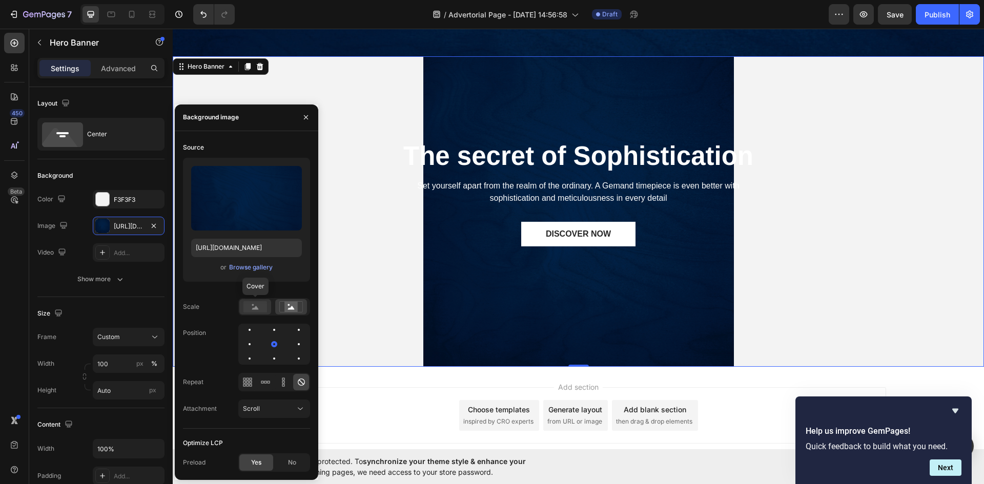
click at [256, 310] on rect at bounding box center [255, 306] width 24 height 11
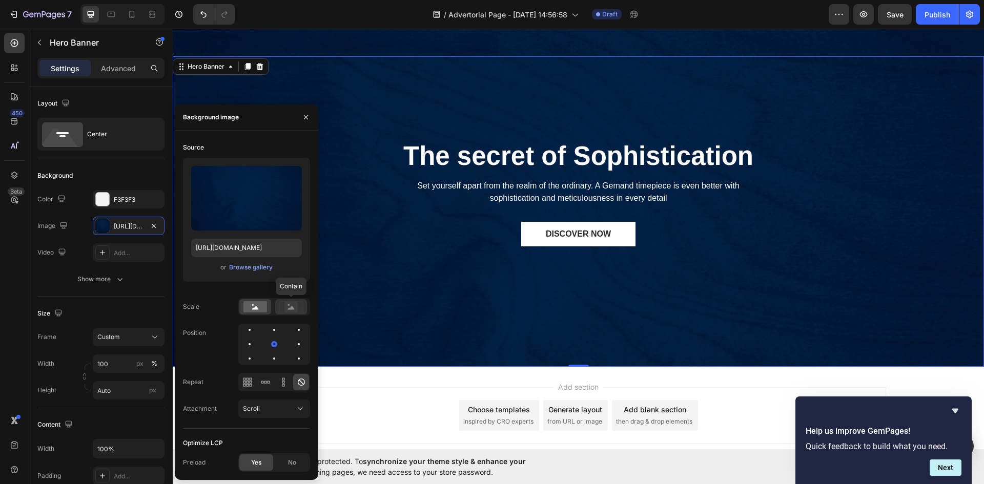
click at [293, 310] on rect at bounding box center [290, 307] width 13 height 10
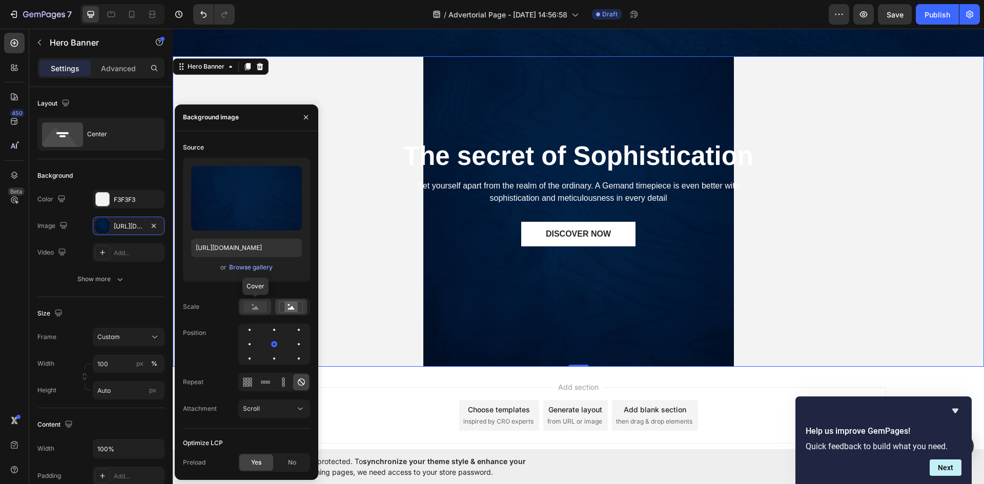
click at [256, 309] on icon at bounding box center [255, 308] width 7 height 4
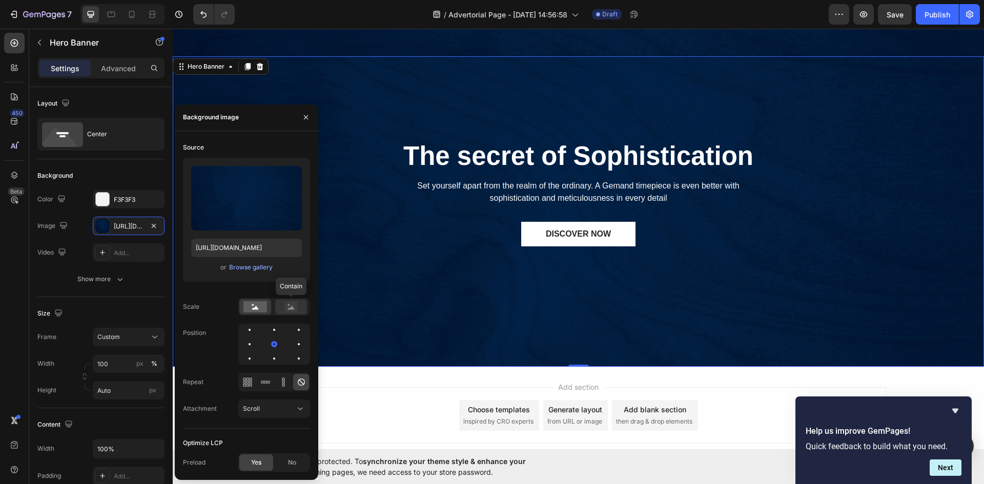
click at [286, 309] on rect at bounding box center [290, 307] width 13 height 10
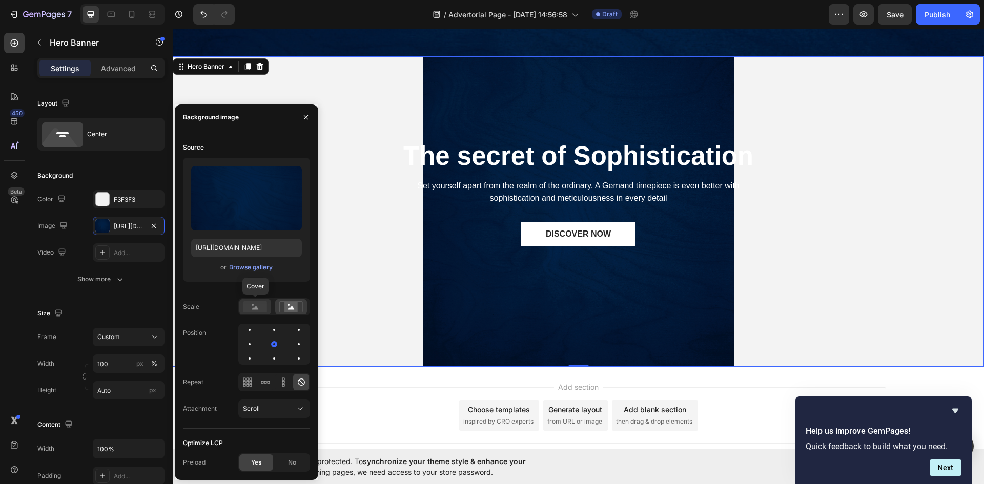
click at [253, 312] on rect at bounding box center [255, 306] width 24 height 11
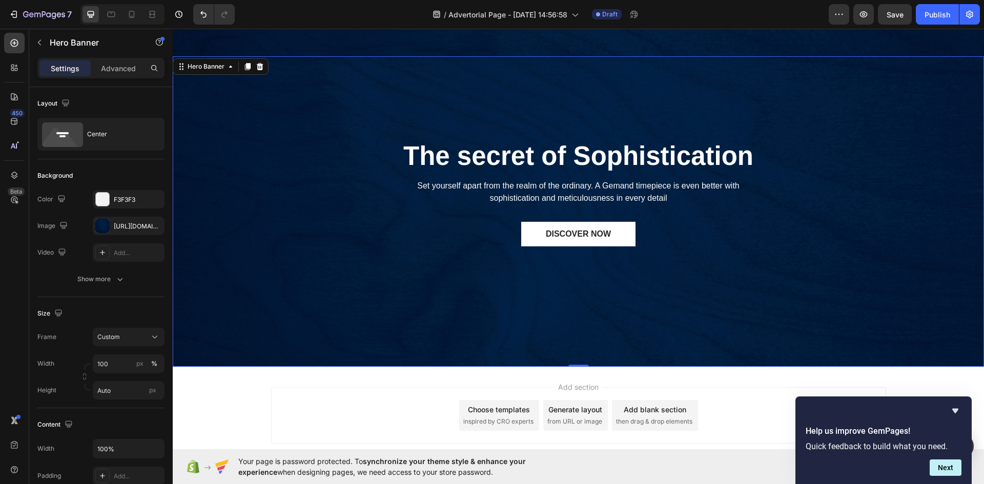
click at [374, 294] on div "The secret of Sophistication Heading Set yourself apart from the realm of the o…" at bounding box center [578, 211] width 811 height 310
click at [118, 361] on input "100" at bounding box center [129, 364] width 72 height 18
click at [115, 387] on p "Full 100%" at bounding box center [126, 388] width 59 height 9
click at [116, 362] on input "100" at bounding box center [129, 364] width 72 height 18
type input "80"
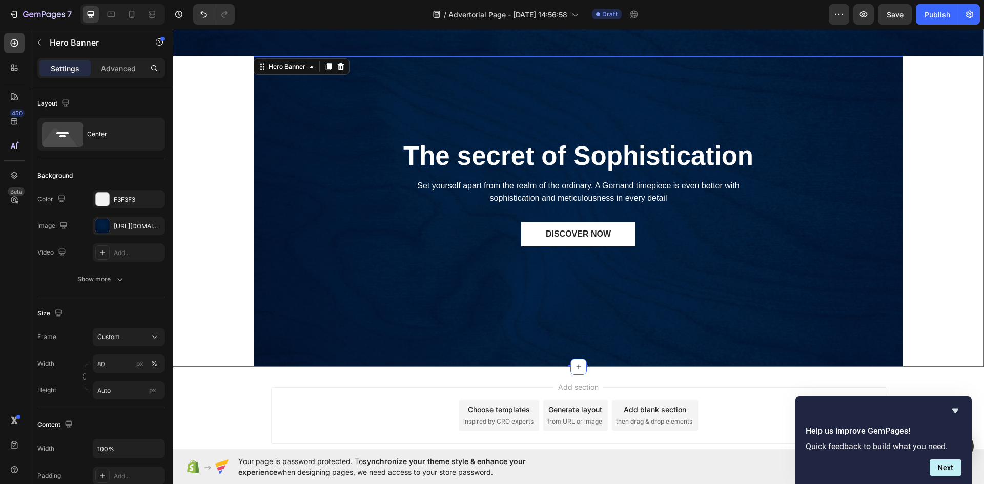
click at [219, 328] on div "Image The secret of Sophistication Heading Set yourself apart from the realm of…" at bounding box center [578, 3] width 811 height 727
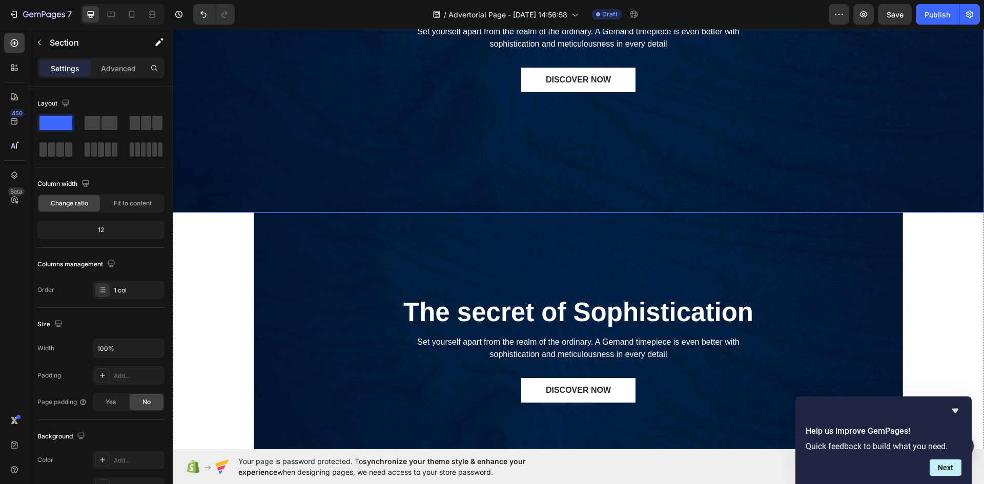
scroll to position [359, 0]
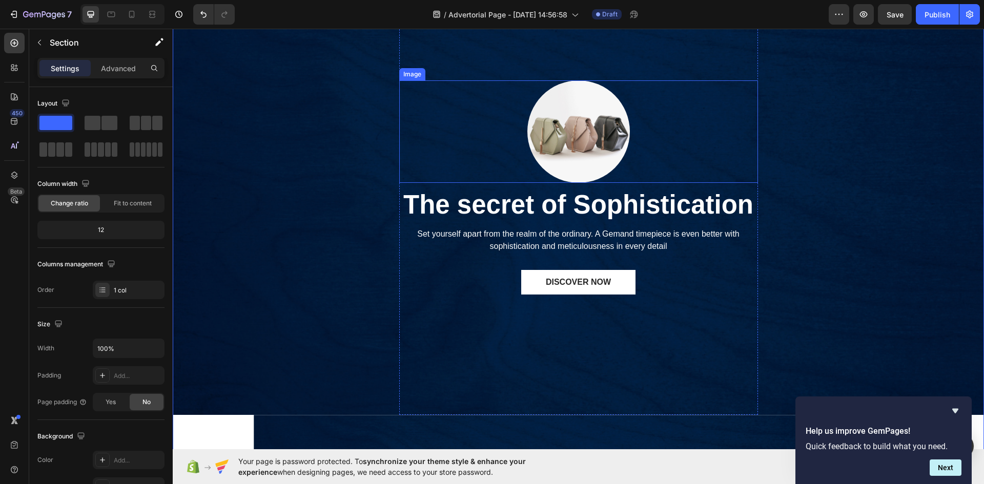
click at [586, 131] on img at bounding box center [578, 131] width 102 height 102
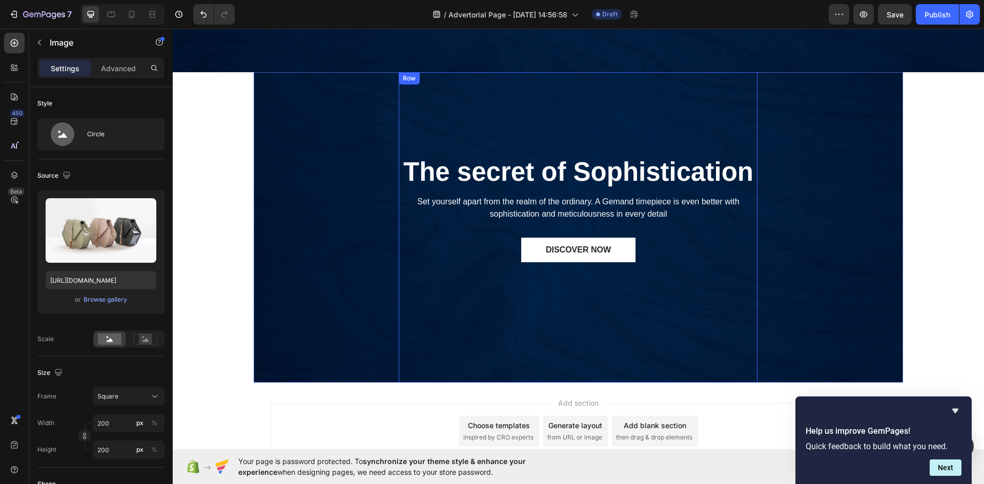
scroll to position [461, 0]
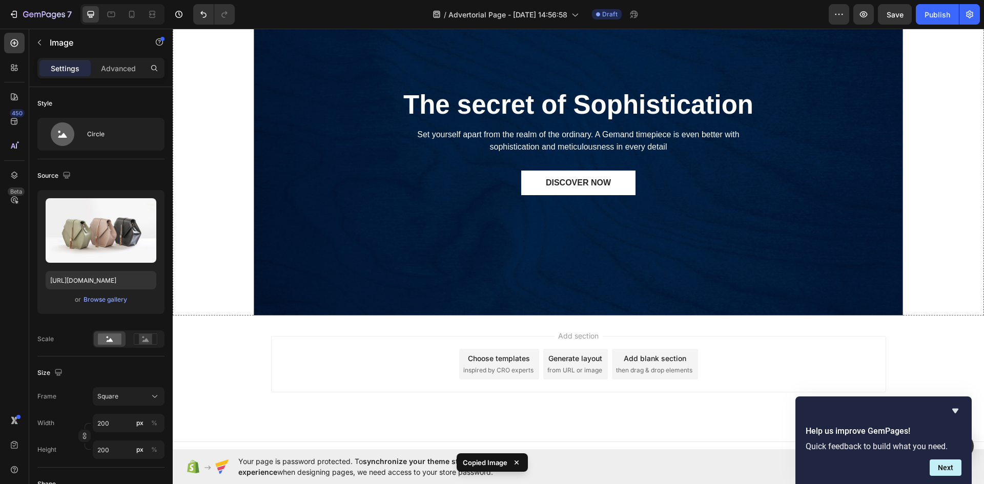
click at [788, 125] on div "The secret of Sophistication Heading Set yourself apart from the realm of the o…" at bounding box center [578, 160] width 649 height 310
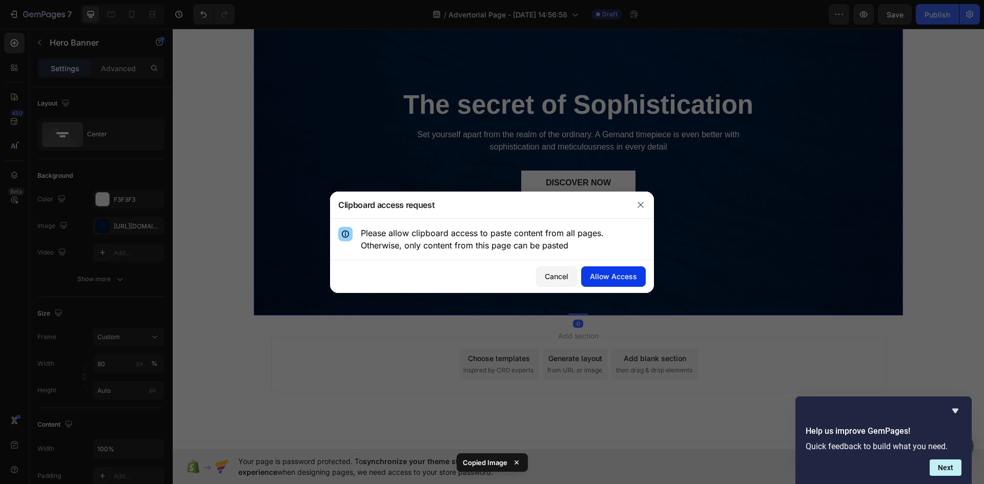
click at [612, 279] on div "Allow Access" at bounding box center [613, 276] width 47 height 11
click at [643, 203] on icon "button" at bounding box center [640, 205] width 6 height 6
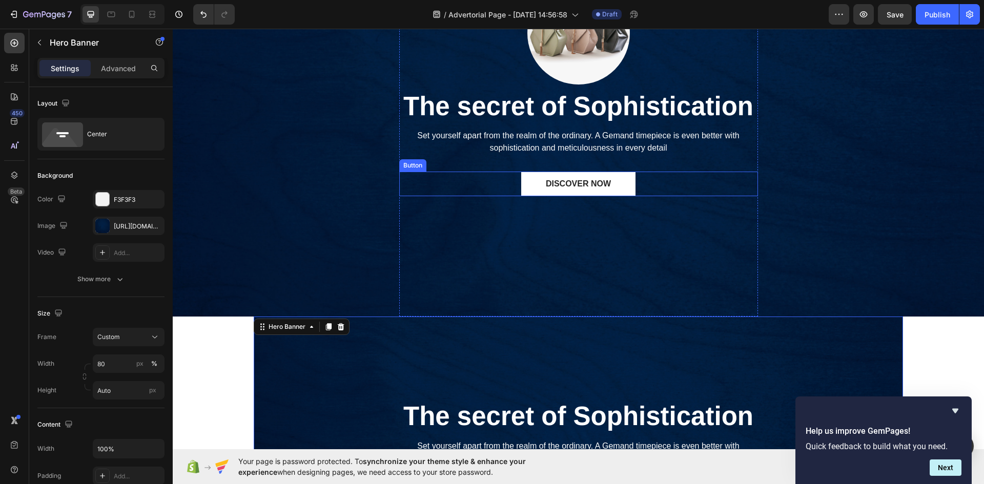
scroll to position [256, 0]
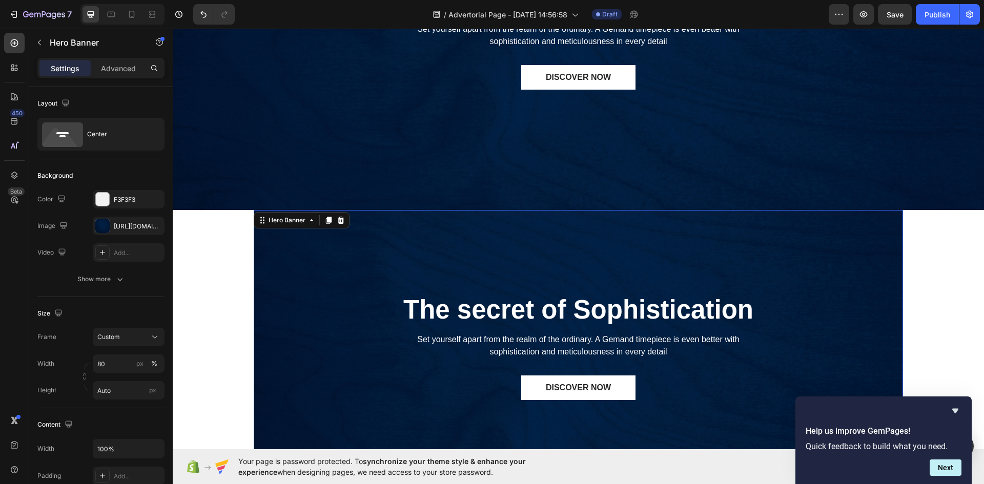
click at [326, 331] on div "The secret of Sophistication Heading Set yourself apart from the realm of the o…" at bounding box center [578, 365] width 649 height 310
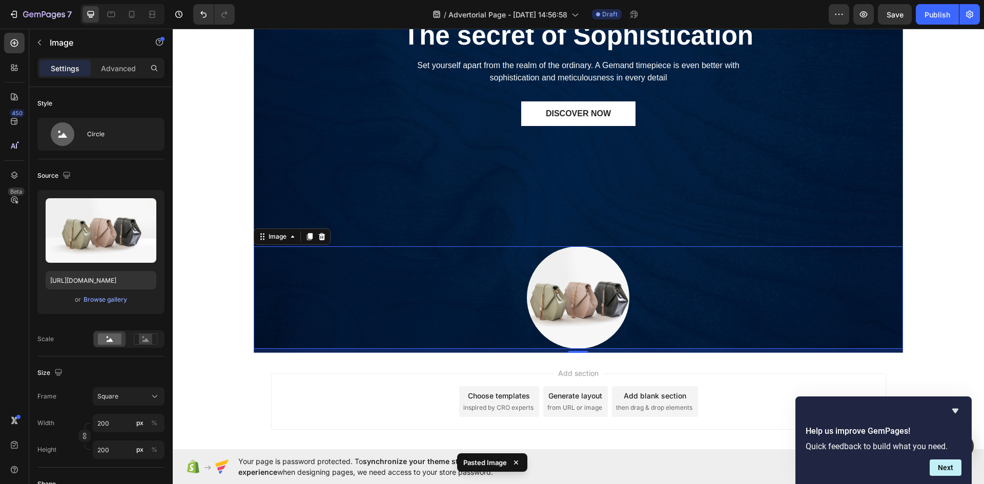
click at [566, 318] on img at bounding box center [578, 297] width 102 height 102
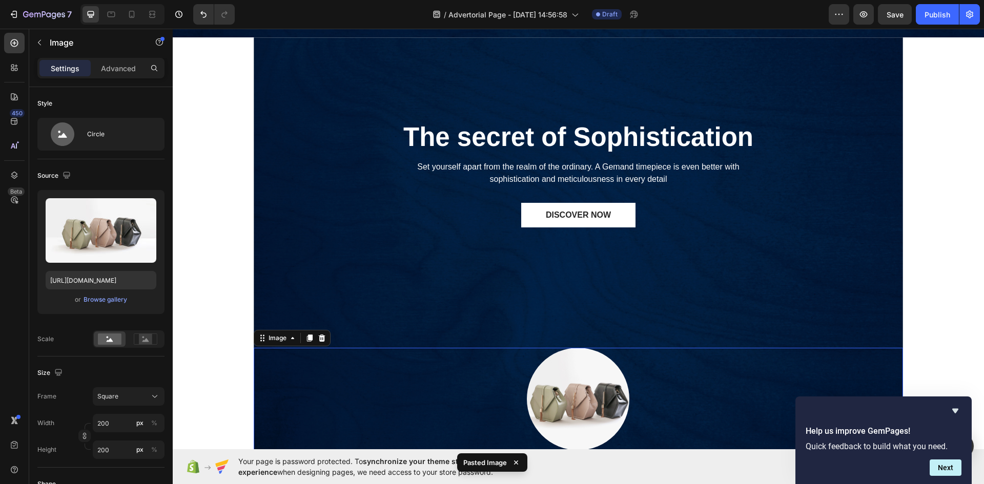
scroll to position [428, 0]
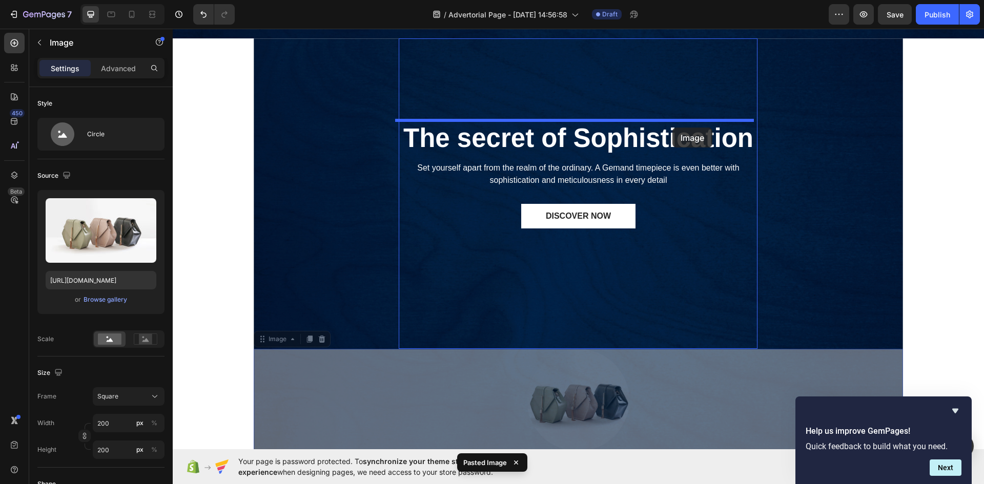
drag, startPoint x: 578, startPoint y: 405, endPoint x: 672, endPoint y: 128, distance: 292.6
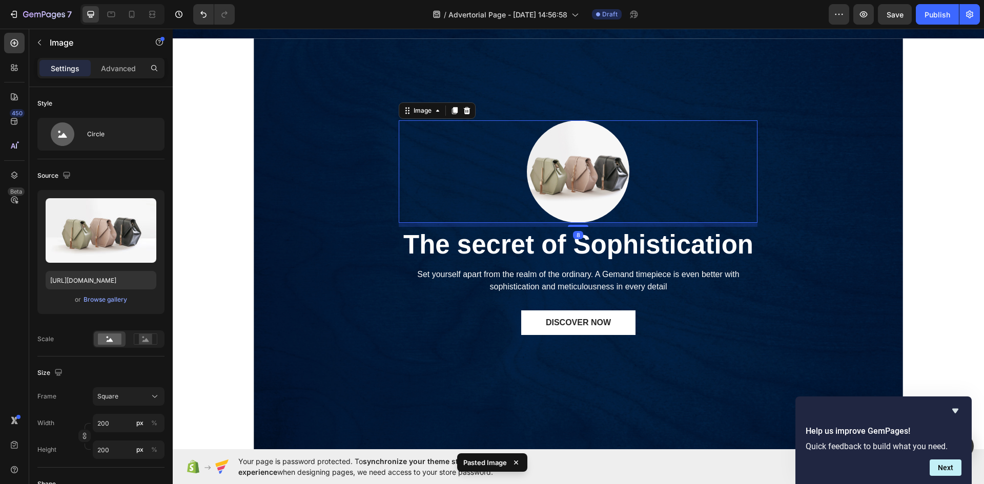
click at [564, 180] on img at bounding box center [578, 171] width 102 height 102
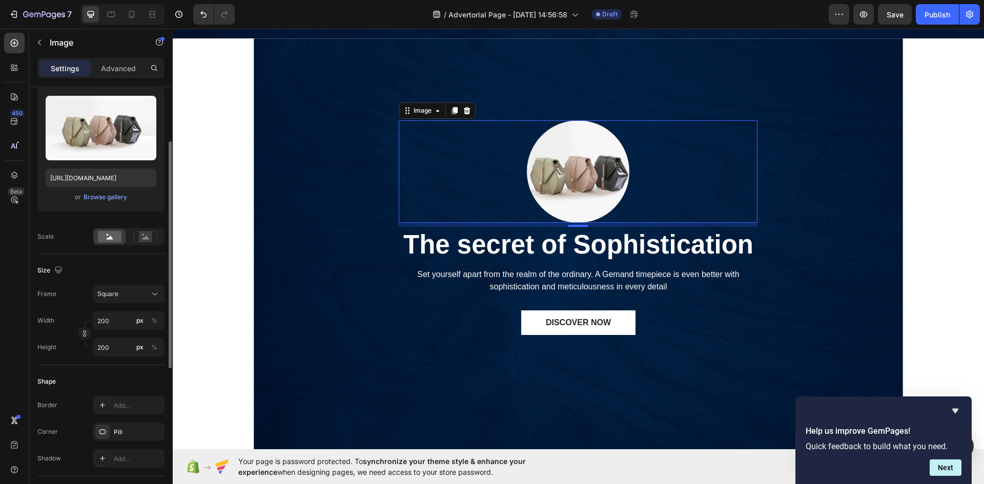
scroll to position [0, 0]
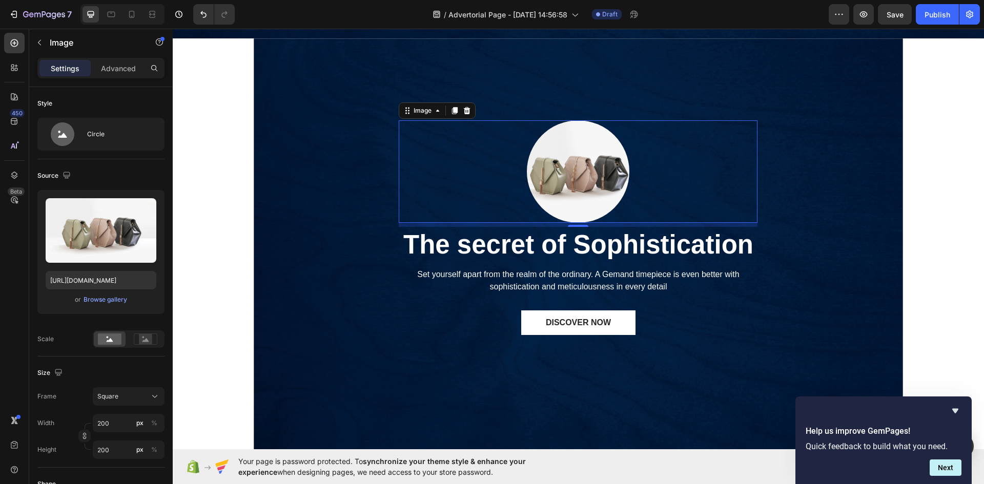
click at [569, 184] on img at bounding box center [578, 171] width 102 height 102
type input "1"
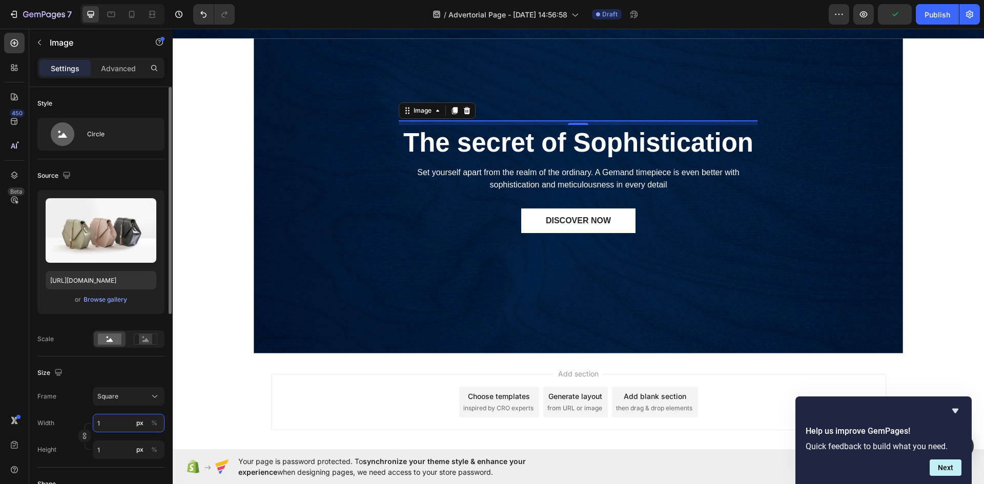
type input "15"
type input "150"
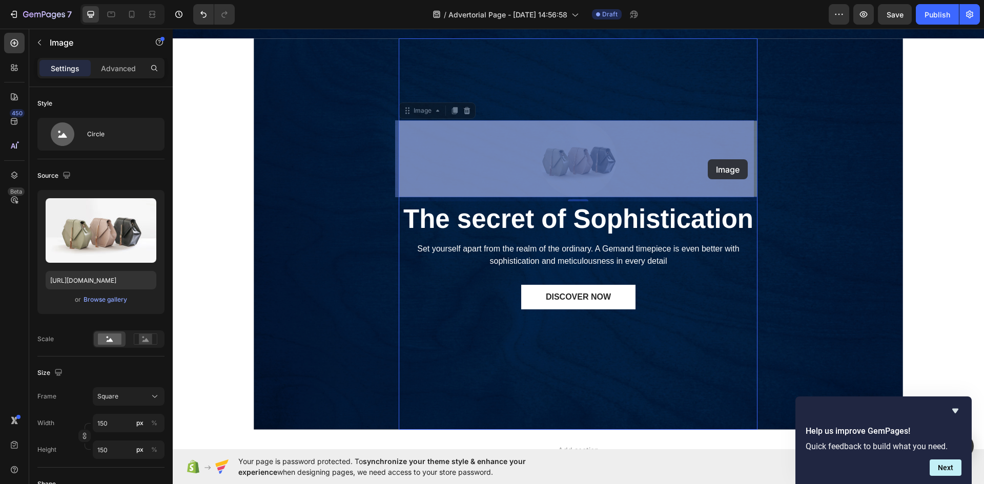
drag, startPoint x: 568, startPoint y: 162, endPoint x: 708, endPoint y: 159, distance: 139.9
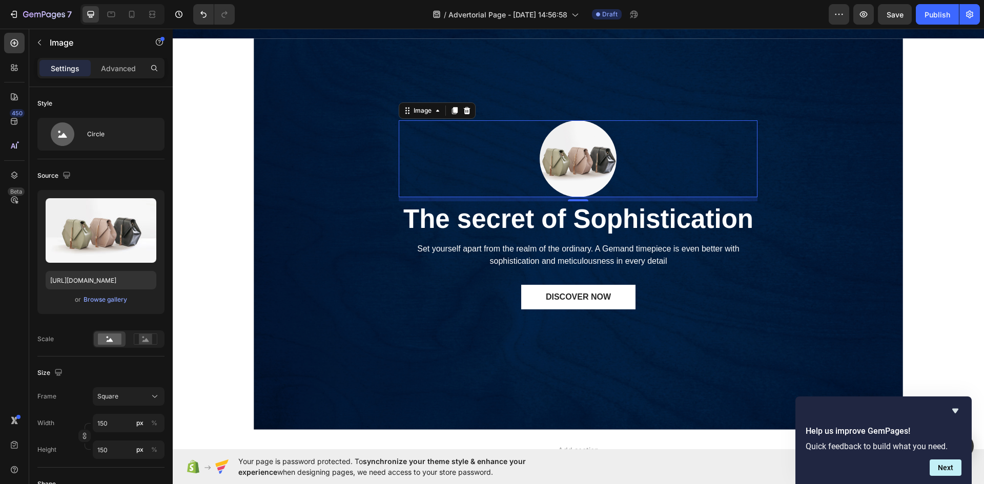
click at [571, 167] on img at bounding box center [578, 158] width 77 height 77
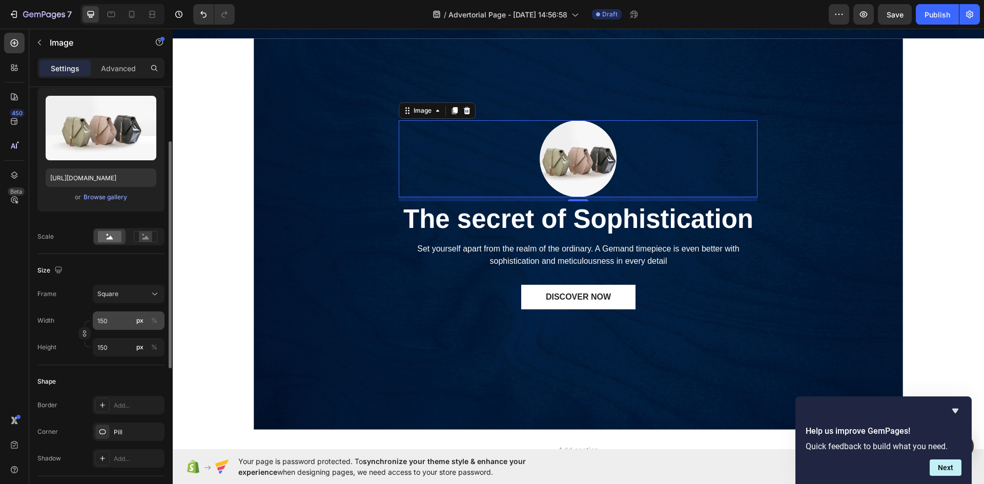
scroll to position [154, 0]
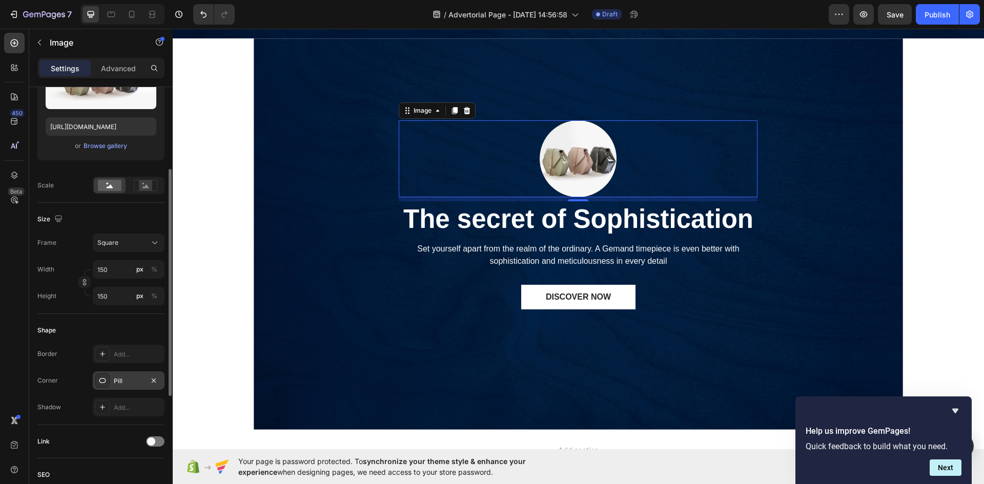
click at [120, 383] on div "Pill" at bounding box center [129, 381] width 30 height 9
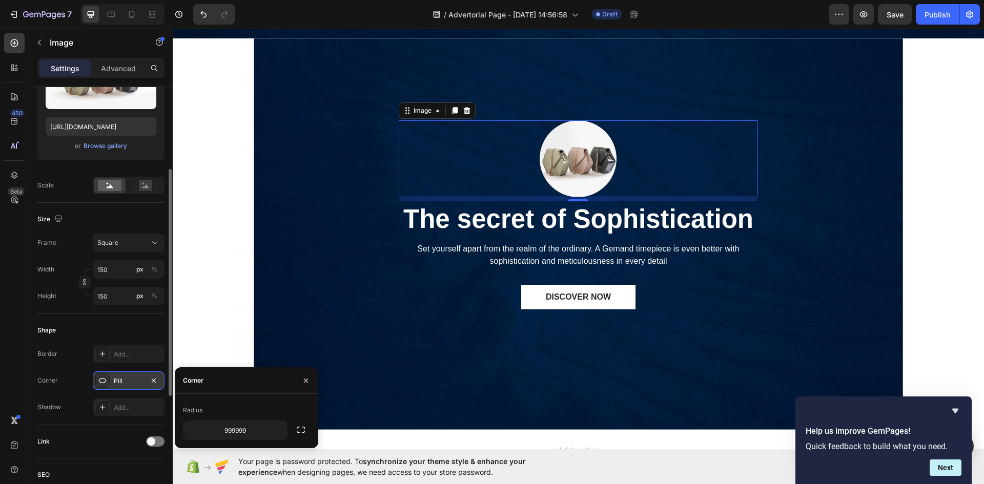
click at [129, 383] on div "Pill" at bounding box center [129, 381] width 30 height 9
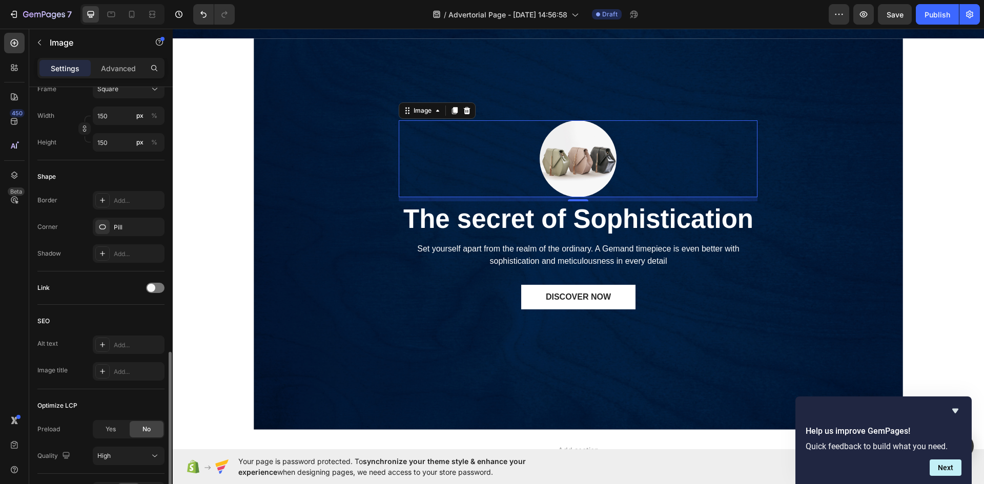
scroll to position [373, 0]
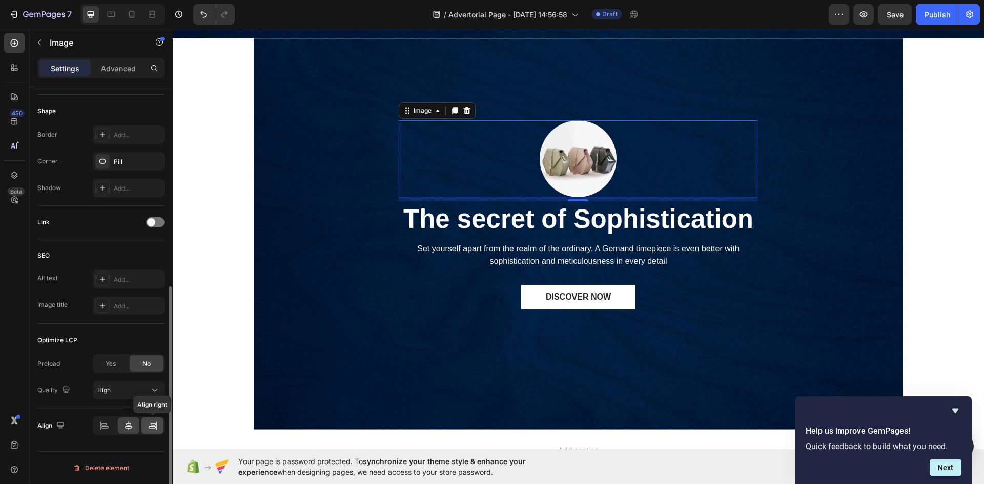
click at [149, 425] on icon at bounding box center [153, 426] width 10 height 10
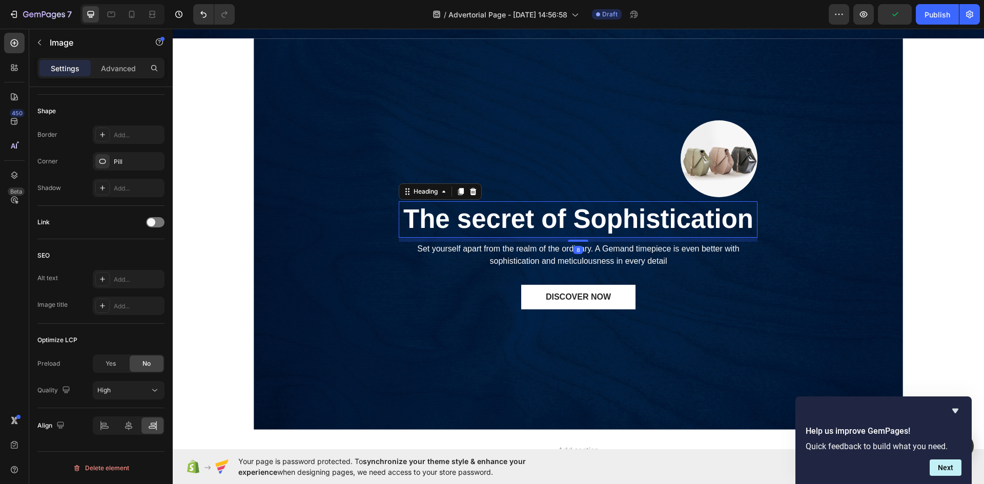
click at [552, 229] on p "The secret of Sophistication" at bounding box center [578, 219] width 357 height 34
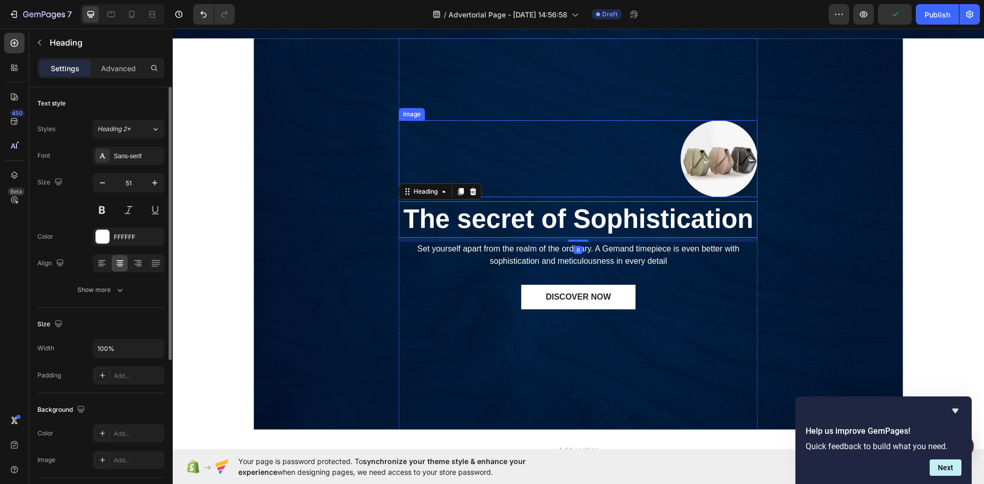
click at [714, 161] on img at bounding box center [718, 158] width 77 height 77
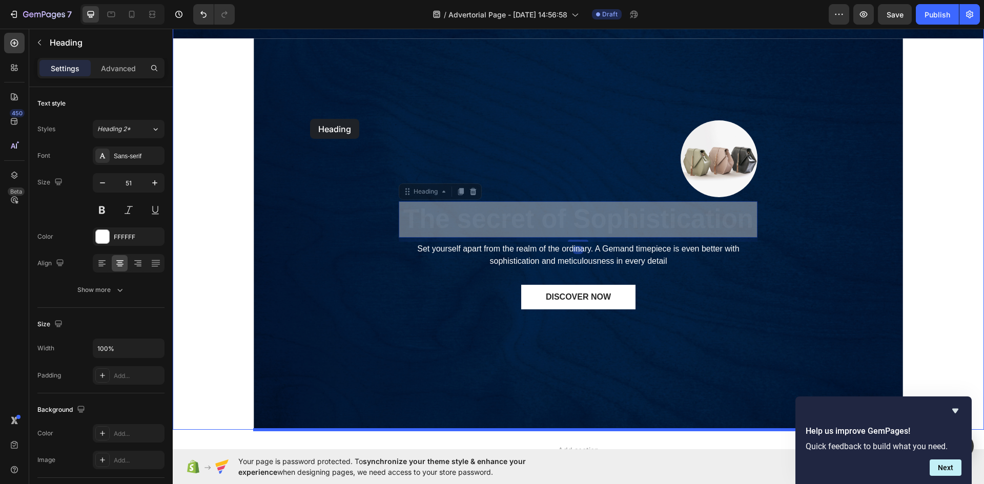
drag, startPoint x: 598, startPoint y: 223, endPoint x: 310, endPoint y: 119, distance: 306.6
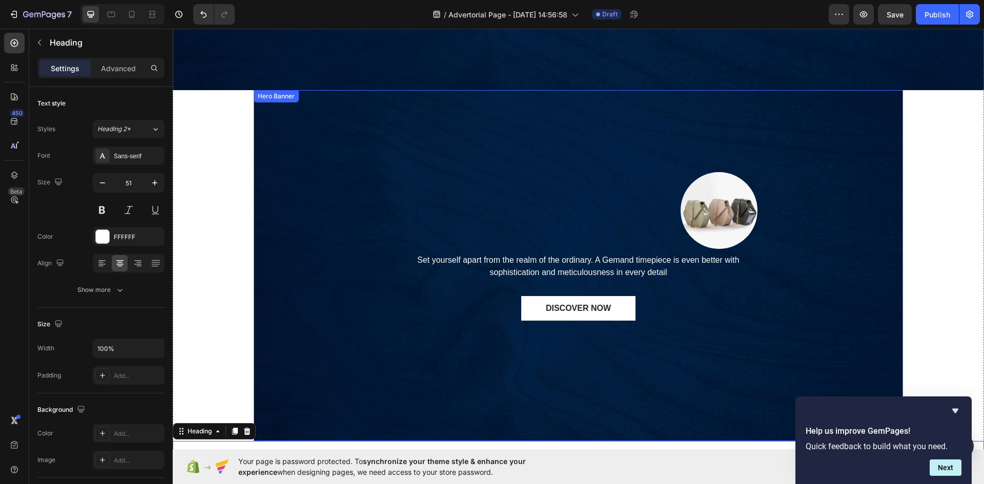
scroll to position [377, 0]
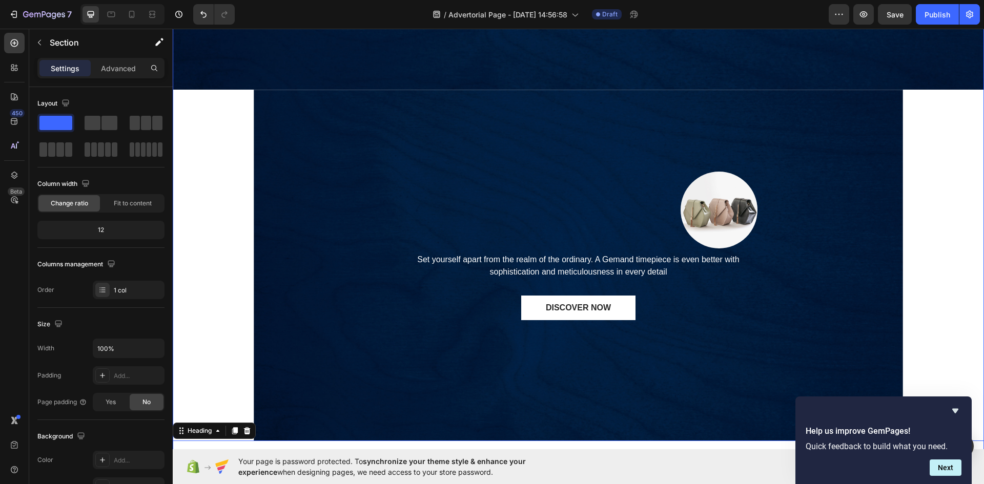
click at [204, 146] on div "Image The secret of Sophistication Heading Set yourself apart from the realm of…" at bounding box center [578, 77] width 811 height 808
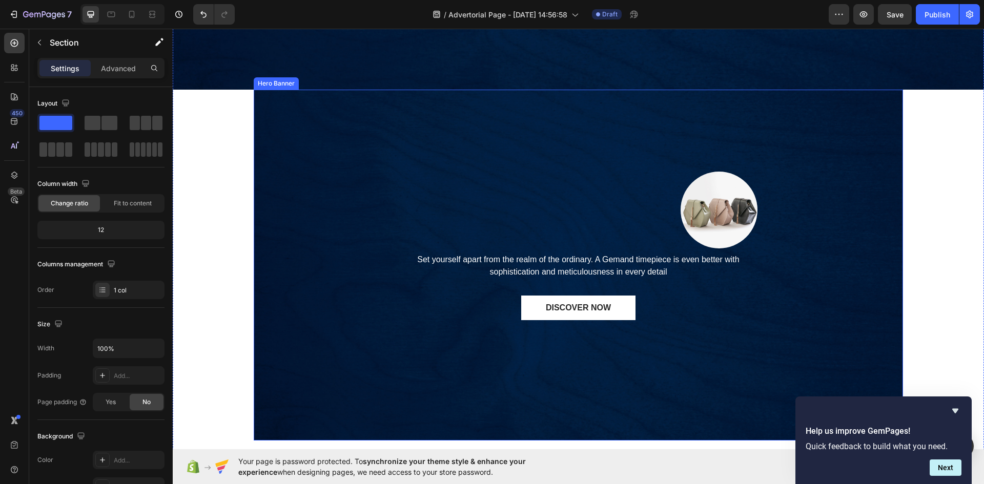
click at [363, 137] on div "Image Set yourself apart from the realm of the ordinary. A Gemand timepiece is …" at bounding box center [578, 265] width 649 height 351
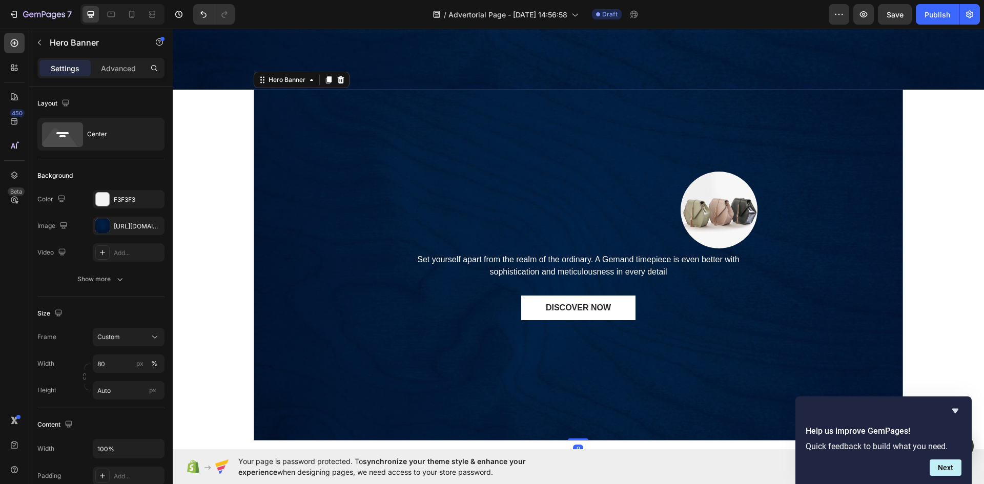
click at [290, 250] on div "Image Set yourself apart from the realm of the ordinary. A Gemand timepiece is …" at bounding box center [578, 265] width 649 height 351
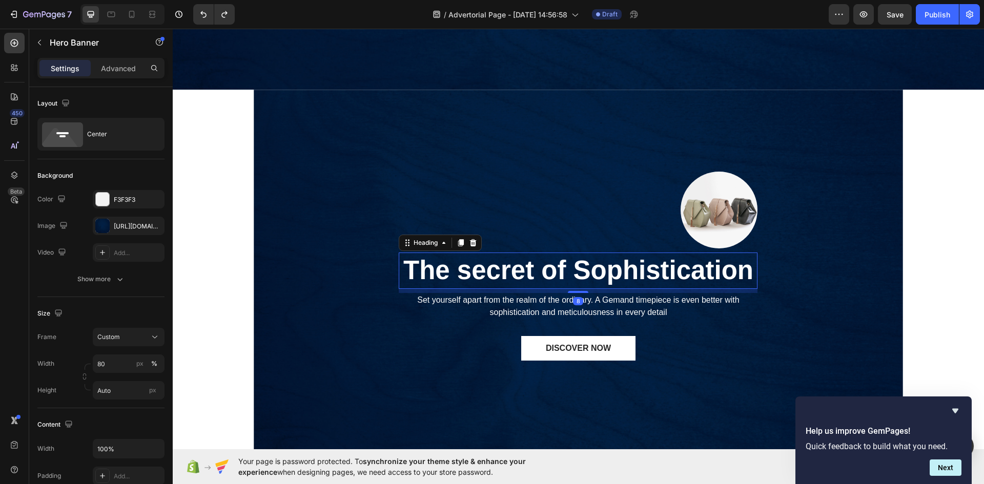
click at [523, 279] on p "The secret of Sophistication" at bounding box center [578, 271] width 357 height 34
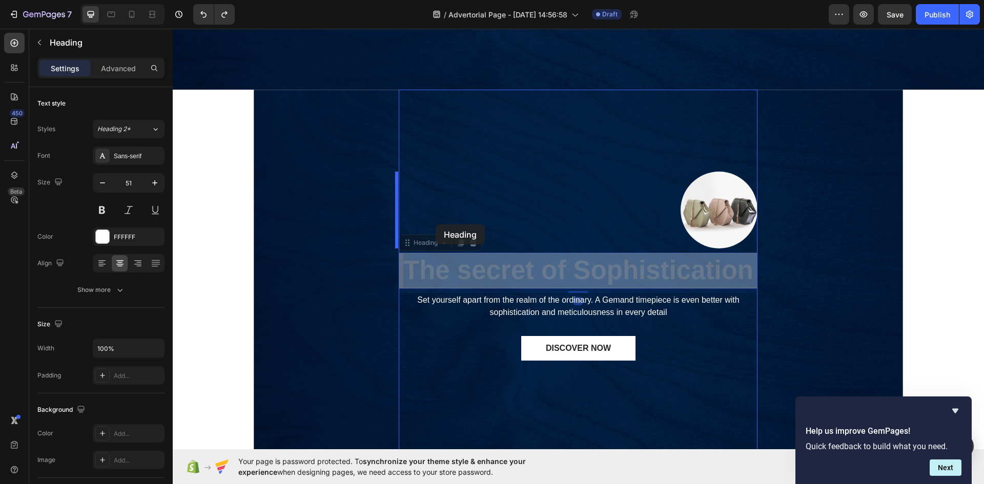
drag, startPoint x: 488, startPoint y: 274, endPoint x: 445, endPoint y: 231, distance: 61.6
click at [443, 229] on div "Header Image The secret of Sophistication Heading Set yourself apart from the r…" at bounding box center [578, 140] width 811 height 977
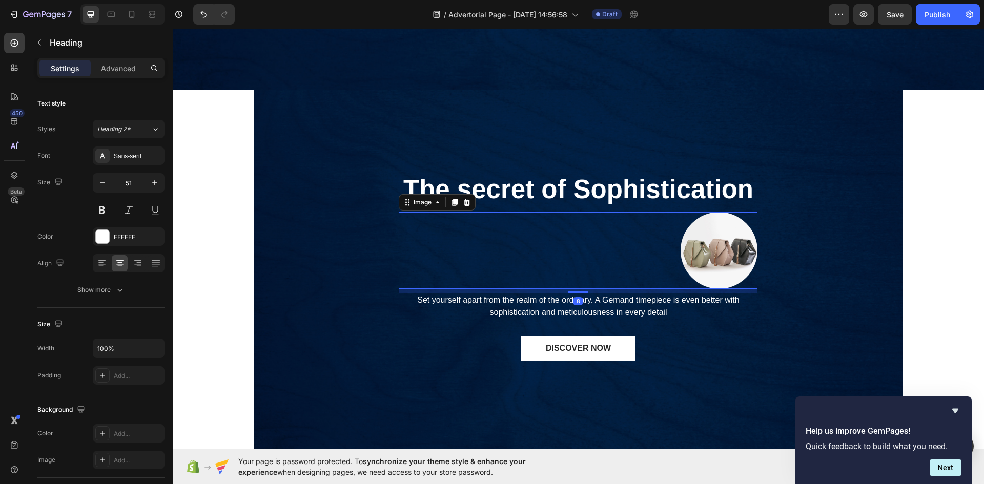
click at [471, 271] on div at bounding box center [578, 250] width 359 height 77
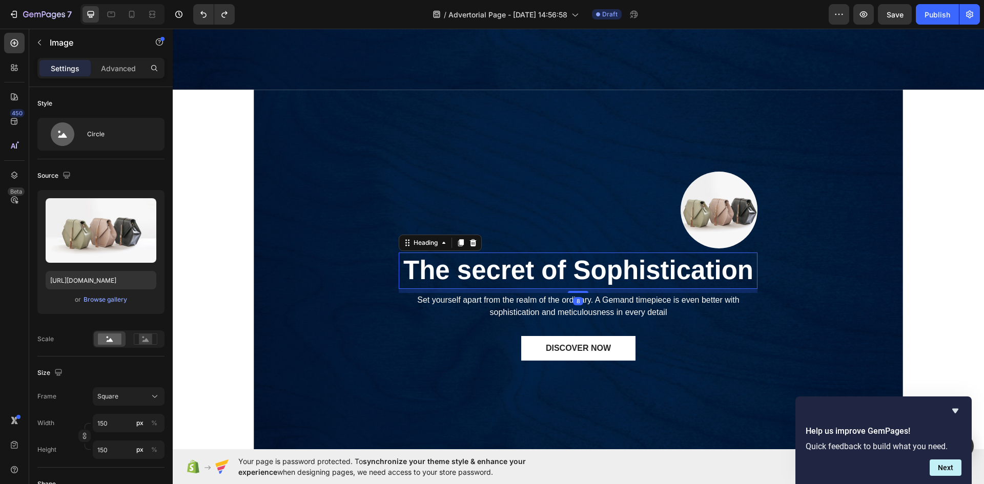
click at [512, 276] on p "The secret of Sophistication" at bounding box center [578, 271] width 357 height 34
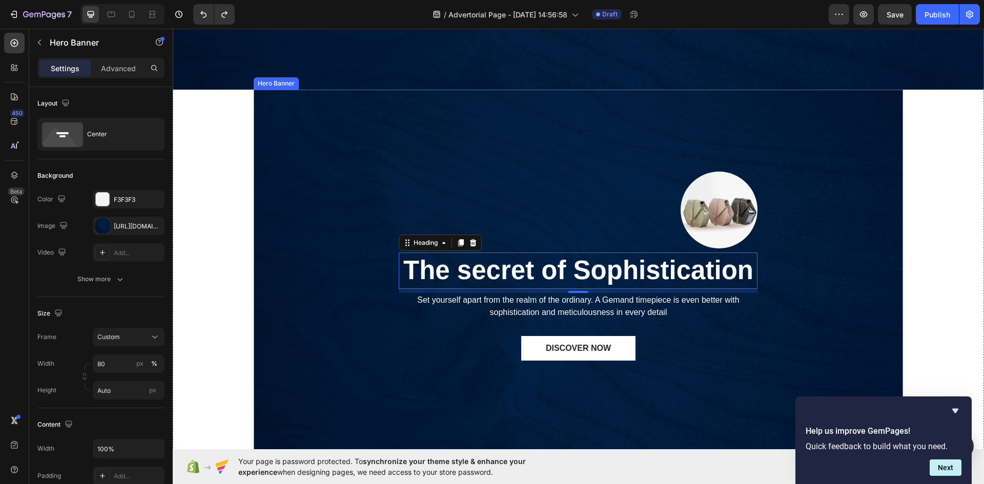
click at [362, 213] on div "Image The secret of Sophistication Heading 8 Set yourself apart from the realm …" at bounding box center [578, 285] width 649 height 391
click at [473, 272] on p "The secret of Sophistication" at bounding box center [578, 271] width 357 height 34
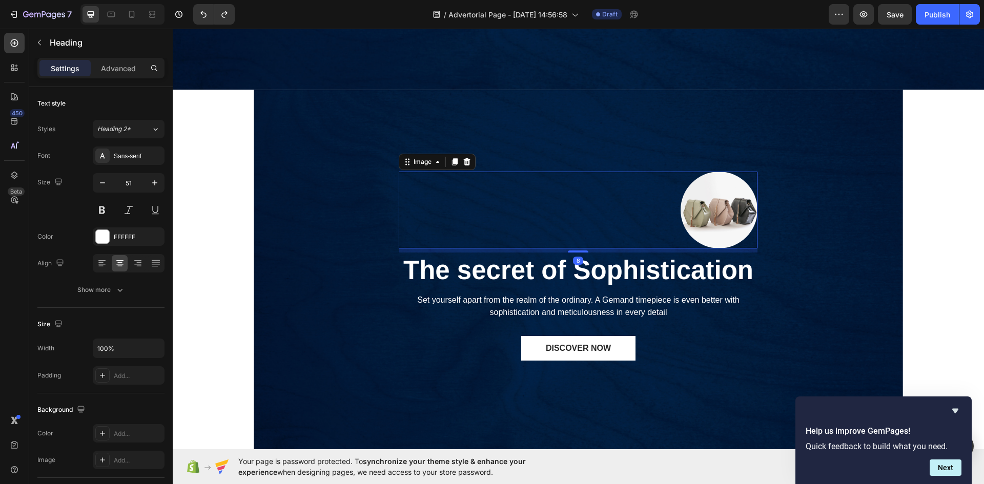
click at [729, 205] on img at bounding box center [718, 210] width 77 height 77
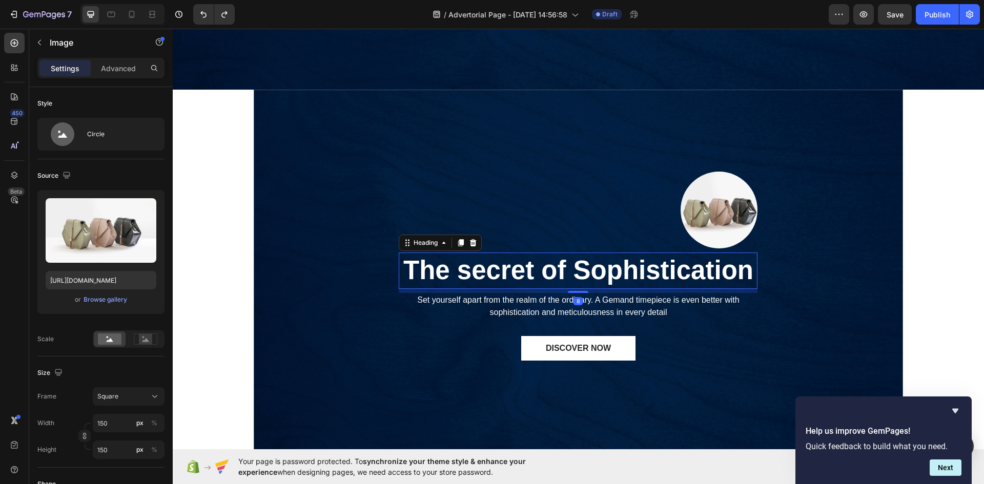
click at [589, 262] on p "The secret of Sophistication" at bounding box center [578, 271] width 357 height 34
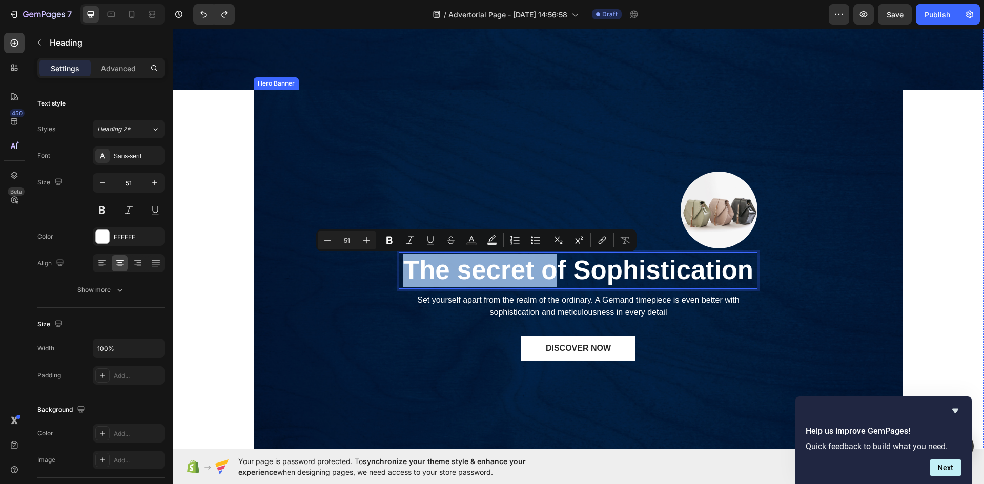
drag, startPoint x: 555, startPoint y: 274, endPoint x: 345, endPoint y: 152, distance: 243.3
click at [323, 173] on div "Image The secret of Sophistication Heading 8 Set yourself apart from the realm …" at bounding box center [578, 285] width 649 height 391
